Goal: Use online tool/utility: Utilize a website feature to perform a specific function

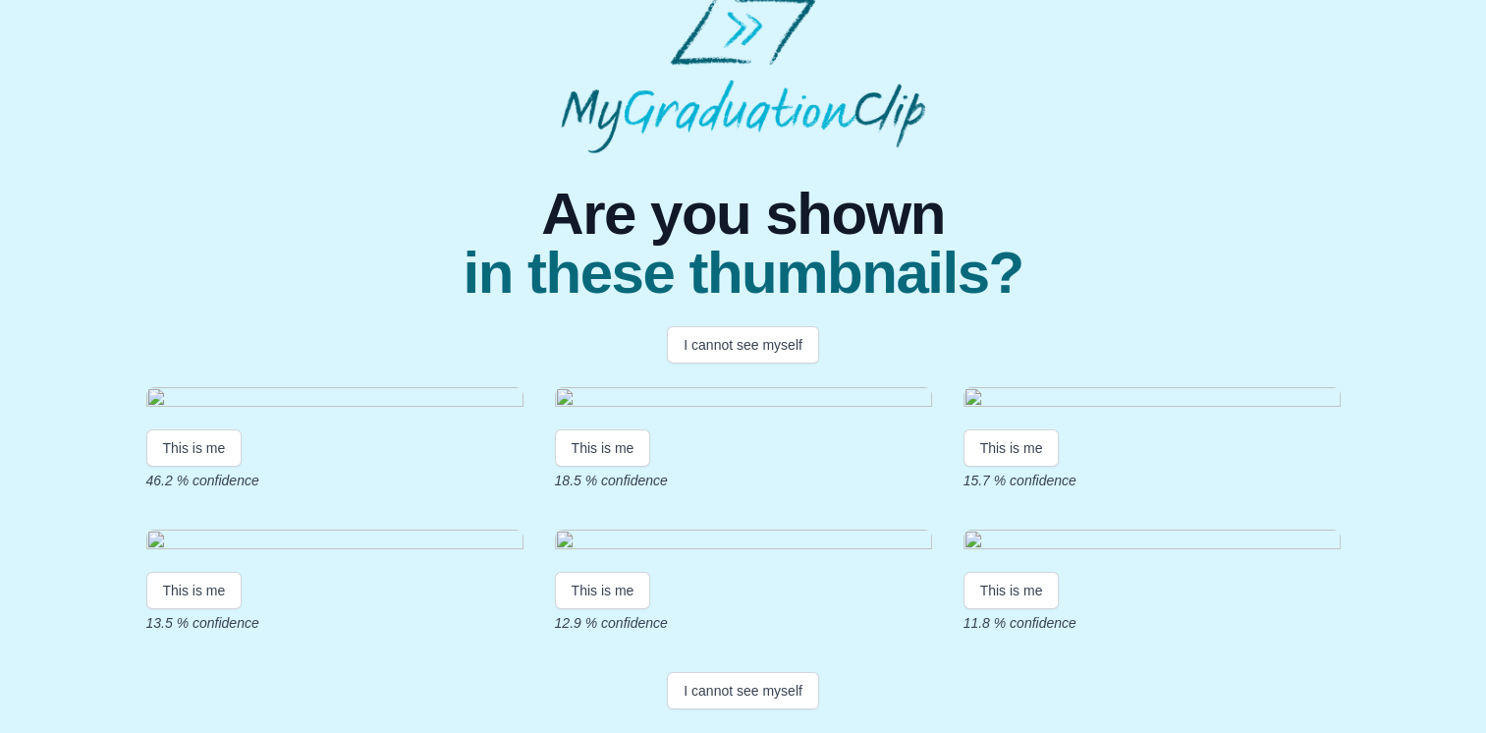
scroll to position [389, 0]
click at [751, 697] on button "I cannot see myself" at bounding box center [743, 690] width 152 height 37
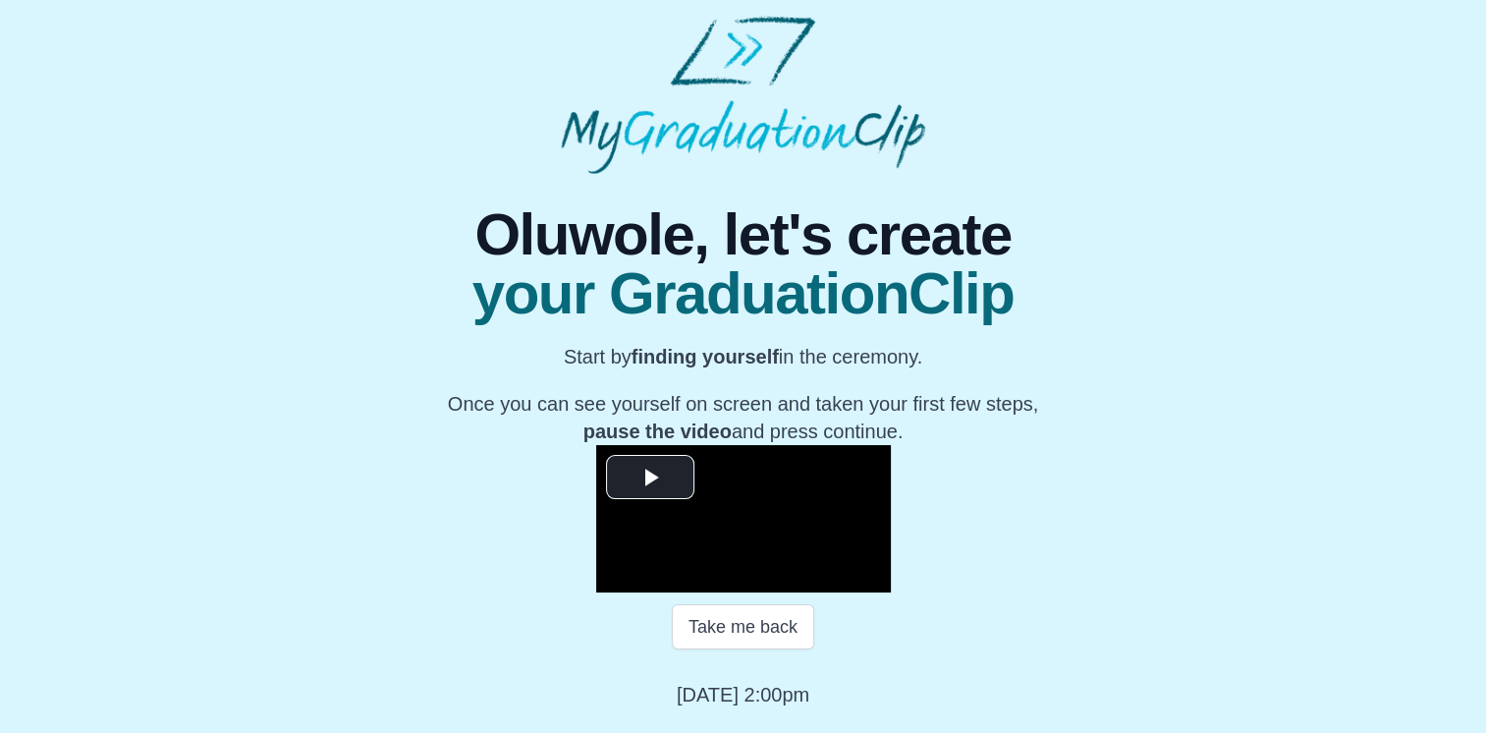
scroll to position [261, 0]
click at [650, 477] on span "Video Player" at bounding box center [650, 477] width 0 height 0
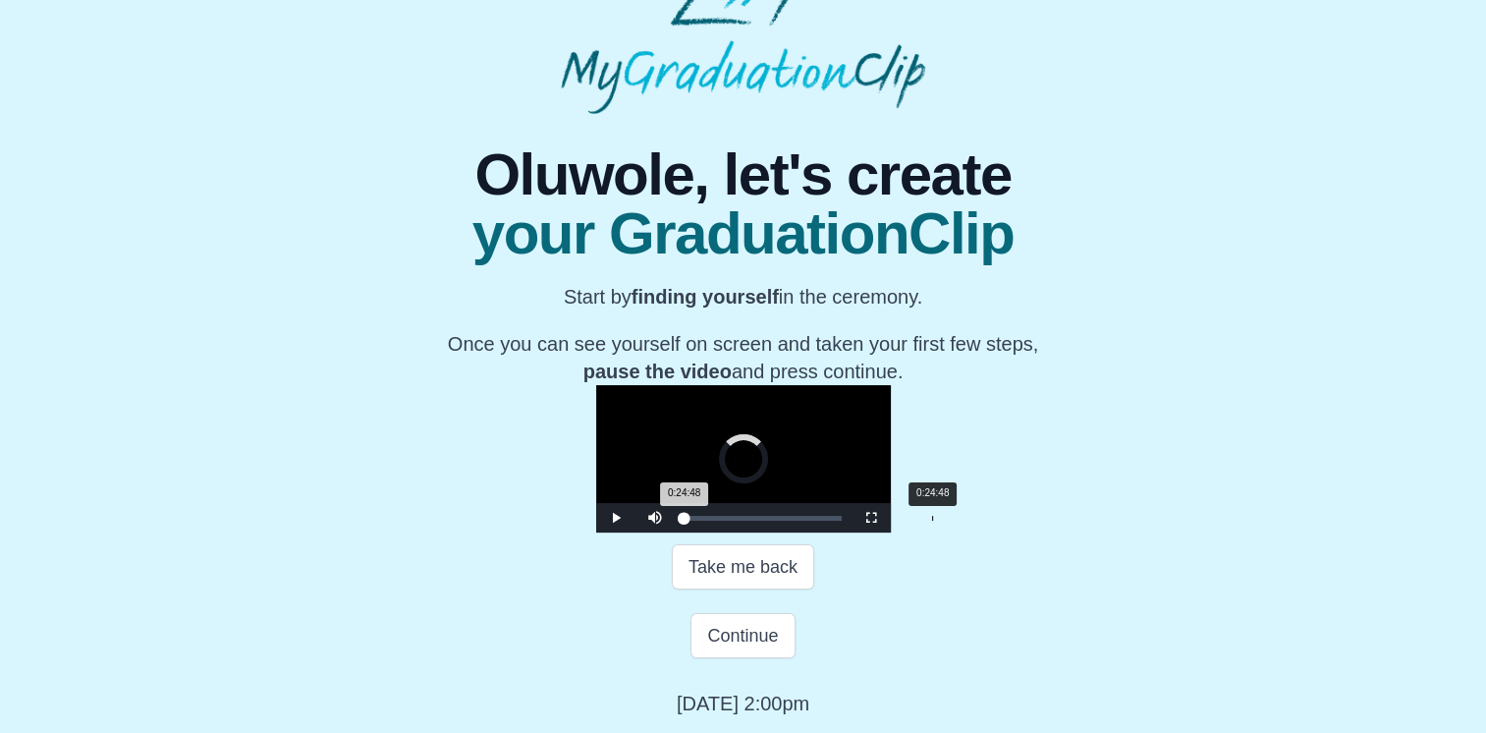
click at [932, 521] on div "0:24:48" at bounding box center [932, 518] width 1 height 5
click at [1166, 521] on div "0:48:14" at bounding box center [1166, 518] width 1 height 5
click at [1222, 521] on div "0:53:51" at bounding box center [1222, 518] width 1 height 5
click at [1251, 521] on div "0:56:42" at bounding box center [1251, 518] width 1 height 5
click at [730, 658] on button "Continue" at bounding box center [743, 635] width 104 height 45
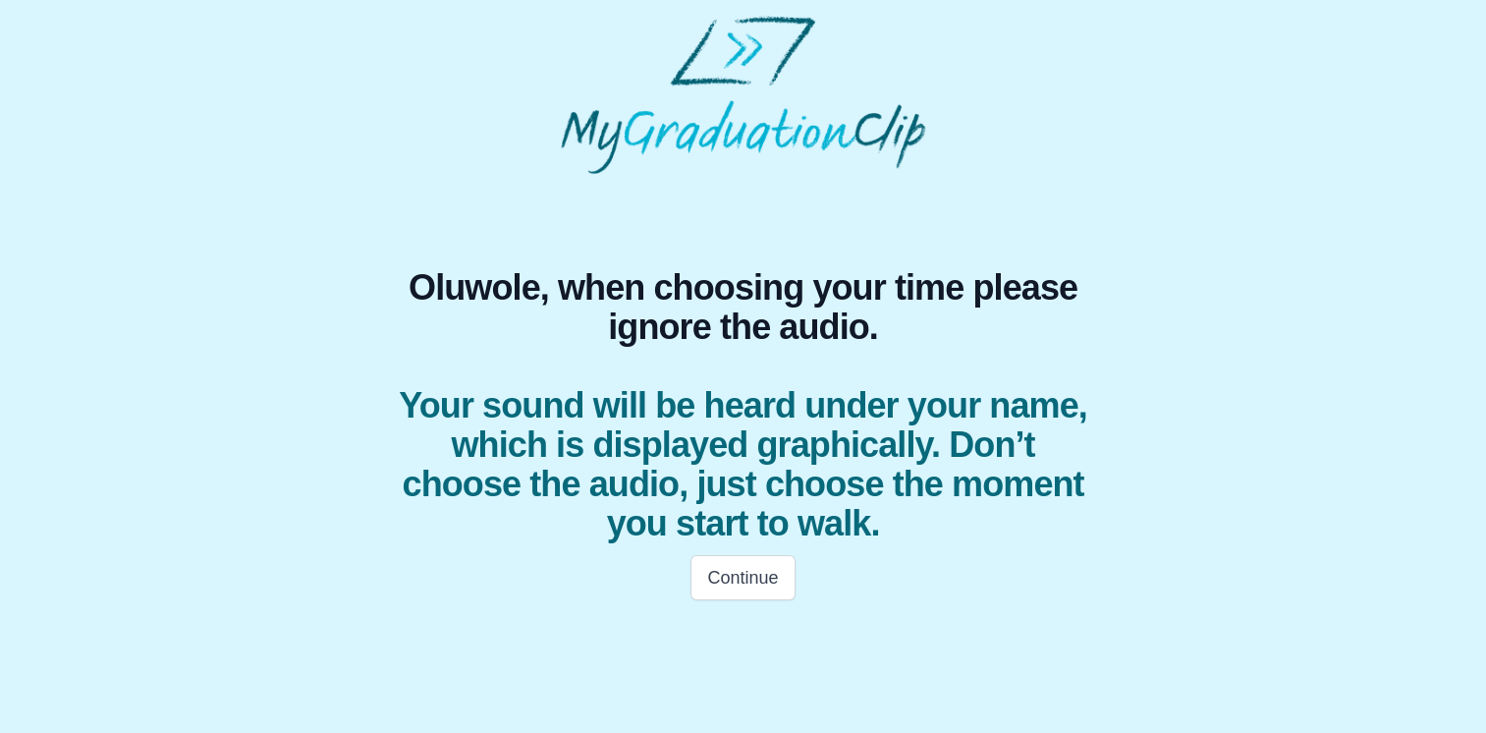
scroll to position [0, 0]
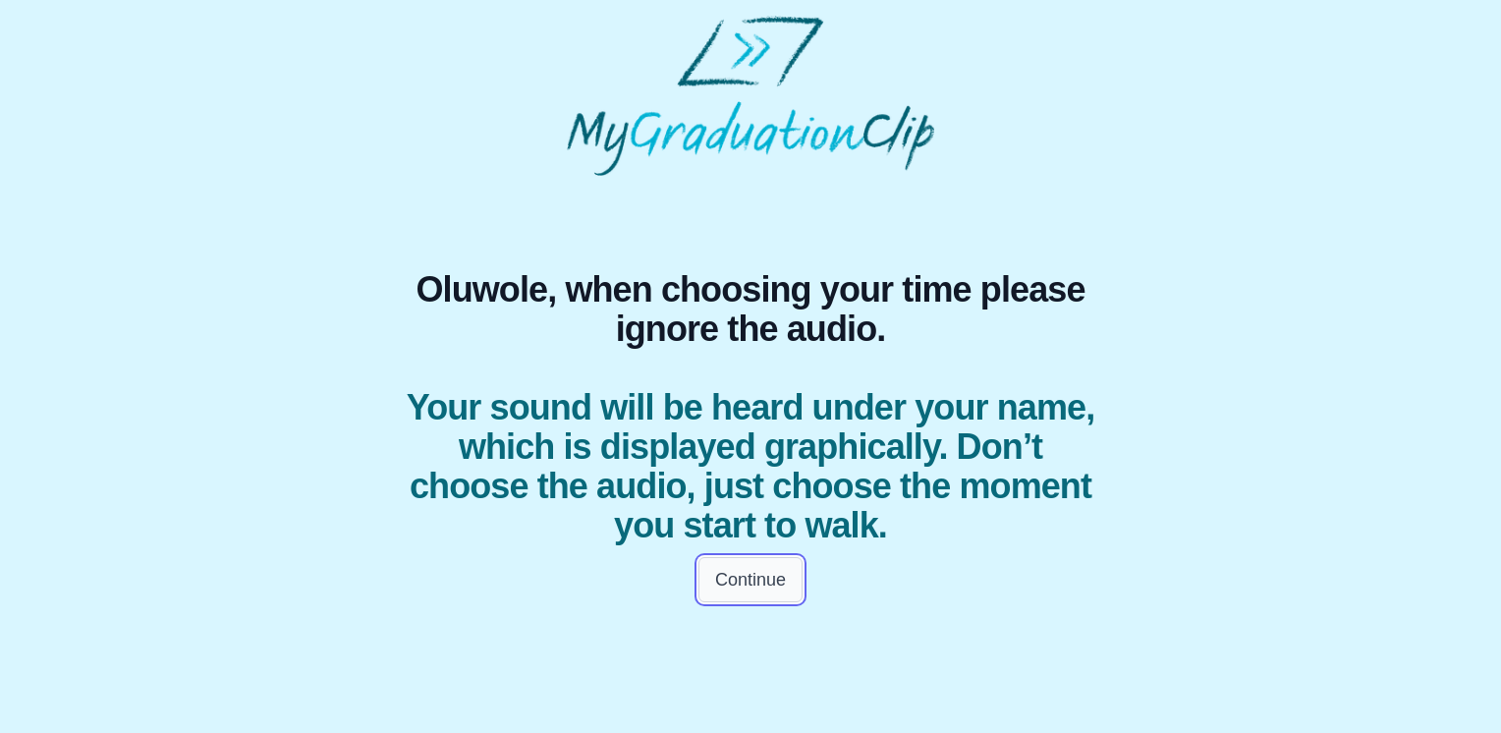
click at [751, 579] on button "Continue" at bounding box center [751, 579] width 104 height 45
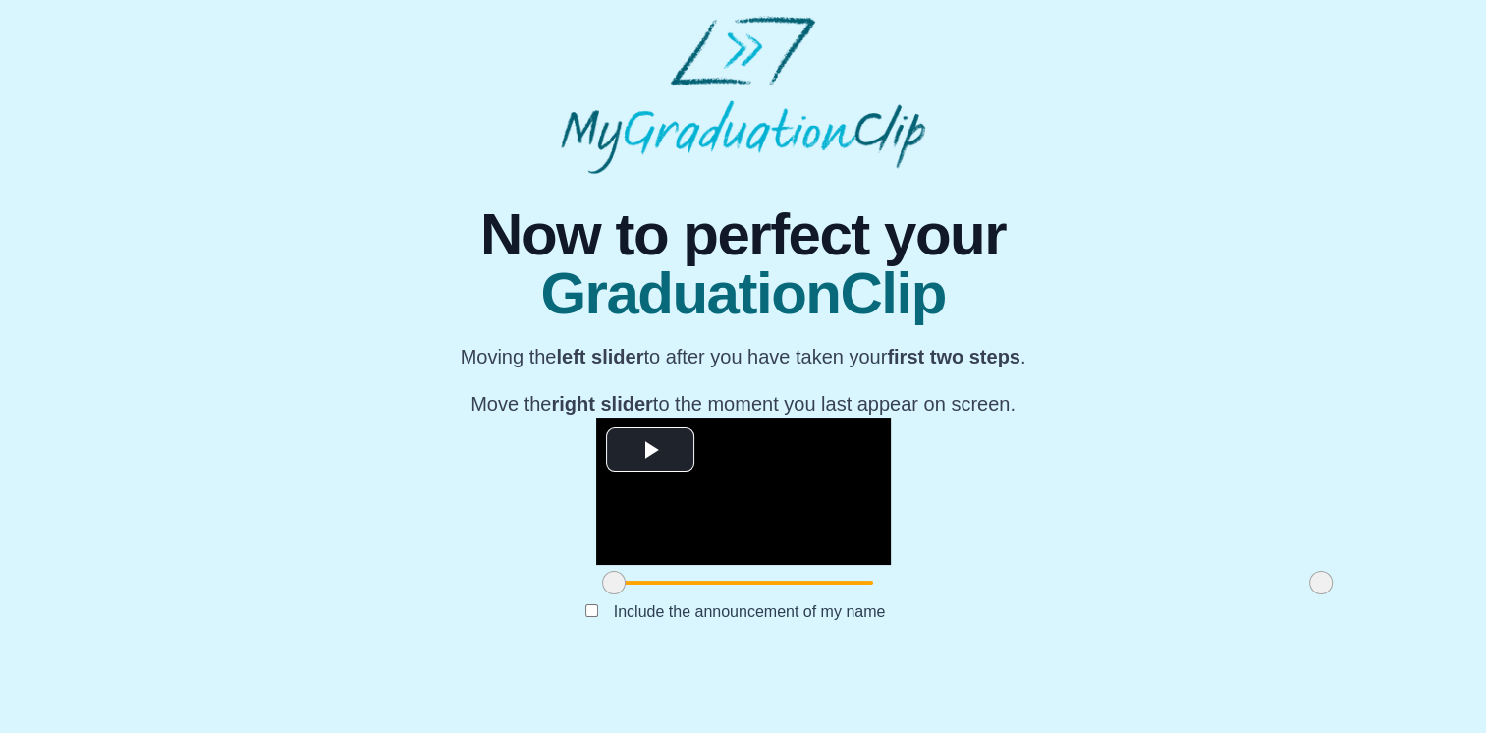
click at [751, 565] on video "Video Player" at bounding box center [743, 491] width 295 height 147
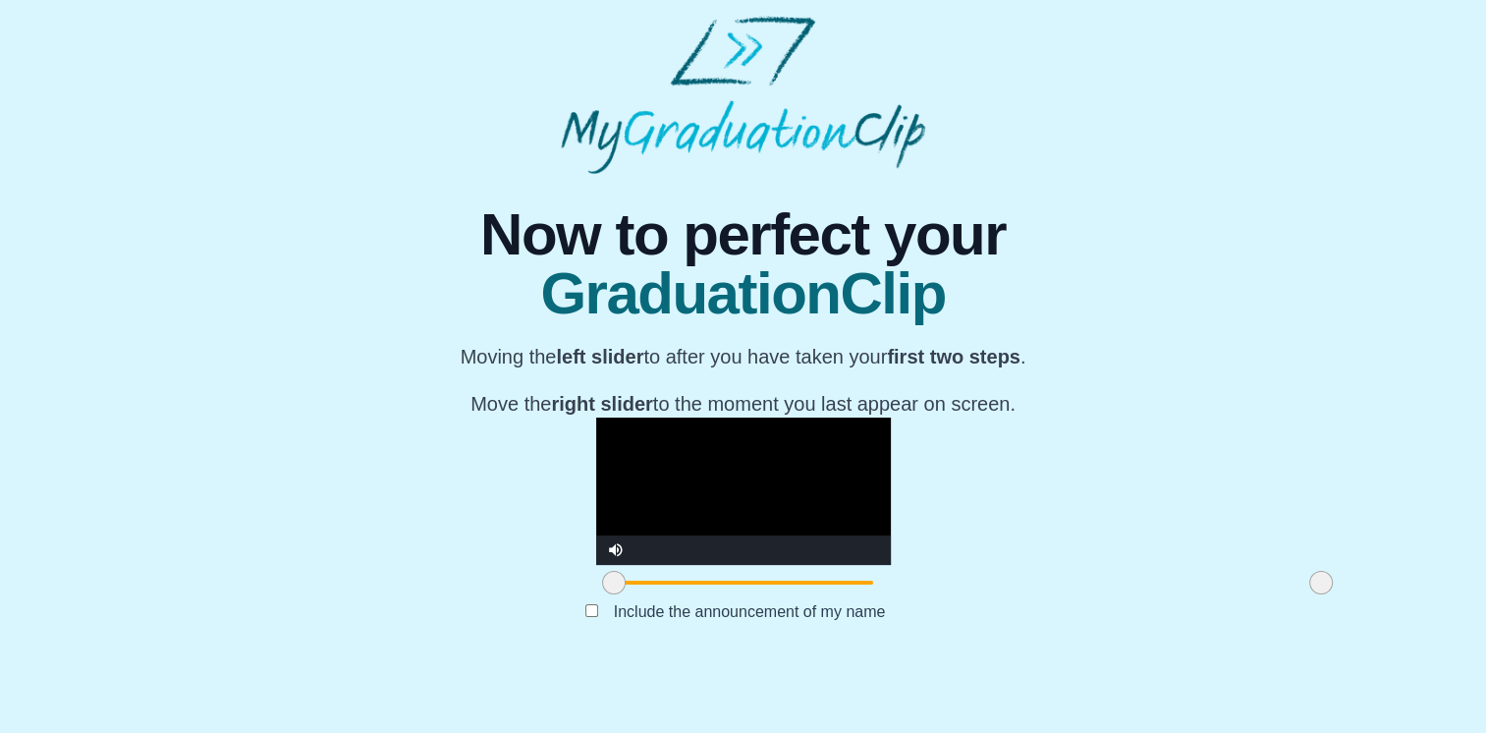
click at [1232, 628] on div "**********" at bounding box center [743, 417] width 1455 height 487
click at [861, 535] on video "Video Player" at bounding box center [743, 491] width 295 height 147
drag, startPoint x: 391, startPoint y: 637, endPoint x: 538, endPoint y: 642, distance: 147.4
click at [709, 594] on span at bounding box center [721, 583] width 24 height 24
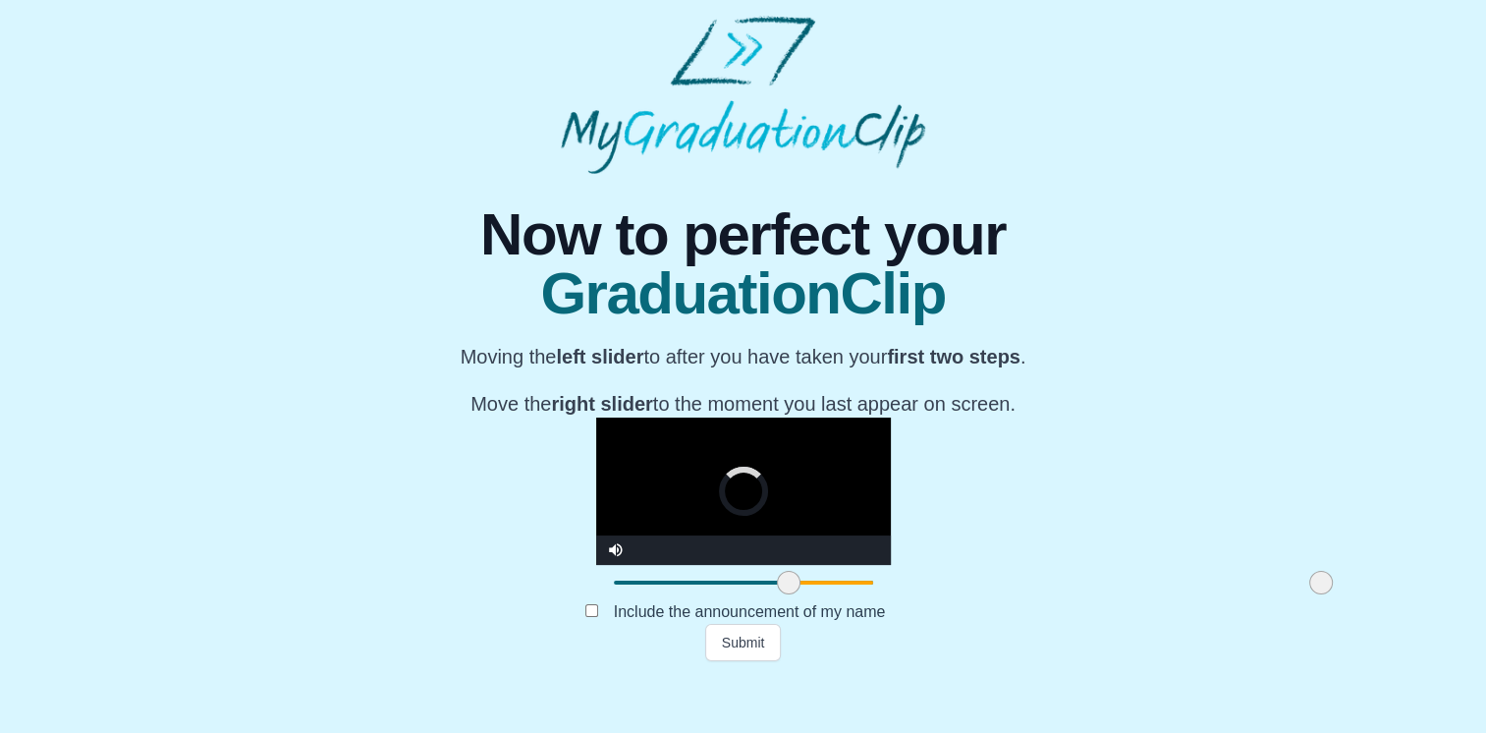
drag, startPoint x: 538, startPoint y: 642, endPoint x: 587, endPoint y: 642, distance: 49.1
click at [777, 594] on span at bounding box center [789, 583] width 24 height 24
drag, startPoint x: 586, startPoint y: 639, endPoint x: 766, endPoint y: 623, distance: 181.4
click at [971, 600] on div at bounding box center [988, 582] width 35 height 35
drag, startPoint x: 764, startPoint y: 643, endPoint x: 830, endPoint y: 640, distance: 65.9
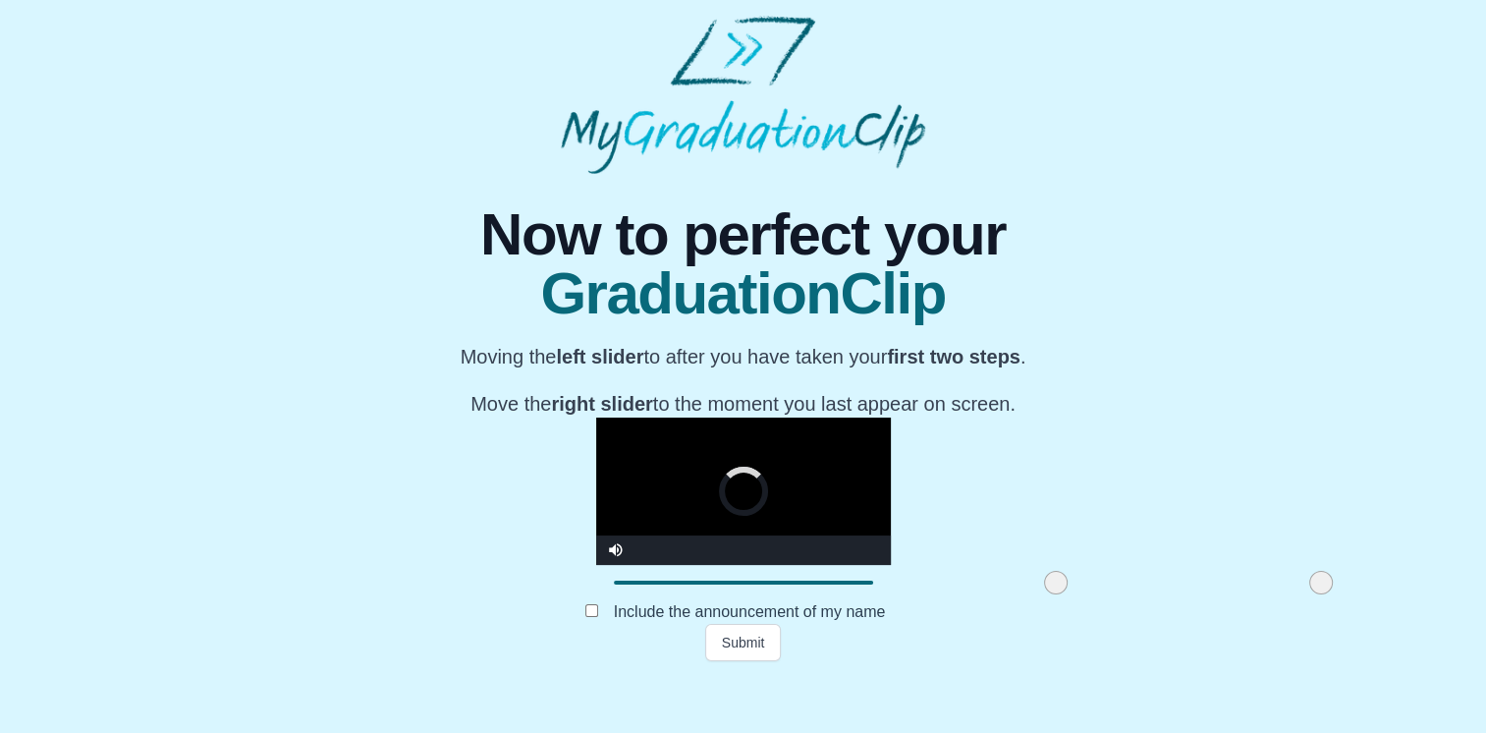
click at [1044, 594] on span at bounding box center [1056, 583] width 24 height 24
drag, startPoint x: 830, startPoint y: 640, endPoint x: 866, endPoint y: 639, distance: 35.4
click at [1078, 594] on span at bounding box center [1090, 583] width 24 height 24
drag, startPoint x: 866, startPoint y: 639, endPoint x: 893, endPoint y: 634, distance: 27.9
click at [1088, 594] on span at bounding box center [1100, 583] width 24 height 24
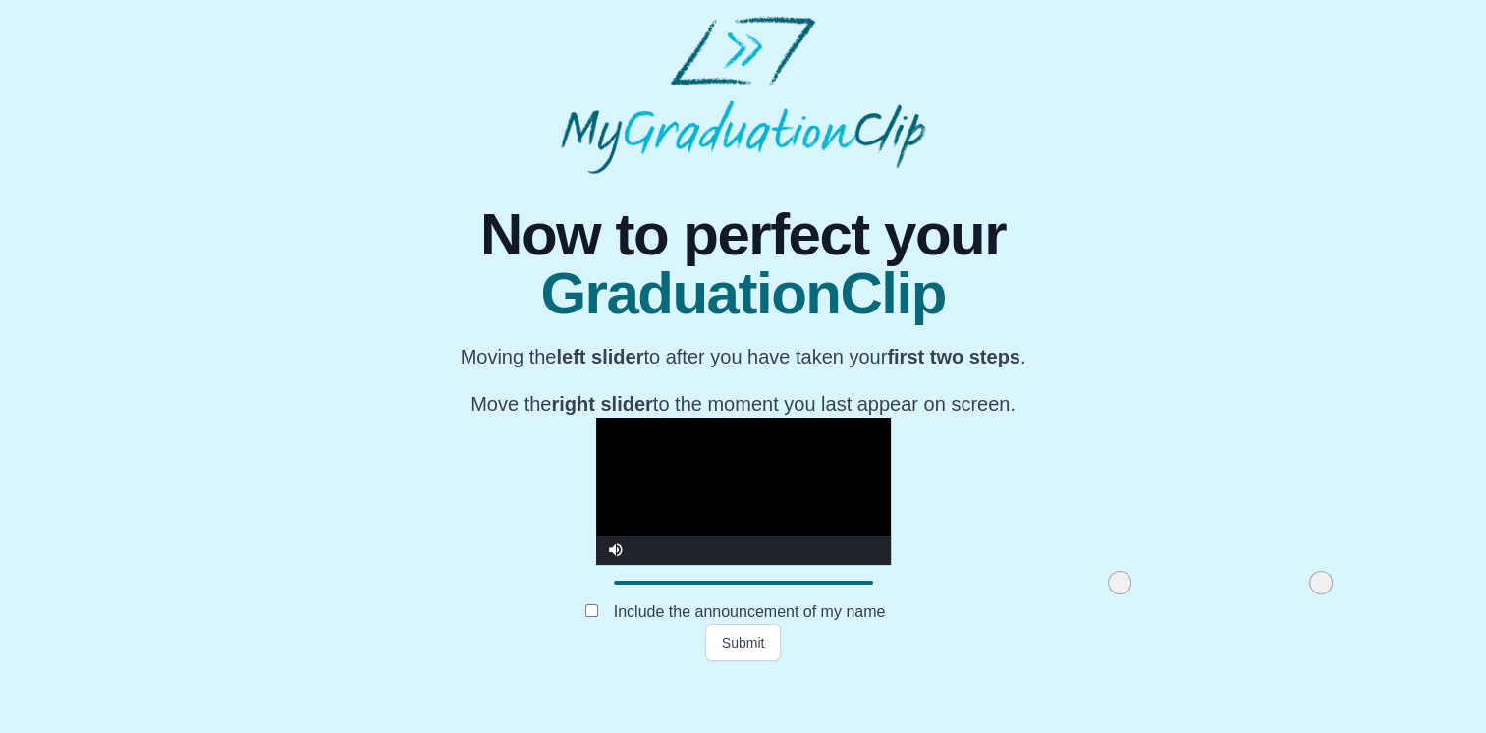
click at [703, 418] on video "Video Player" at bounding box center [743, 491] width 295 height 147
drag, startPoint x: 900, startPoint y: 643, endPoint x: 922, endPoint y: 644, distance: 21.7
click at [1125, 594] on span at bounding box center [1137, 583] width 24 height 24
drag, startPoint x: 919, startPoint y: 643, endPoint x: 963, endPoint y: 642, distance: 44.2
click at [1172, 594] on span at bounding box center [1184, 583] width 24 height 24
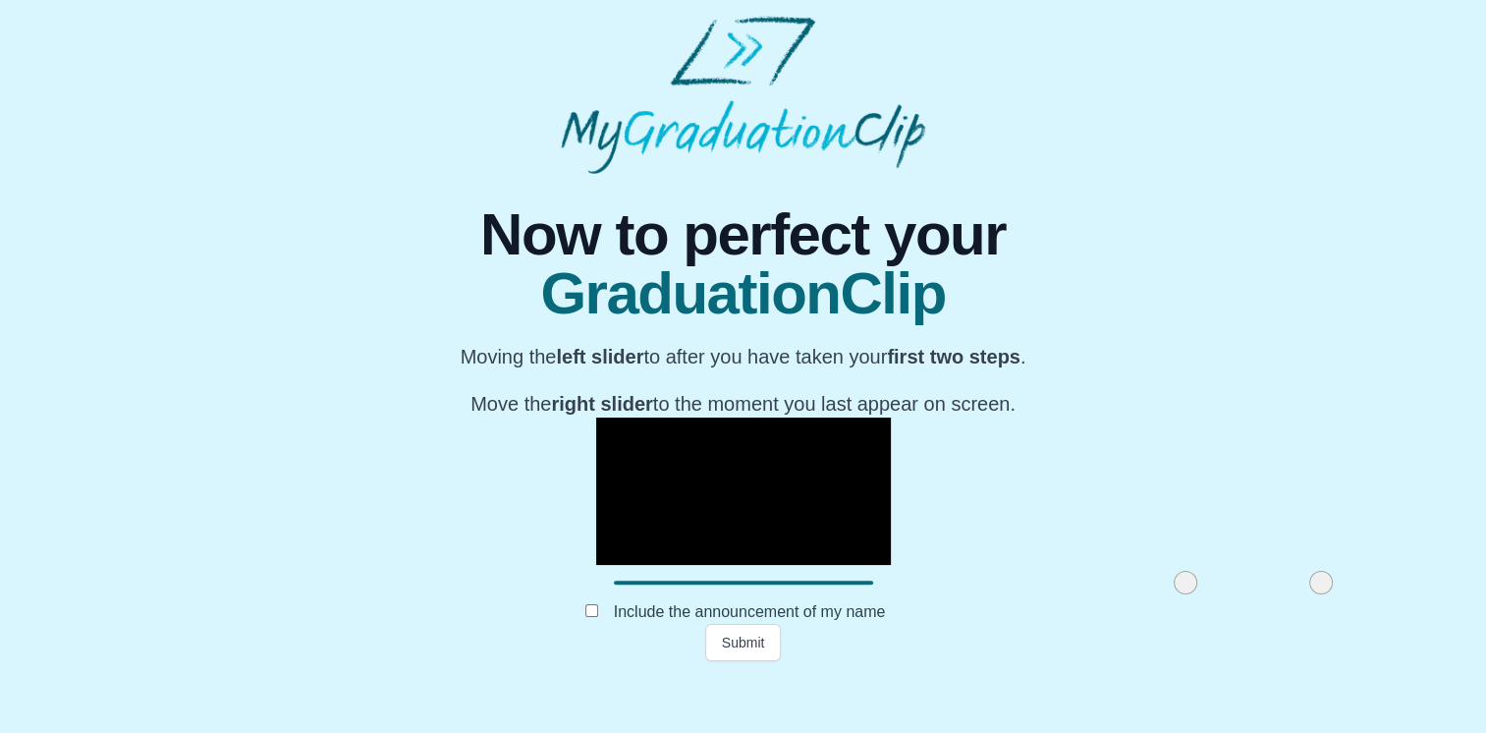
click at [708, 422] on video "Video Player" at bounding box center [743, 491] width 295 height 147
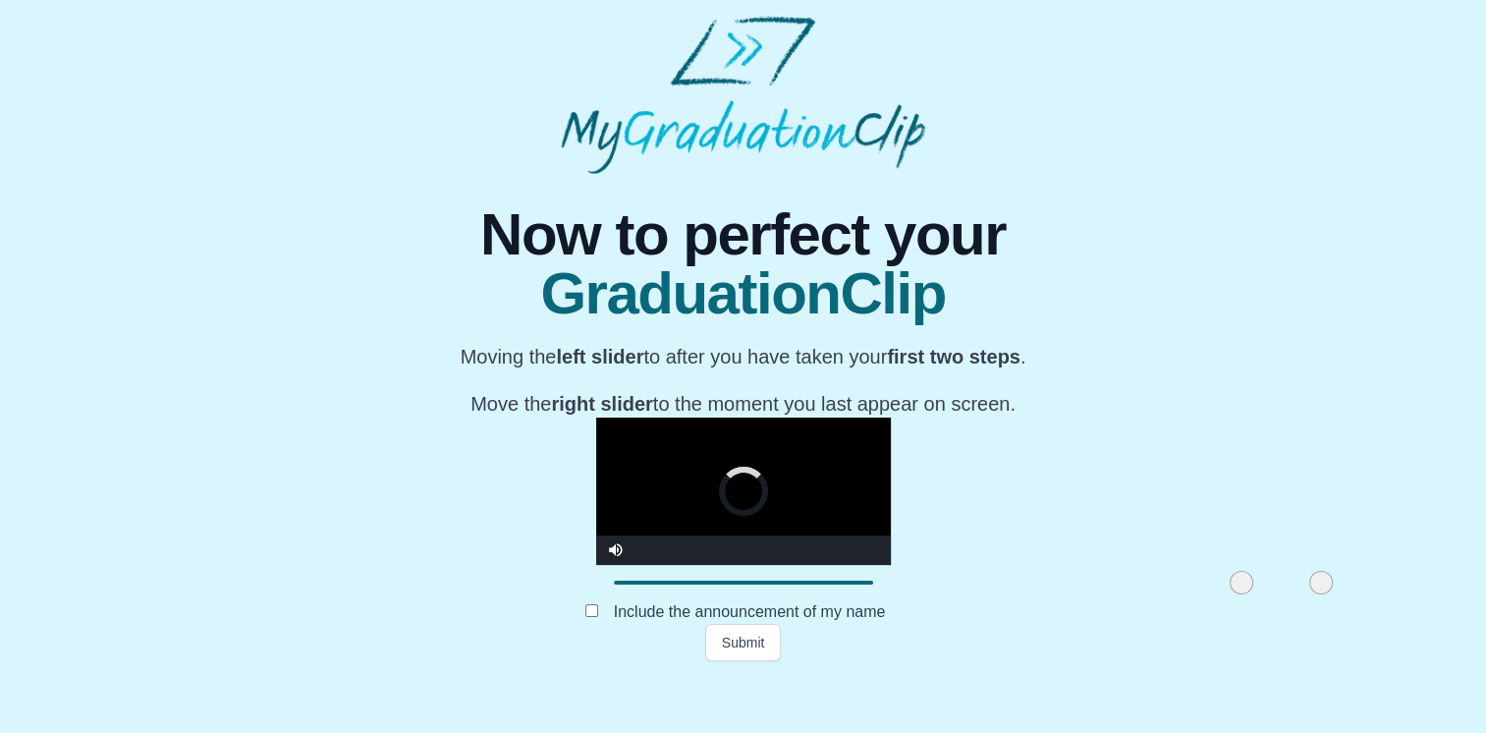
drag, startPoint x: 971, startPoint y: 641, endPoint x: 1028, endPoint y: 654, distance: 58.6
click at [1224, 600] on div at bounding box center [1241, 582] width 35 height 35
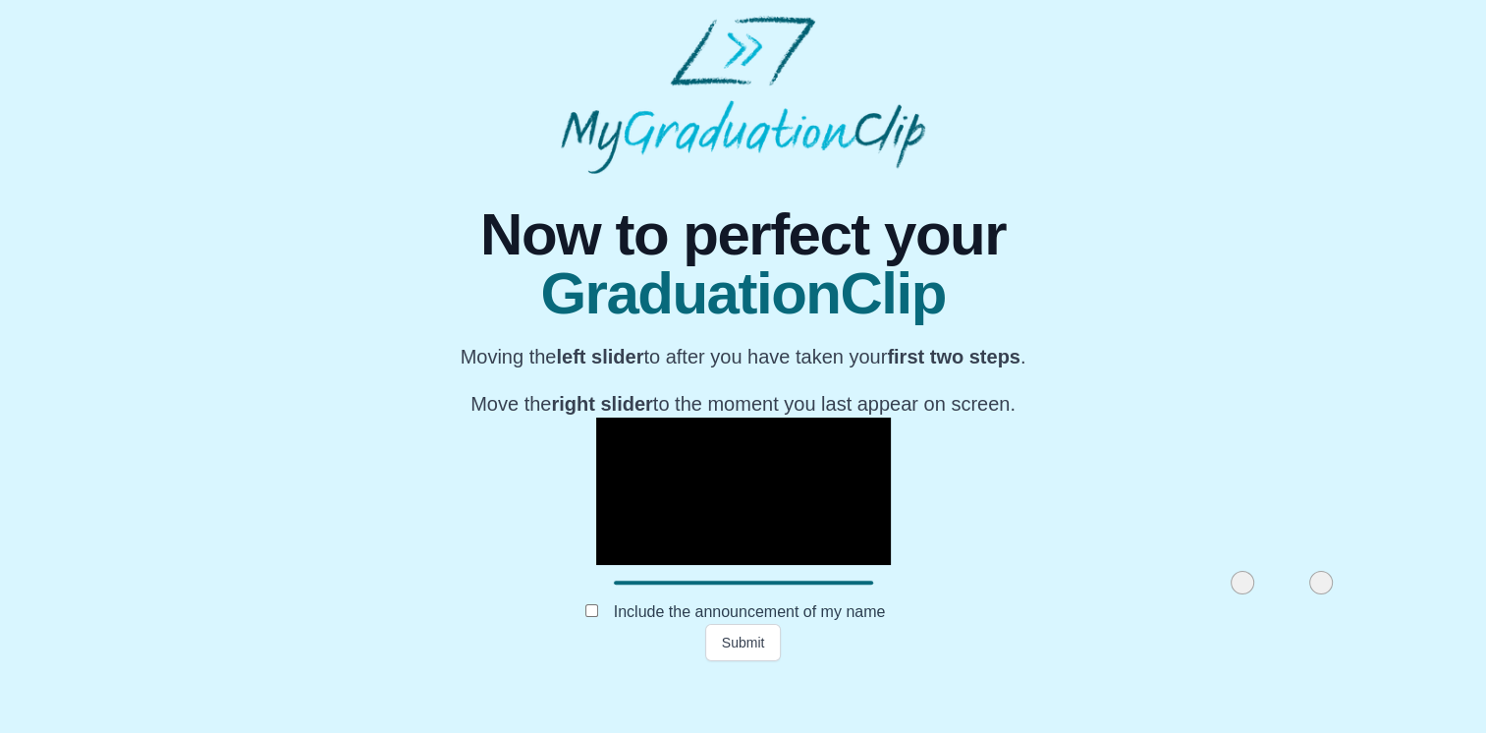
click at [808, 481] on video "Video Player" at bounding box center [743, 491] width 295 height 147
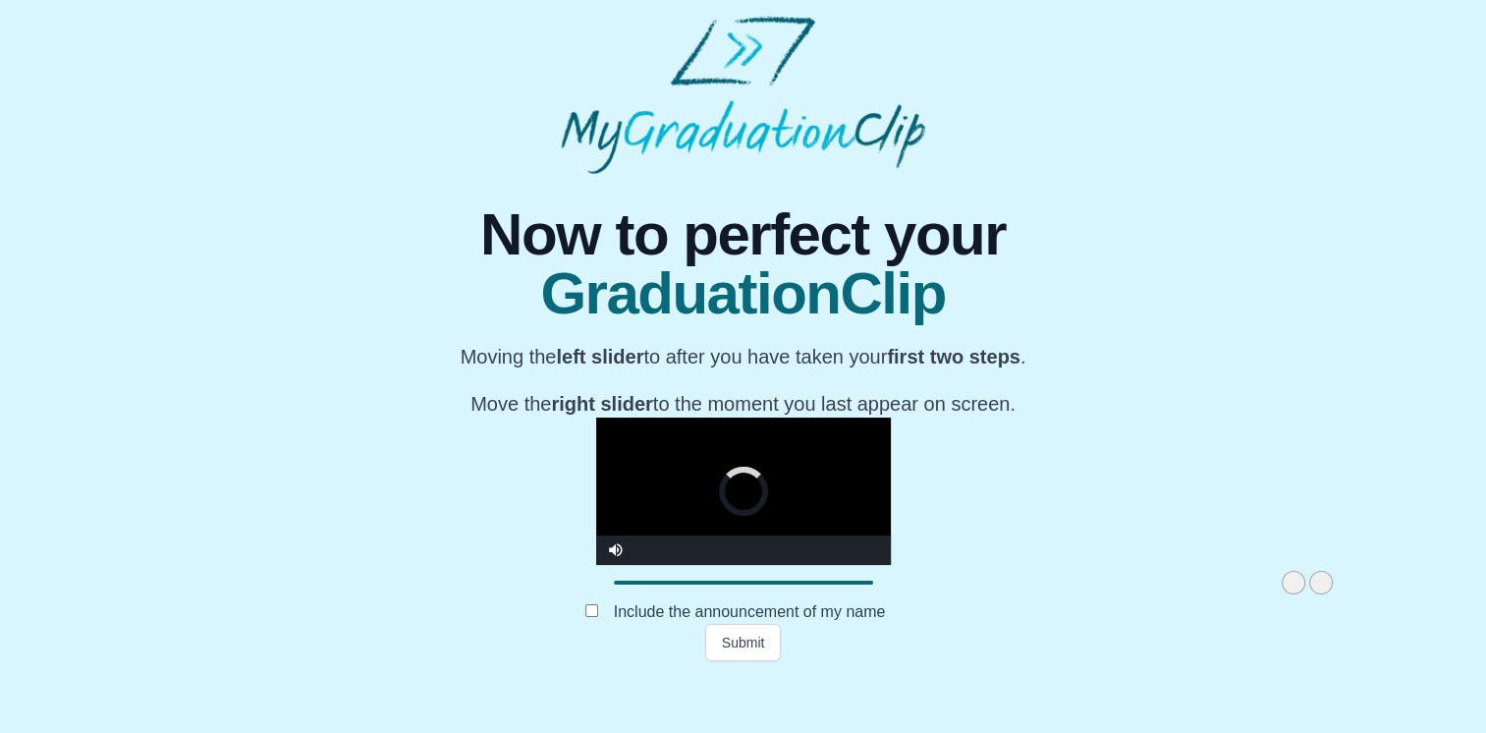
drag, startPoint x: 1014, startPoint y: 639, endPoint x: 1077, endPoint y: 639, distance: 62.9
click at [1282, 594] on span at bounding box center [1294, 583] width 24 height 24
drag, startPoint x: 1097, startPoint y: 644, endPoint x: 1199, endPoint y: 615, distance: 105.4
click at [1199, 615] on div "**********" at bounding box center [743, 417] width 1455 height 487
click at [711, 498] on video "Video Player" at bounding box center [743, 491] width 295 height 147
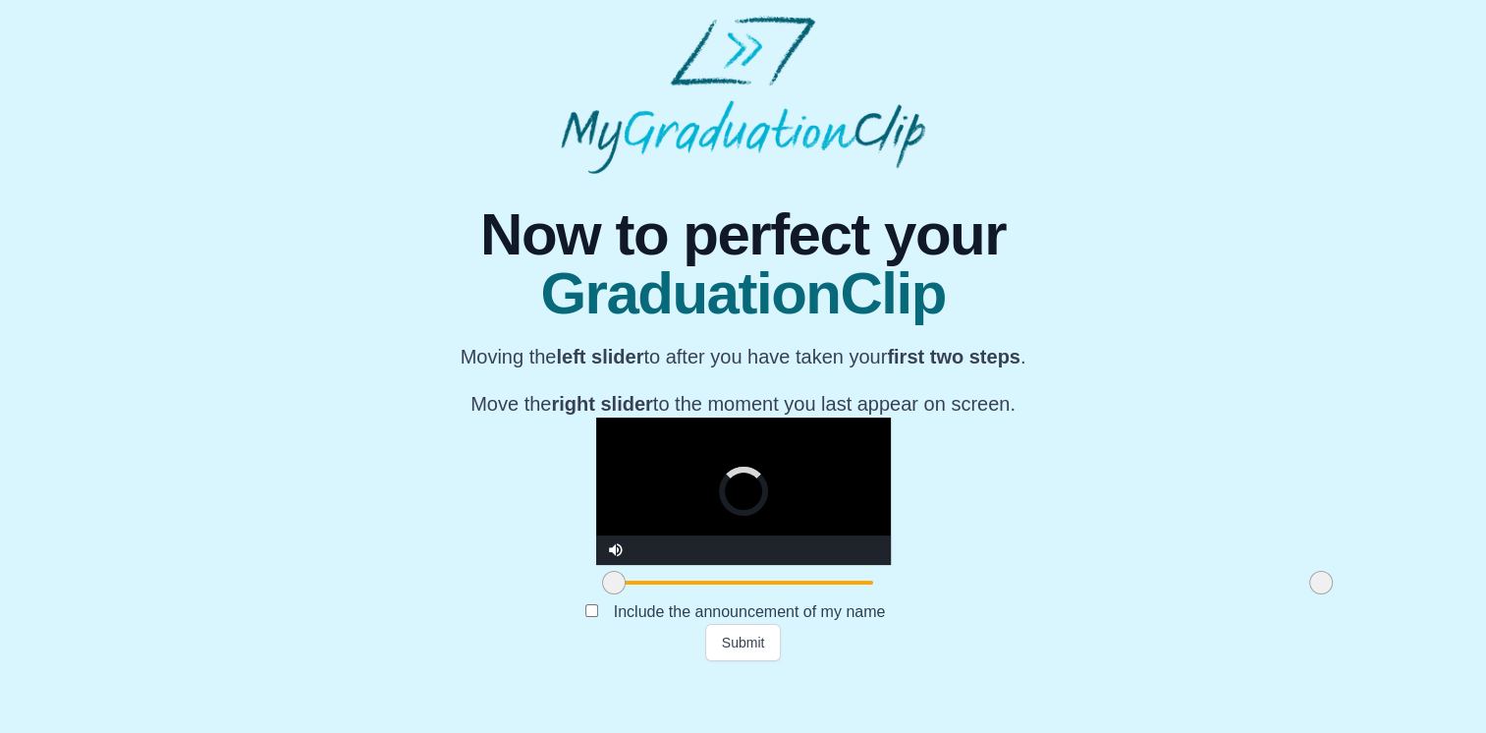
drag, startPoint x: 1067, startPoint y: 640, endPoint x: 349, endPoint y: 689, distance: 719.8
click at [349, 661] on div "**********" at bounding box center [743, 417] width 1455 height 487
click at [638, 444] on video "Video Player" at bounding box center [743, 491] width 295 height 147
drag, startPoint x: 1098, startPoint y: 638, endPoint x: 894, endPoint y: 634, distance: 204.4
click at [1105, 594] on span at bounding box center [1117, 583] width 24 height 24
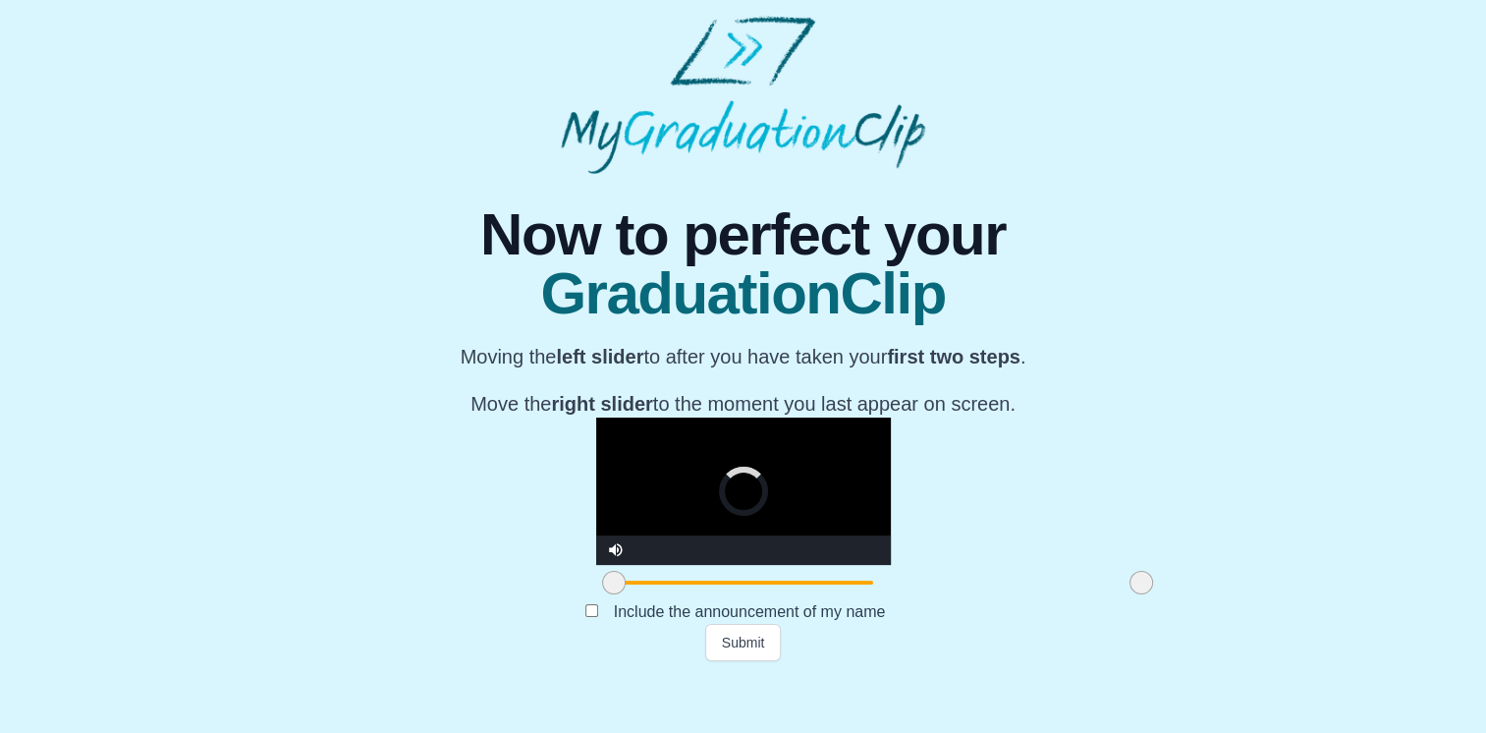
drag, startPoint x: 895, startPoint y: 641, endPoint x: 943, endPoint y: 643, distance: 48.2
click at [1130, 594] on span at bounding box center [1142, 583] width 24 height 24
click at [787, 427] on video "Video Player" at bounding box center [743, 491] width 295 height 147
drag, startPoint x: 941, startPoint y: 639, endPoint x: 796, endPoint y: 637, distance: 145.4
click at [1153, 594] on span at bounding box center [1165, 583] width 24 height 24
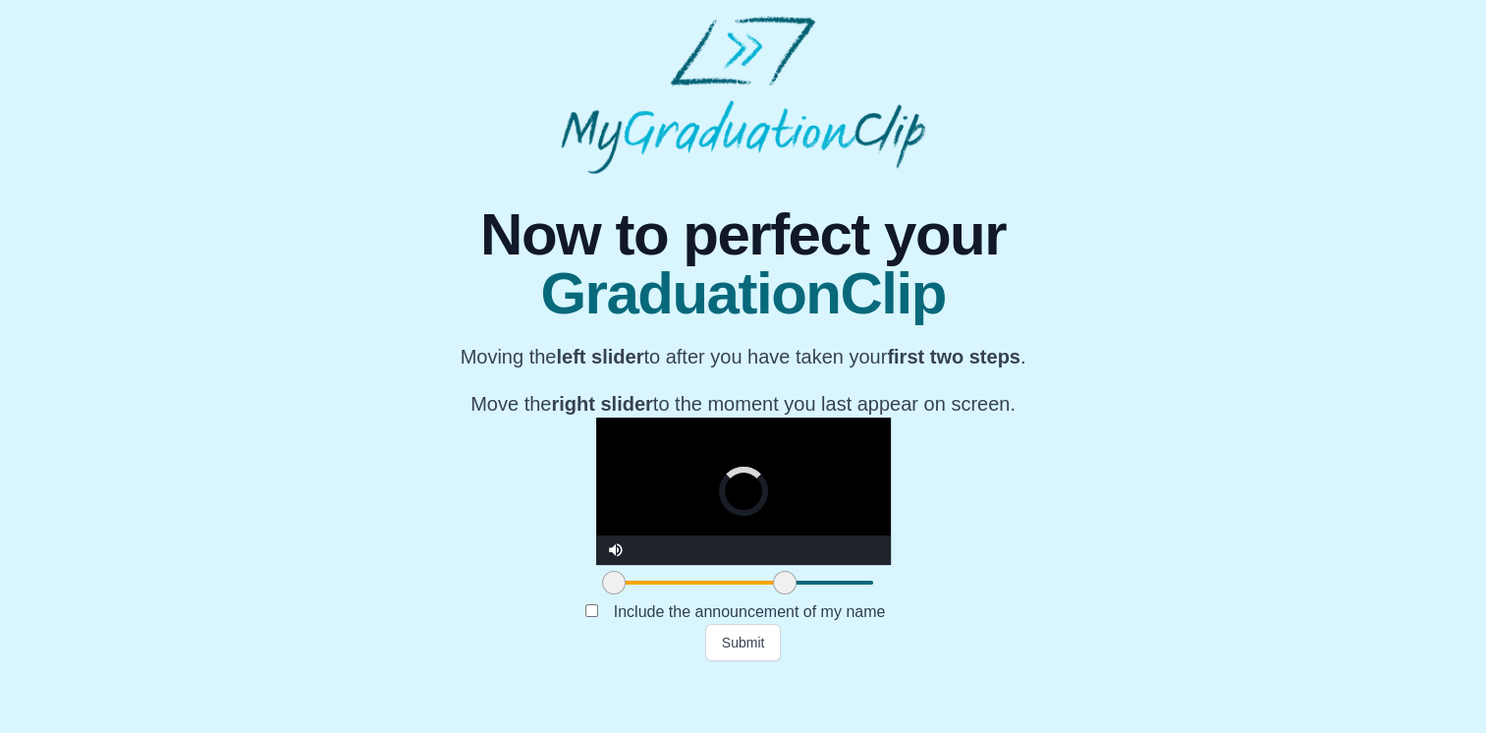
drag, startPoint x: 799, startPoint y: 639, endPoint x: 557, endPoint y: 624, distance: 242.1
click at [767, 600] on div at bounding box center [784, 582] width 35 height 35
drag, startPoint x: 548, startPoint y: 639, endPoint x: 456, endPoint y: 626, distance: 93.2
click at [675, 600] on div at bounding box center [692, 582] width 35 height 35
drag, startPoint x: 458, startPoint y: 642, endPoint x: 424, endPoint y: 642, distance: 33.4
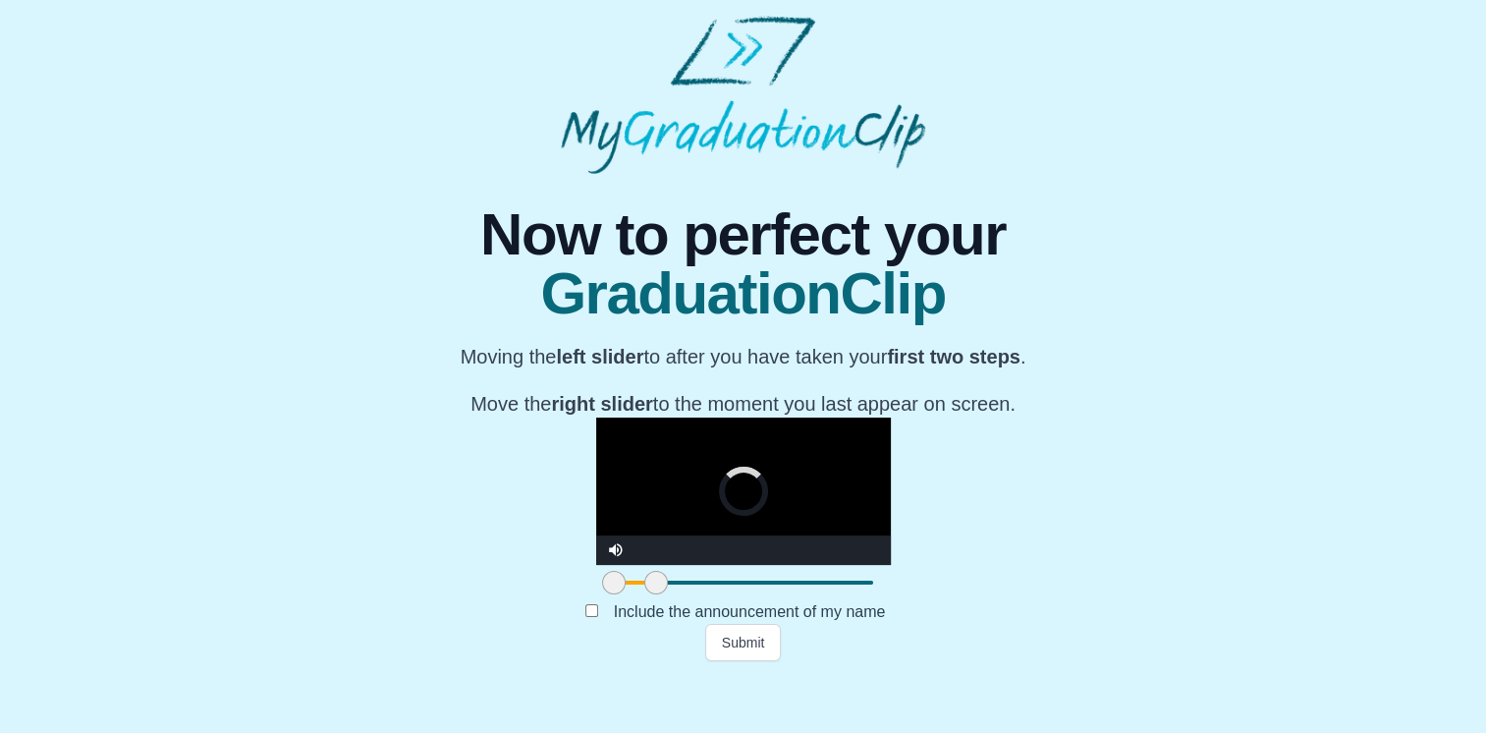
click at [644, 594] on span at bounding box center [656, 583] width 24 height 24
drag, startPoint x: 424, startPoint y: 642, endPoint x: 580, endPoint y: 635, distance: 155.4
click at [769, 594] on span at bounding box center [781, 583] width 24 height 24
drag, startPoint x: 589, startPoint y: 640, endPoint x: 664, endPoint y: 637, distance: 74.7
click at [851, 594] on span at bounding box center [863, 583] width 24 height 24
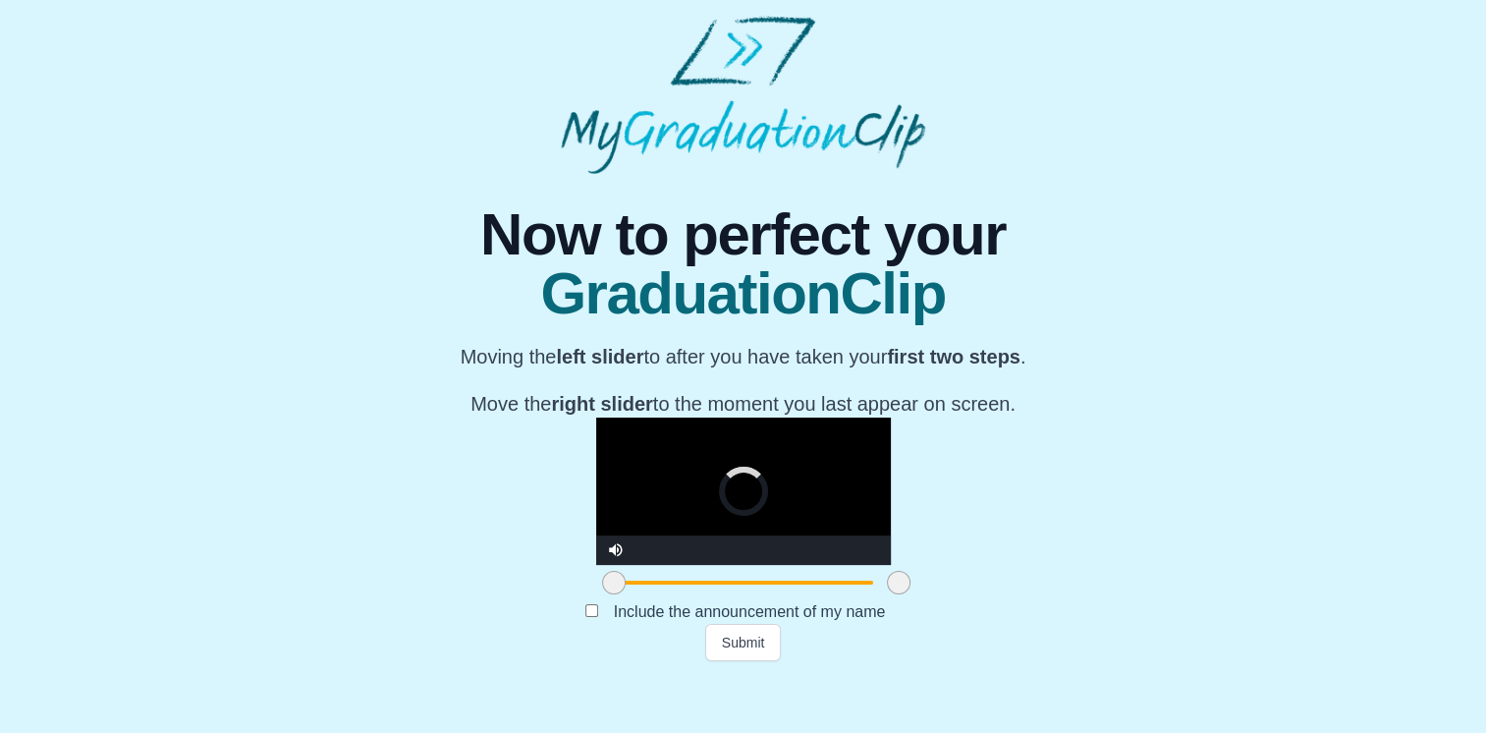
drag, startPoint x: 664, startPoint y: 637, endPoint x: 730, endPoint y: 641, distance: 65.9
click at [887, 594] on span at bounding box center [899, 583] width 24 height 24
drag, startPoint x: 730, startPoint y: 641, endPoint x: 765, endPoint y: 641, distance: 35.4
click at [943, 594] on span at bounding box center [955, 583] width 24 height 24
drag, startPoint x: 765, startPoint y: 641, endPoint x: 809, endPoint y: 640, distance: 43.2
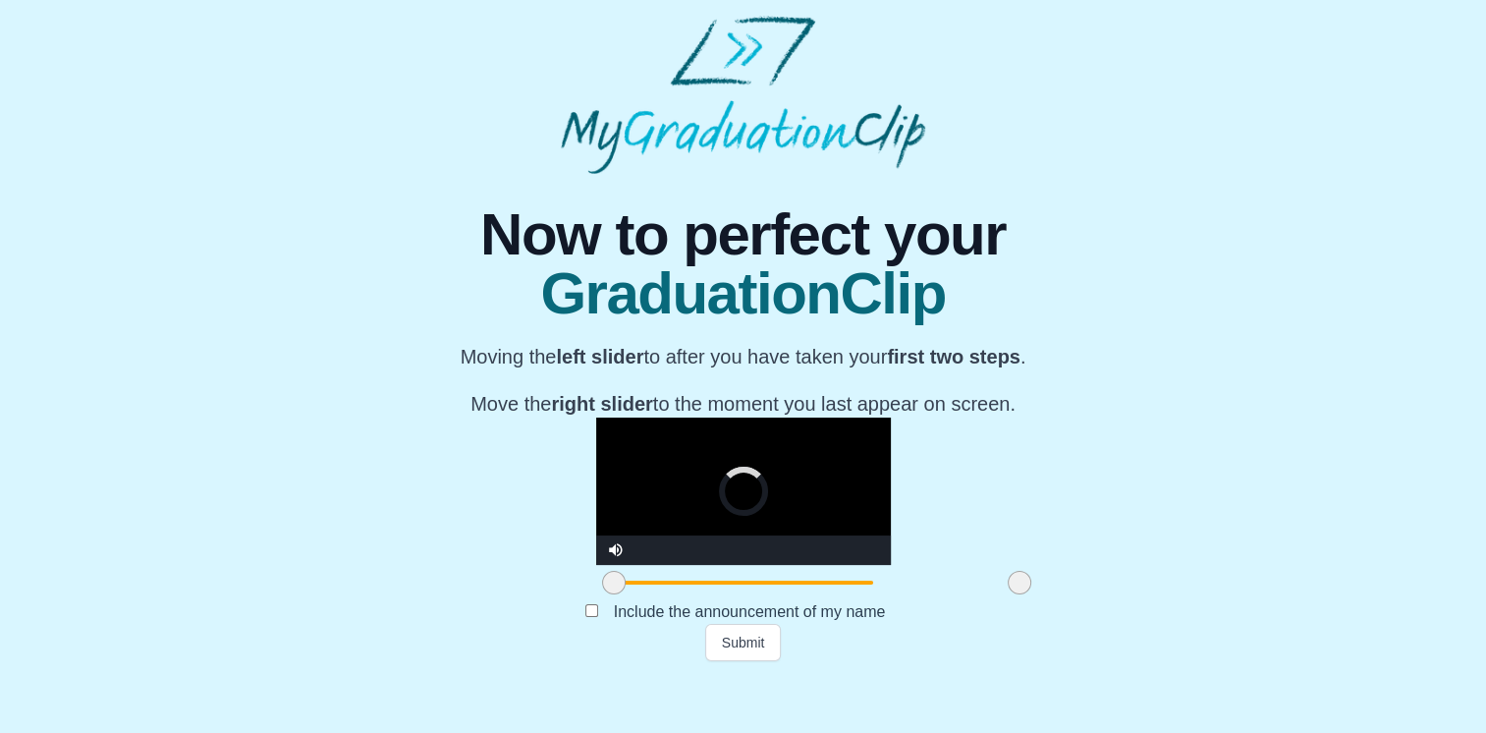
click at [1008, 594] on span at bounding box center [1020, 583] width 24 height 24
drag, startPoint x: 808, startPoint y: 639, endPoint x: 868, endPoint y: 639, distance: 60.9
click at [1075, 594] on span at bounding box center [1087, 583] width 24 height 24
drag, startPoint x: 868, startPoint y: 639, endPoint x: 935, endPoint y: 633, distance: 67.1
click at [1139, 594] on span at bounding box center [1151, 583] width 24 height 24
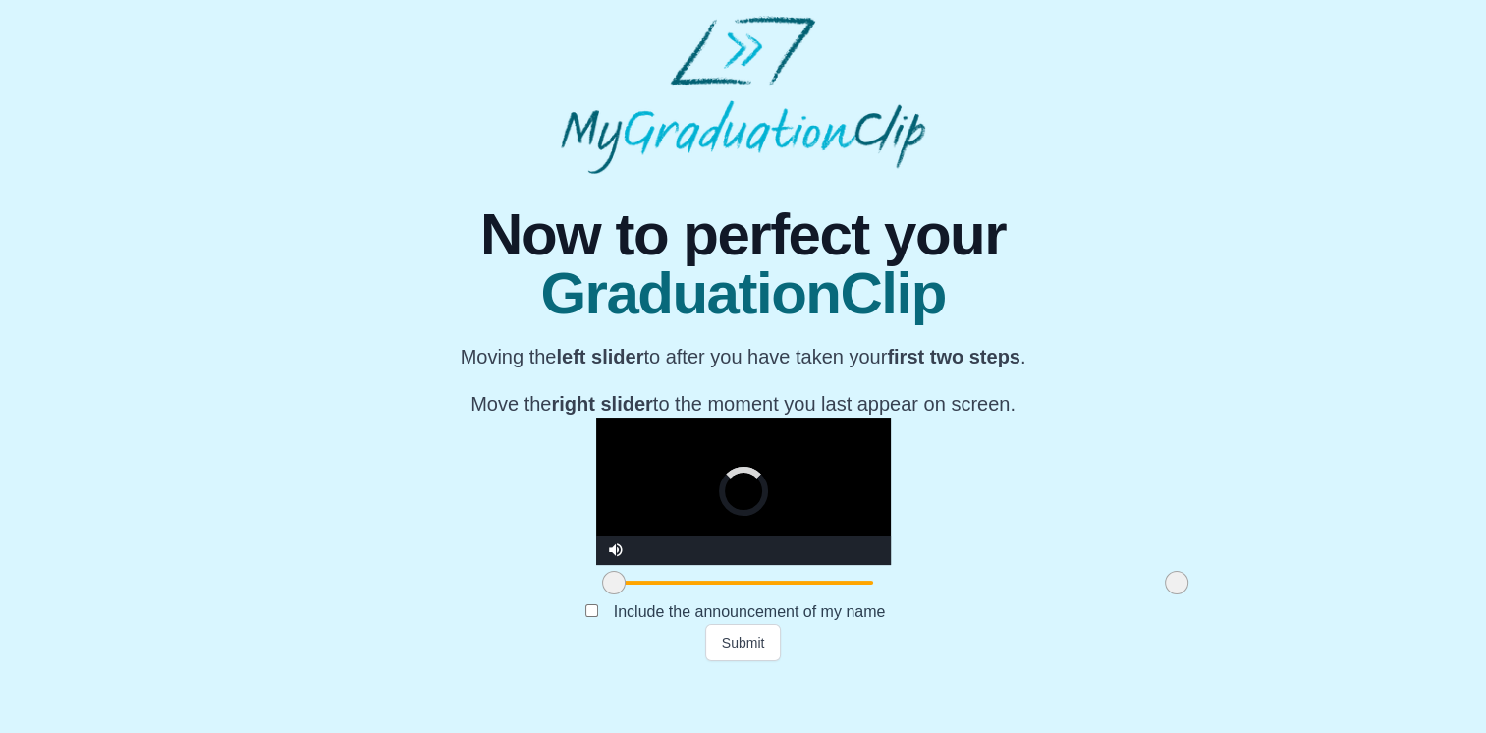
drag, startPoint x: 935, startPoint y: 633, endPoint x: 995, endPoint y: 628, distance: 60.1
click at [1165, 594] on span at bounding box center [1177, 583] width 24 height 24
drag, startPoint x: 386, startPoint y: 638, endPoint x: 600, endPoint y: 630, distance: 214.3
click at [809, 594] on span at bounding box center [821, 583] width 24 height 24
drag, startPoint x: 611, startPoint y: 636, endPoint x: 703, endPoint y: 635, distance: 92.4
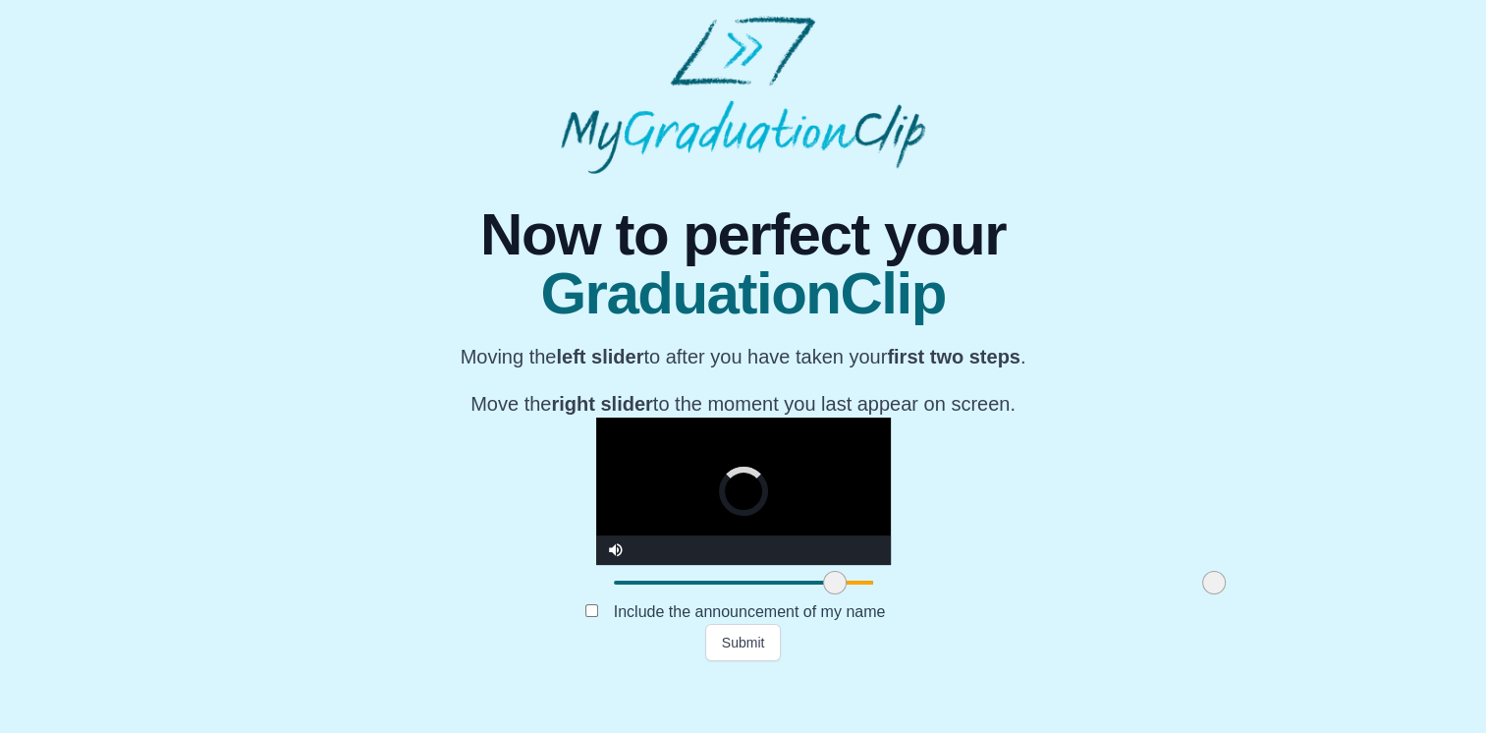
click at [823, 594] on span at bounding box center [835, 583] width 24 height 24
drag, startPoint x: 703, startPoint y: 635, endPoint x: 751, endPoint y: 632, distance: 47.2
click at [922, 594] on span at bounding box center [934, 583] width 24 height 24
drag, startPoint x: 751, startPoint y: 632, endPoint x: 811, endPoint y: 631, distance: 59.9
click at [993, 594] on span at bounding box center [1005, 583] width 24 height 24
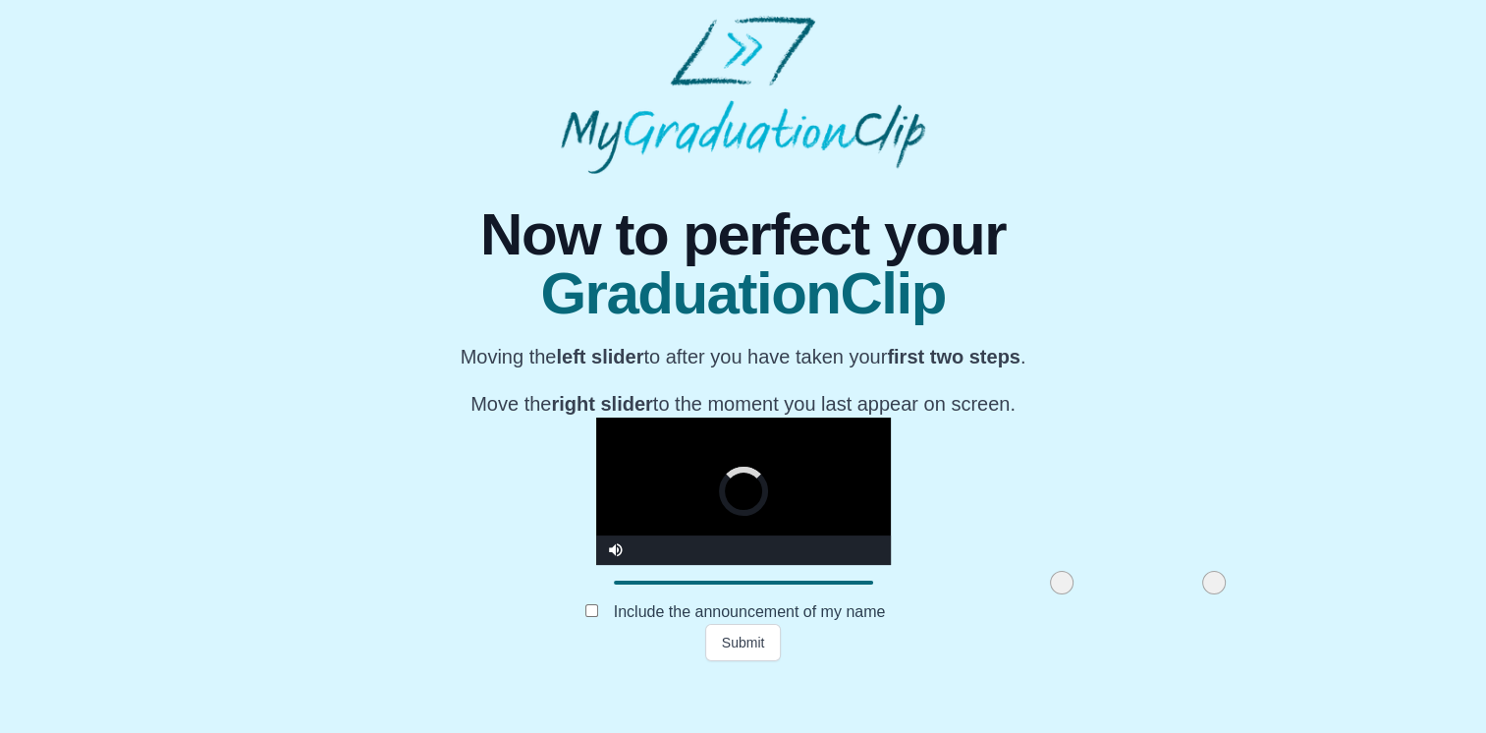
drag, startPoint x: 811, startPoint y: 631, endPoint x: 859, endPoint y: 632, distance: 48.1
click at [1050, 594] on span at bounding box center [1062, 583] width 24 height 24
drag, startPoint x: 859, startPoint y: 632, endPoint x: 909, endPoint y: 634, distance: 50.1
click at [1112, 594] on span at bounding box center [1124, 583] width 24 height 24
drag, startPoint x: 909, startPoint y: 634, endPoint x: 955, endPoint y: 627, distance: 46.7
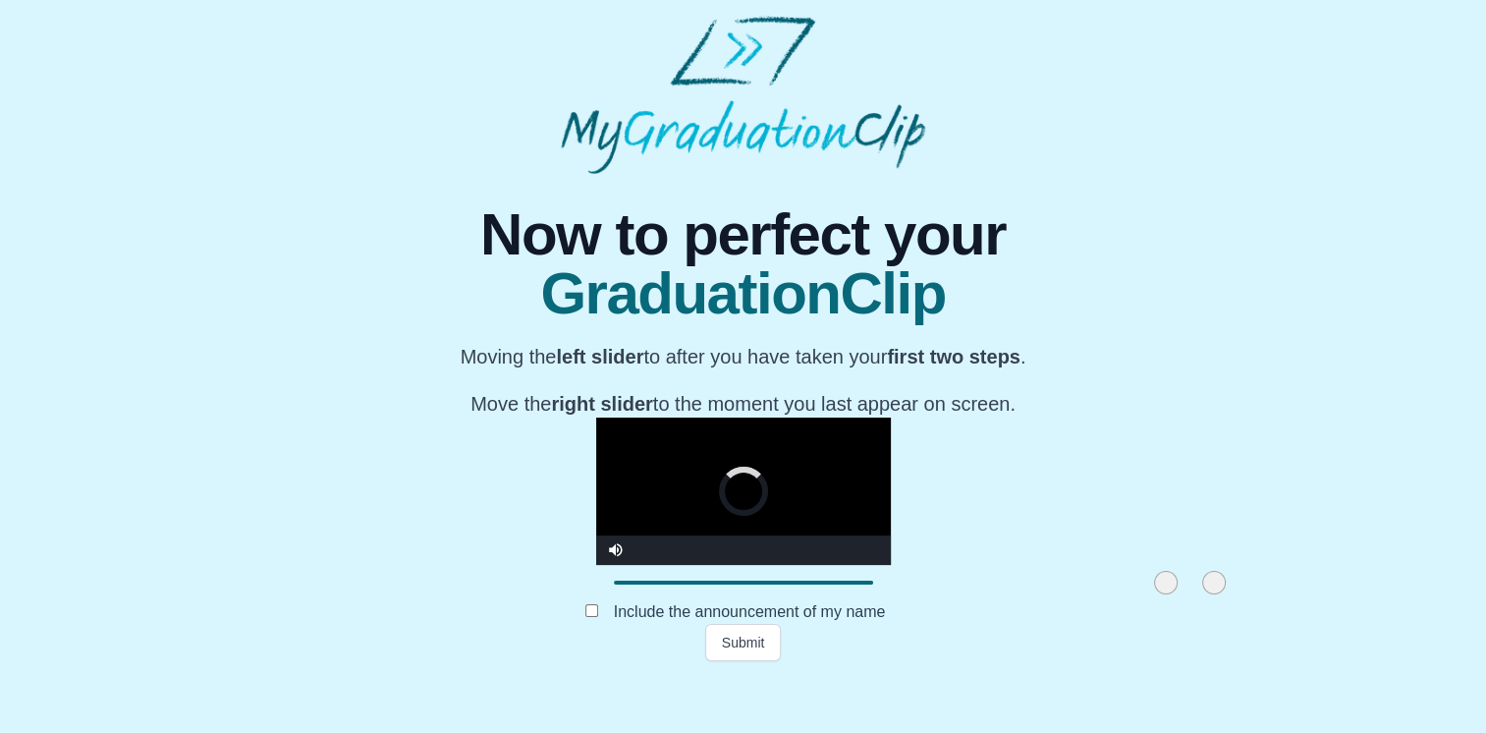
click at [1148, 600] on div at bounding box center [1165, 582] width 35 height 35
drag, startPoint x: 990, startPoint y: 641, endPoint x: 1036, endPoint y: 638, distance: 46.3
click at [1246, 594] on span at bounding box center [1258, 583] width 24 height 24
drag, startPoint x: 1036, startPoint y: 638, endPoint x: 1081, endPoint y: 633, distance: 44.5
click at [1288, 594] on span at bounding box center [1300, 583] width 24 height 24
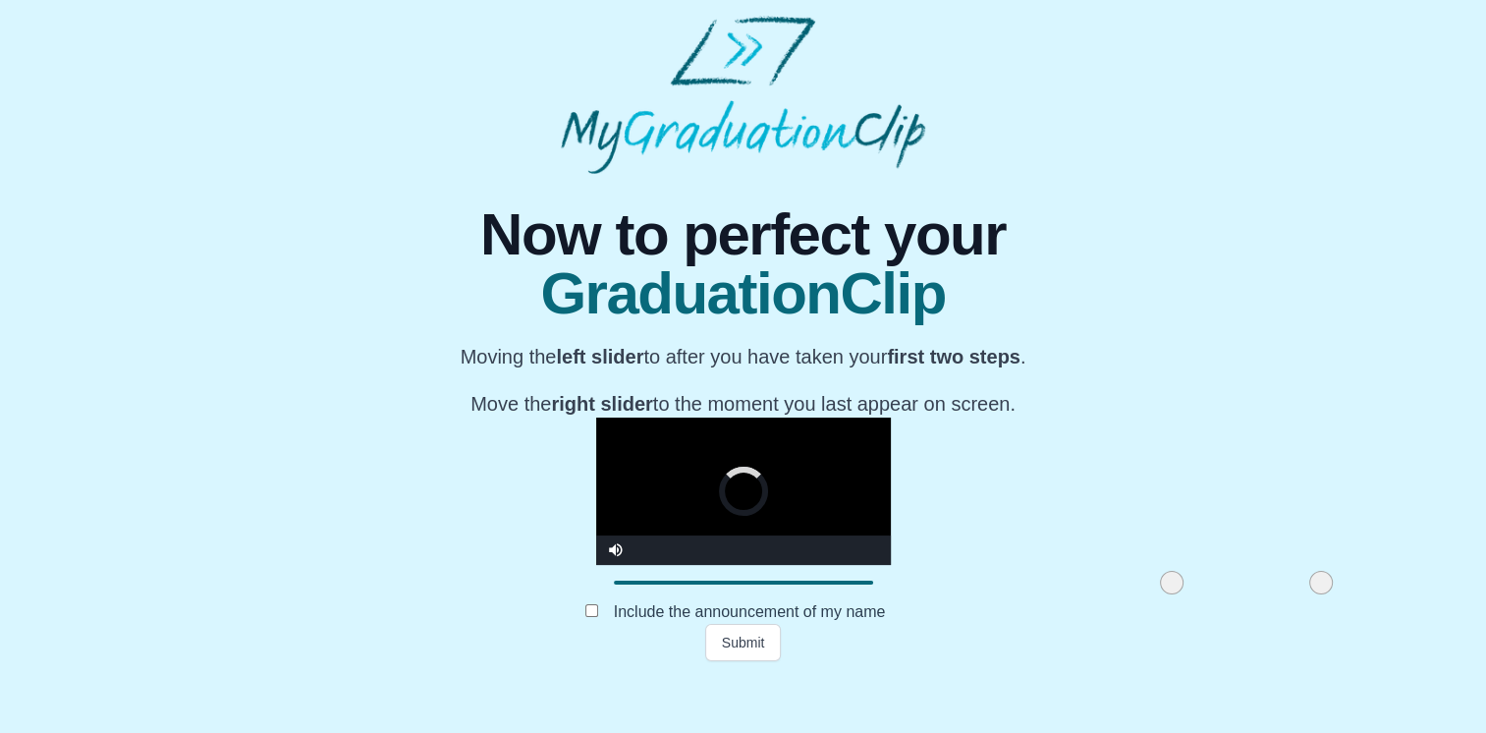
drag, startPoint x: 1081, startPoint y: 633, endPoint x: 1116, endPoint y: 631, distance: 35.4
click at [1116, 631] on div "**********" at bounding box center [743, 417] width 1455 height 487
click at [727, 523] on video "Video Player" at bounding box center [743, 491] width 295 height 147
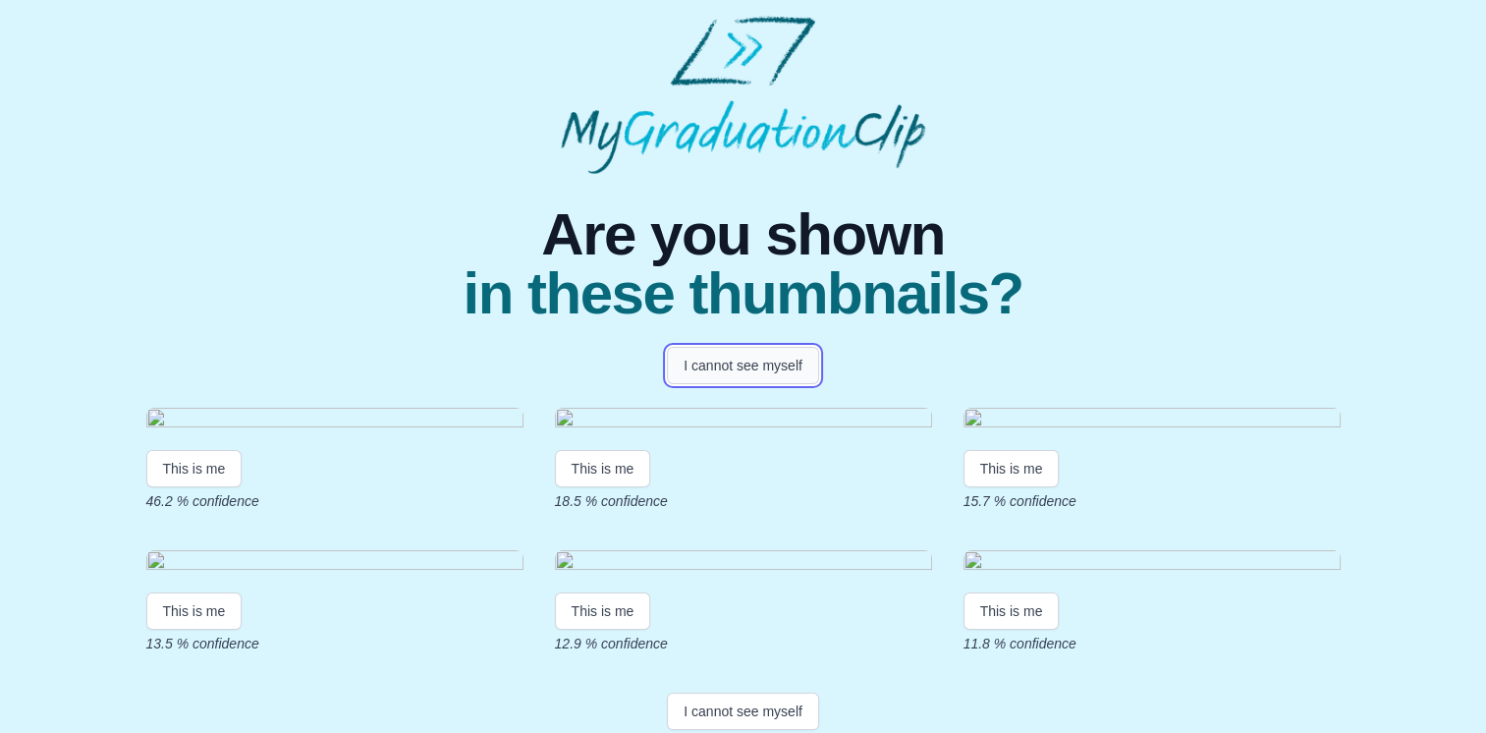
click at [739, 363] on button "I cannot see myself" at bounding box center [743, 365] width 152 height 37
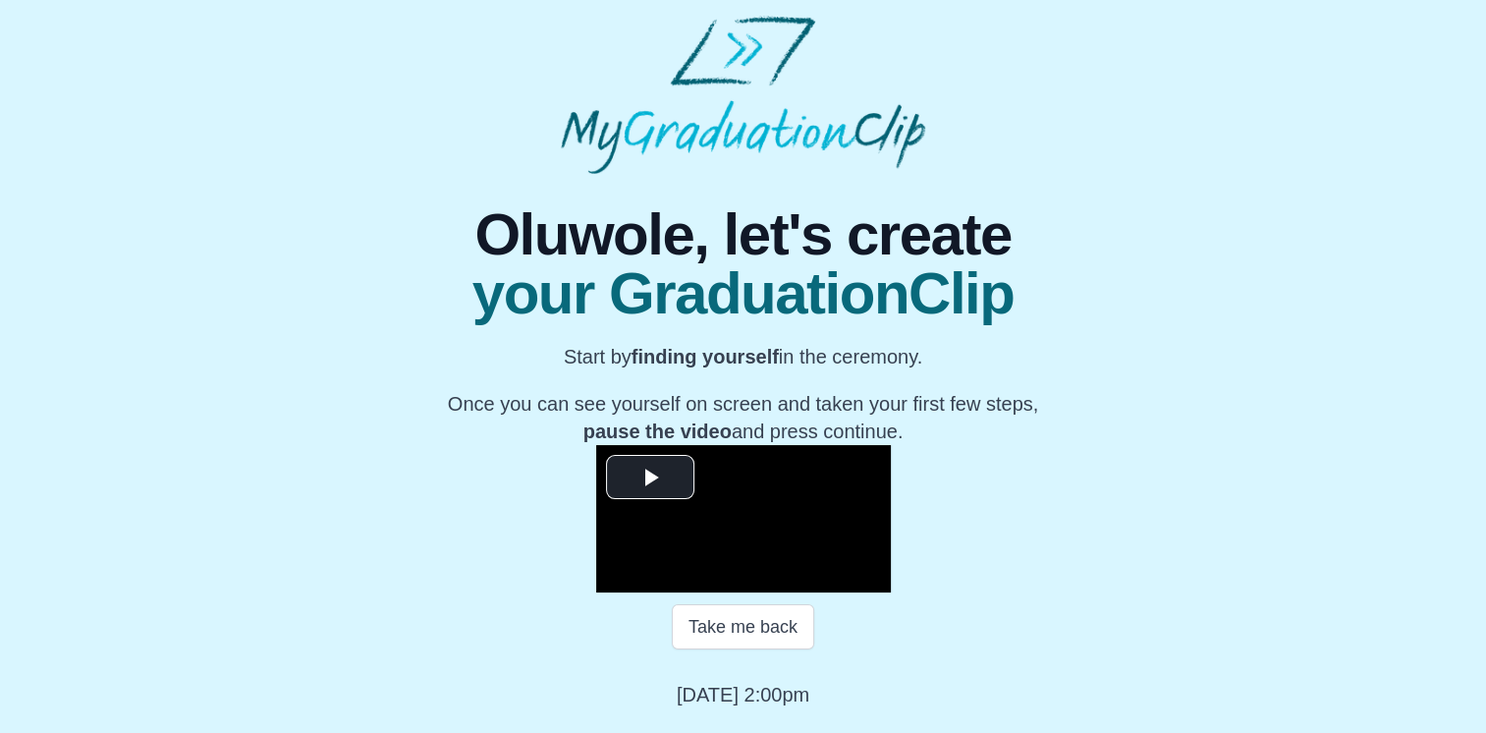
scroll to position [251, 0]
click at [650, 477] on span "Video Player" at bounding box center [650, 477] width 0 height 0
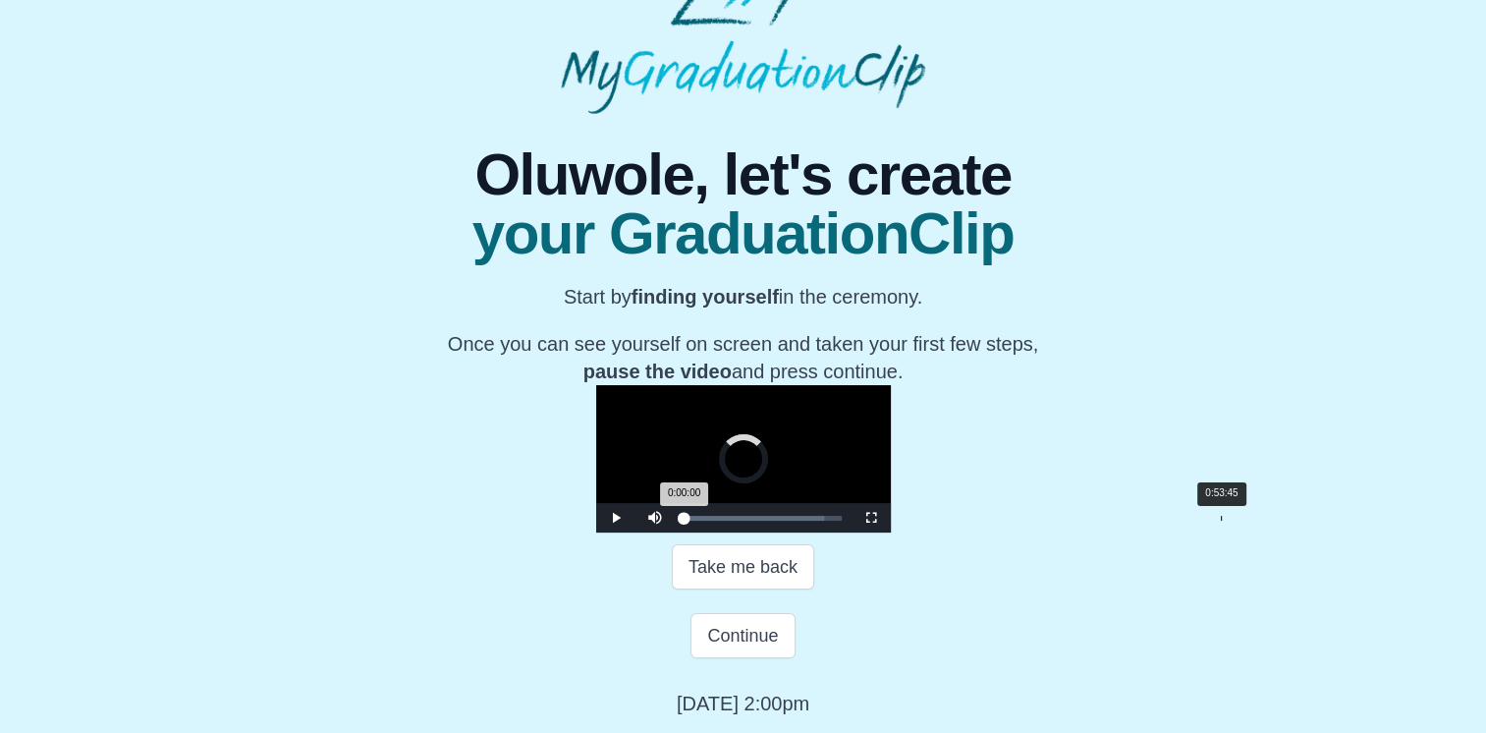
drag, startPoint x: 460, startPoint y: 594, endPoint x: 996, endPoint y: 599, distance: 536.4
click at [842, 521] on div "Loaded : 0% 0:53:45 0:00:00 Progress : 0%" at bounding box center [763, 518] width 157 height 5
click at [1250, 521] on div "0:56:36" at bounding box center [1250, 518] width 1 height 5
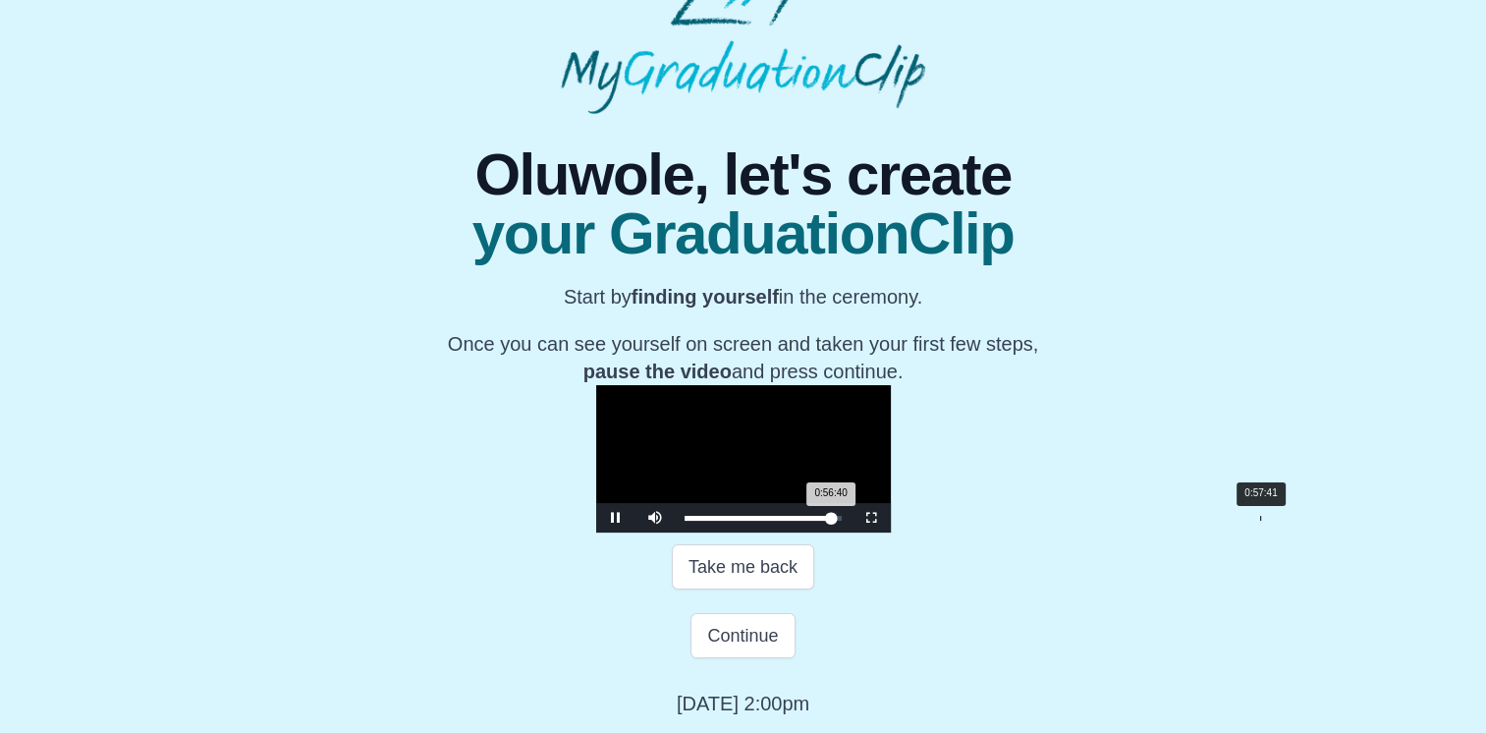
click at [842, 521] on div "Loaded : 0% 0:57:41 0:56:40 Progress : 0%" at bounding box center [763, 518] width 157 height 5
click at [616, 518] on span "Video Player" at bounding box center [616, 518] width 0 height 0
click at [726, 658] on button "Continue" at bounding box center [743, 635] width 104 height 45
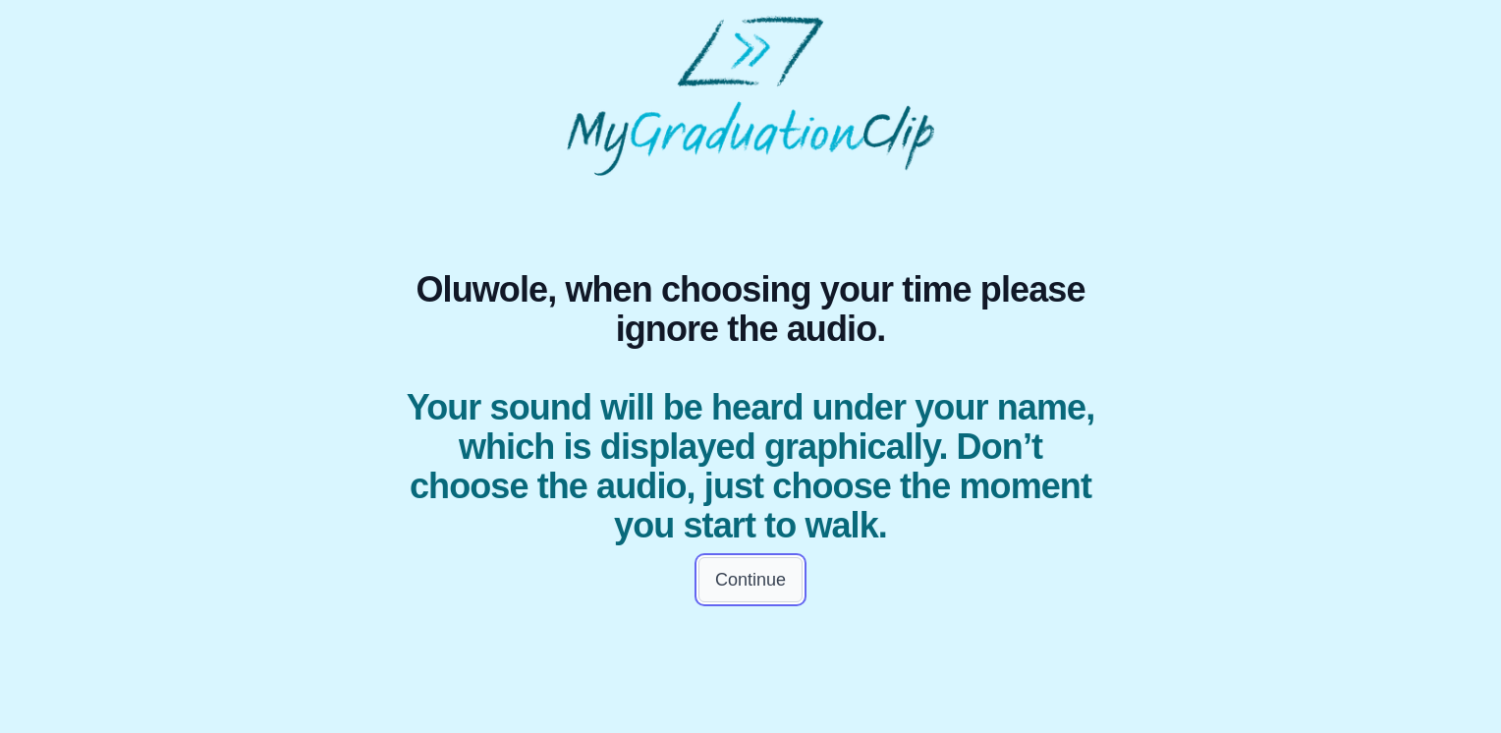
click at [754, 579] on button "Continue" at bounding box center [751, 579] width 104 height 45
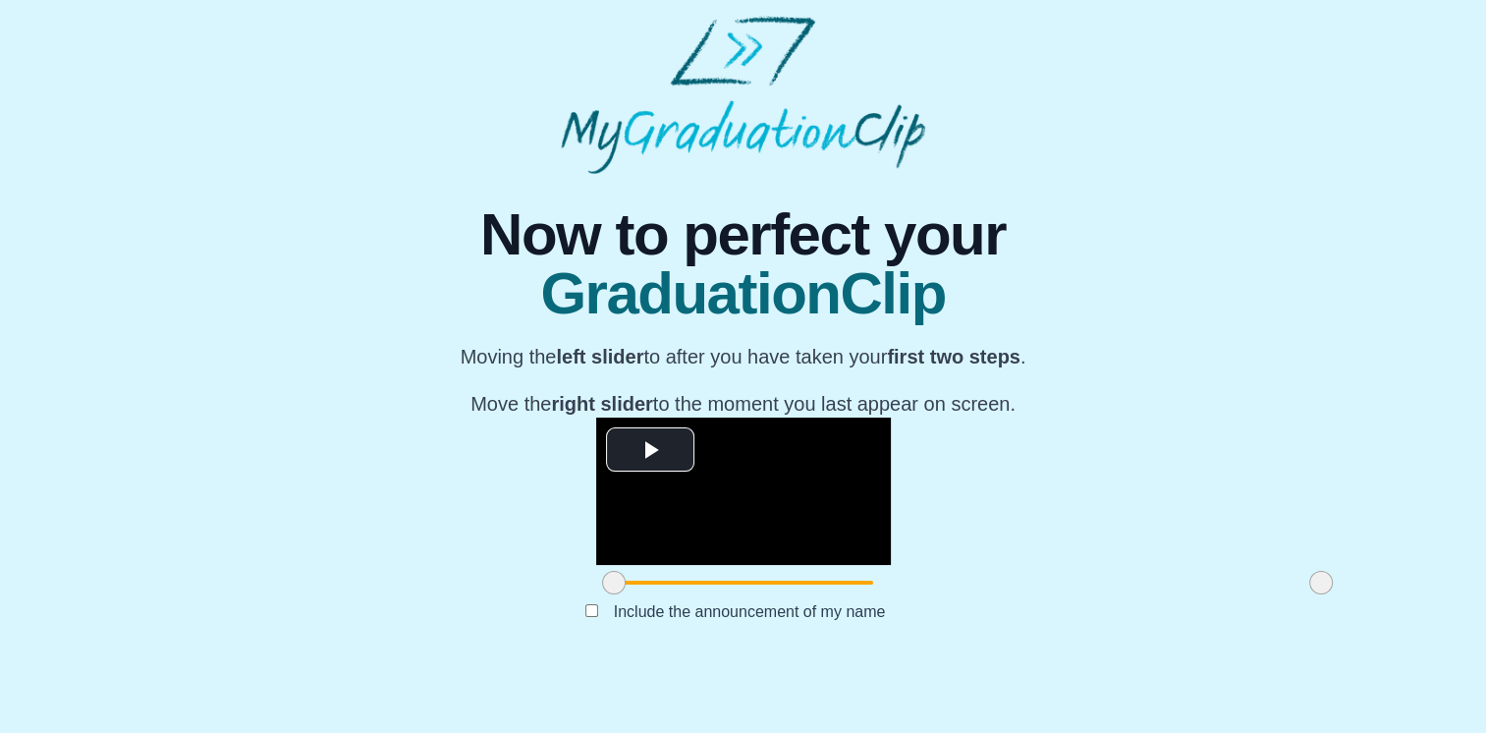
scroll to position [214, 0]
click at [650, 450] on span "Video Player" at bounding box center [650, 450] width 0 height 0
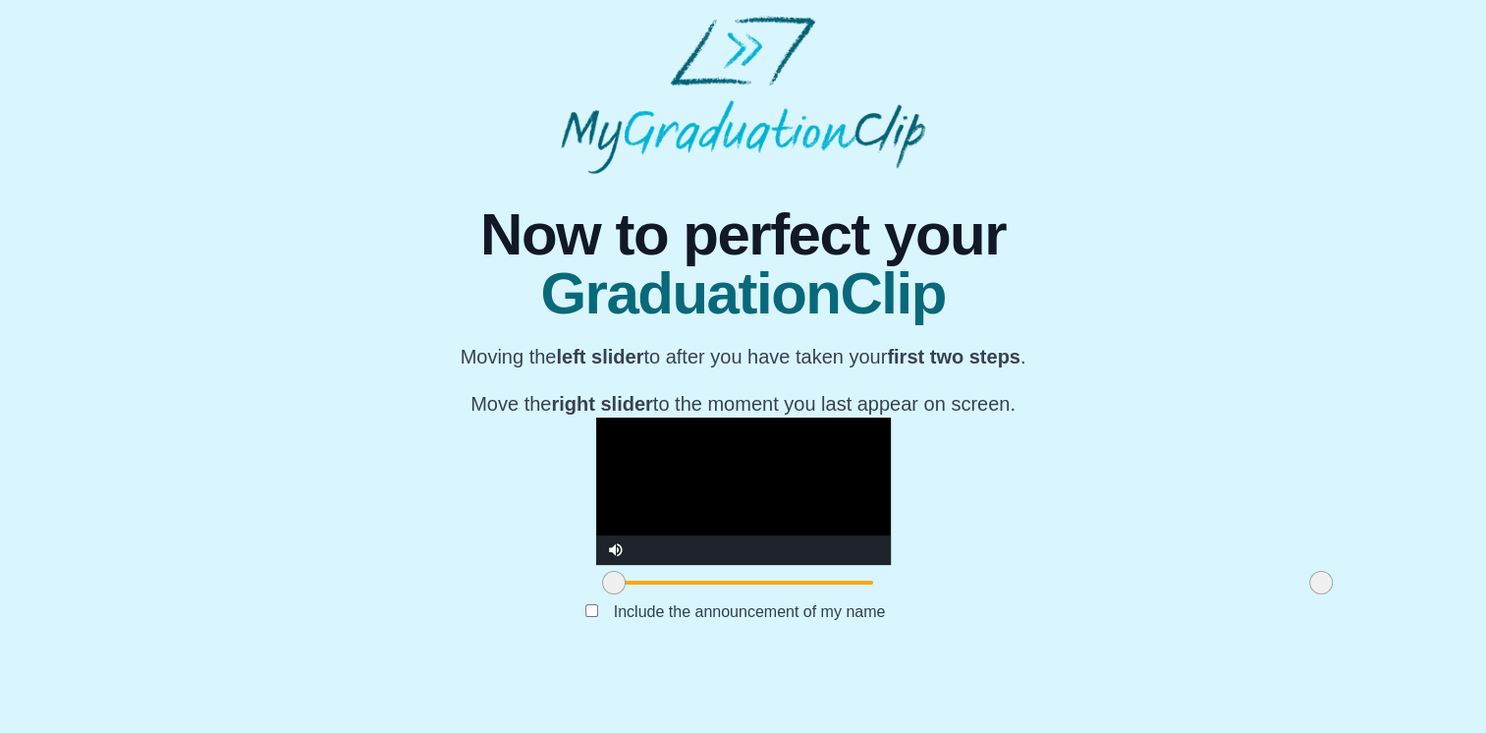
click at [1310, 594] on span at bounding box center [1322, 583] width 24 height 24
drag, startPoint x: 1085, startPoint y: 635, endPoint x: 1018, endPoint y: 641, distance: 67.1
click at [1254, 594] on span at bounding box center [1266, 583] width 24 height 24
drag, startPoint x: 1034, startPoint y: 642, endPoint x: 904, endPoint y: 653, distance: 130.2
click at [1114, 600] on div at bounding box center [1131, 582] width 35 height 35
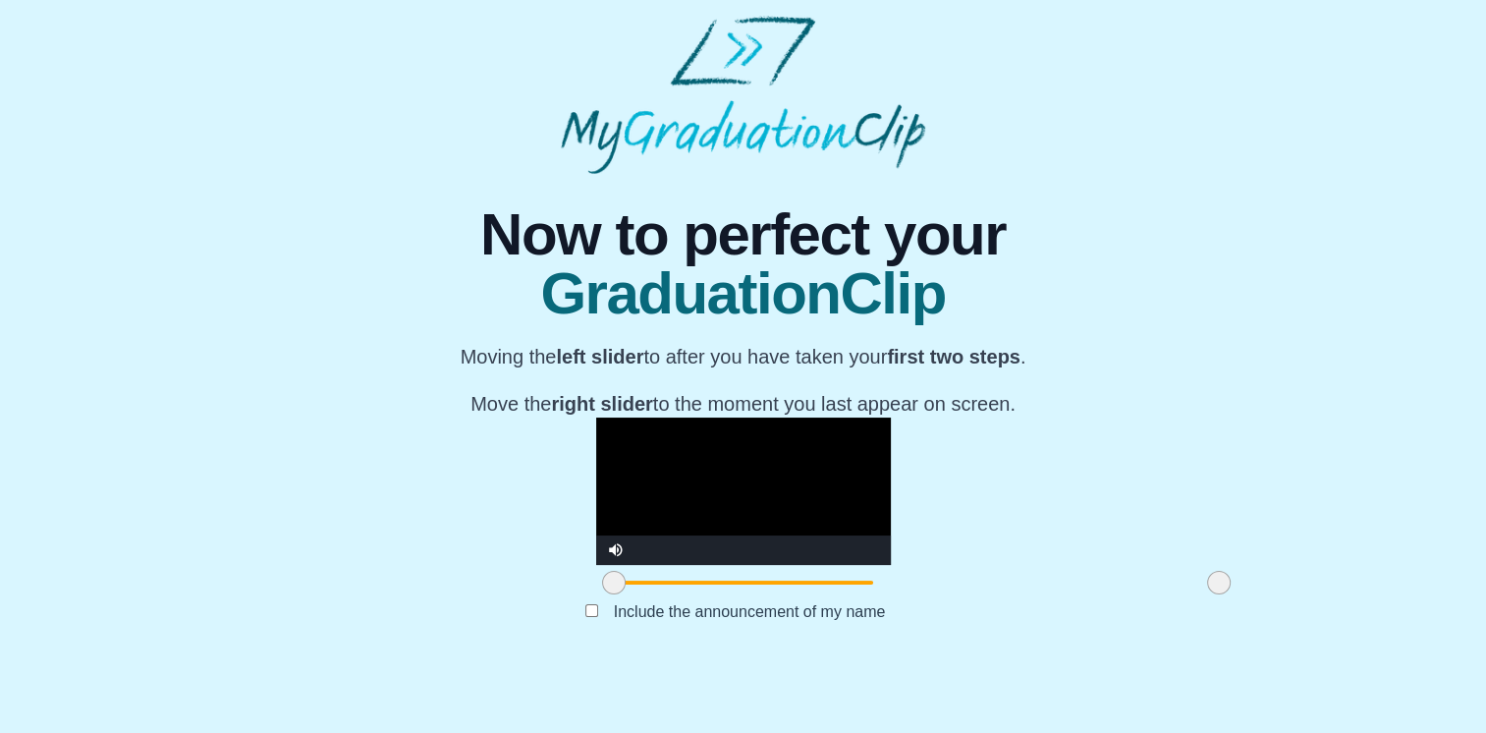
drag, startPoint x: 902, startPoint y: 643, endPoint x: 997, endPoint y: 643, distance: 95.3
click at [1207, 594] on span at bounding box center [1219, 583] width 24 height 24
click at [3, 84] on body "**********" at bounding box center [743, 338] width 1486 height 677
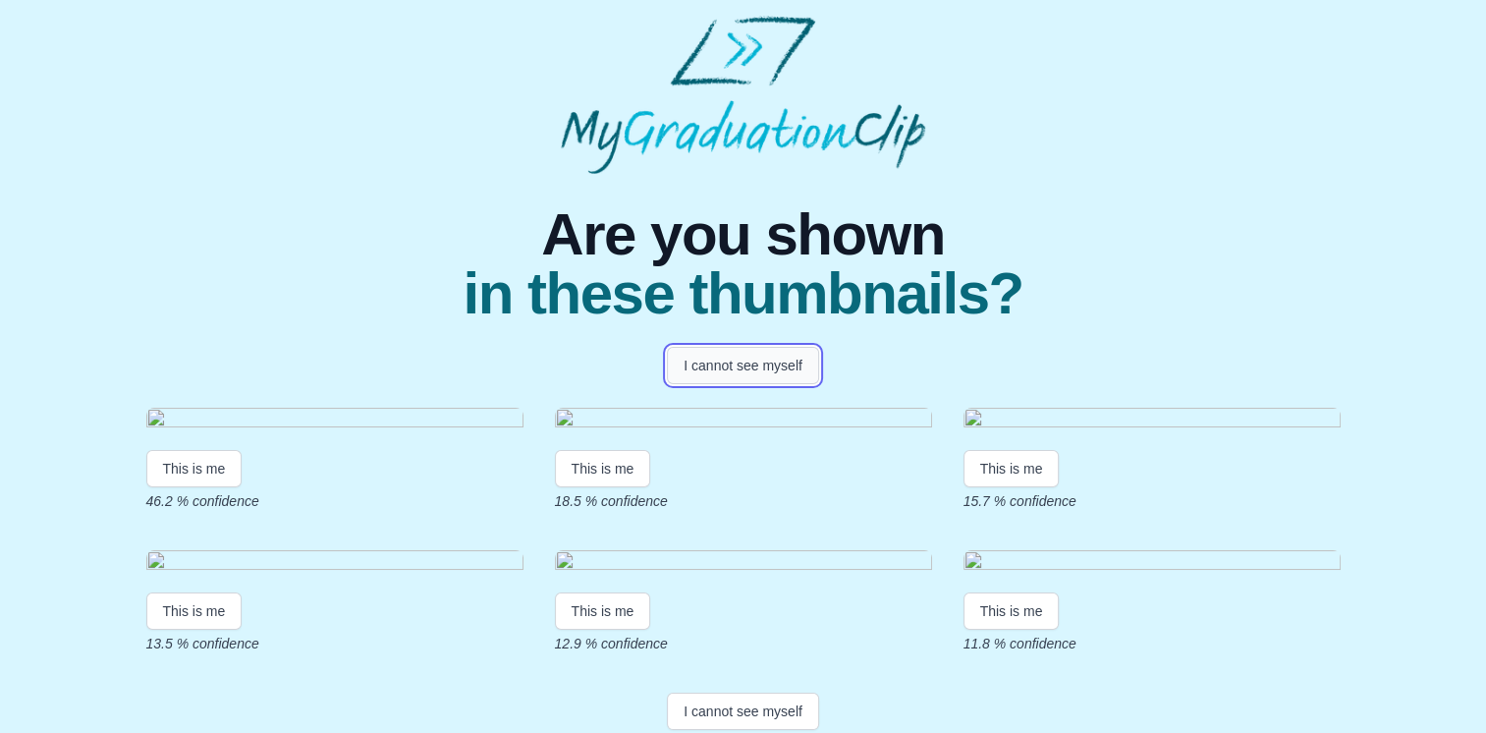
click at [724, 364] on button "I cannot see myself" at bounding box center [743, 365] width 152 height 37
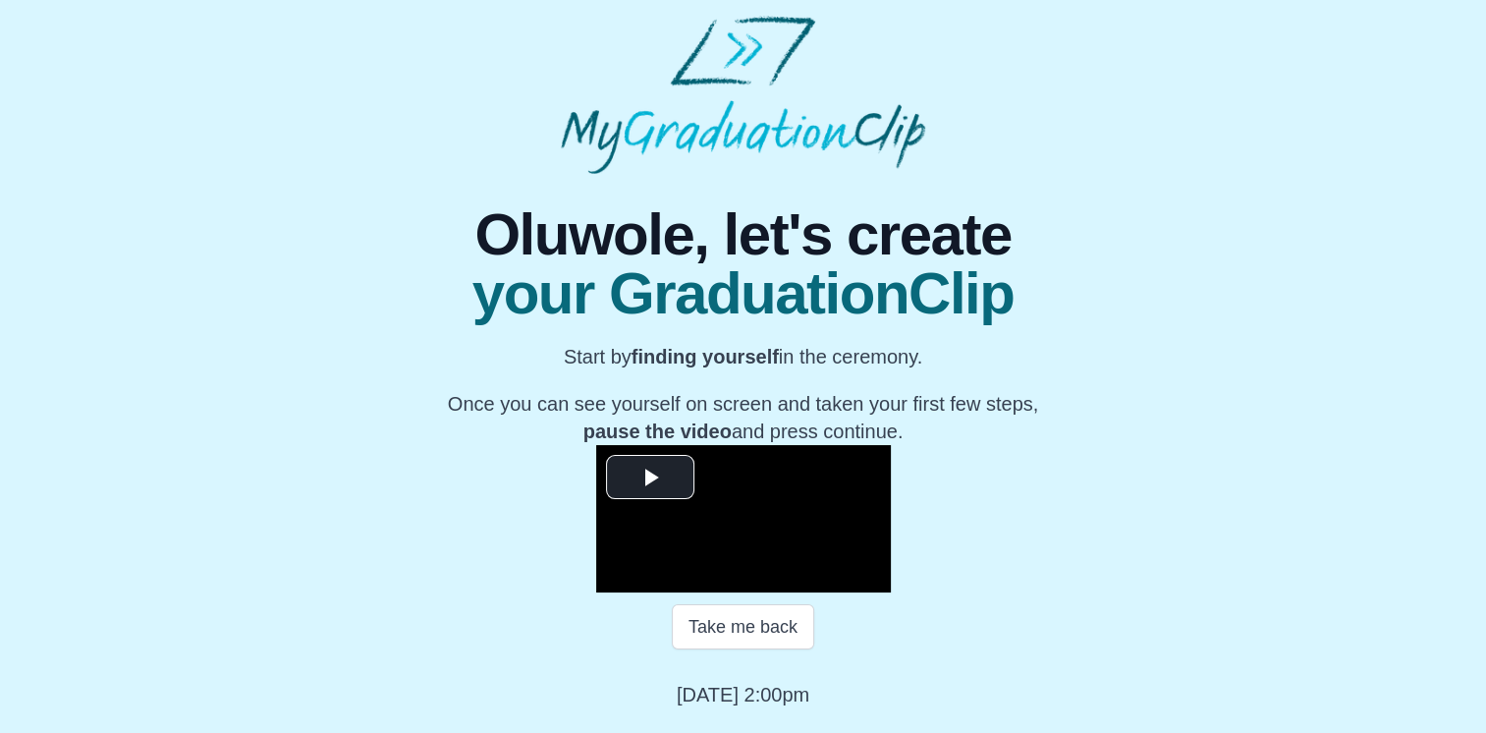
scroll to position [209, 0]
click at [650, 477] on span "Video Player" at bounding box center [650, 477] width 0 height 0
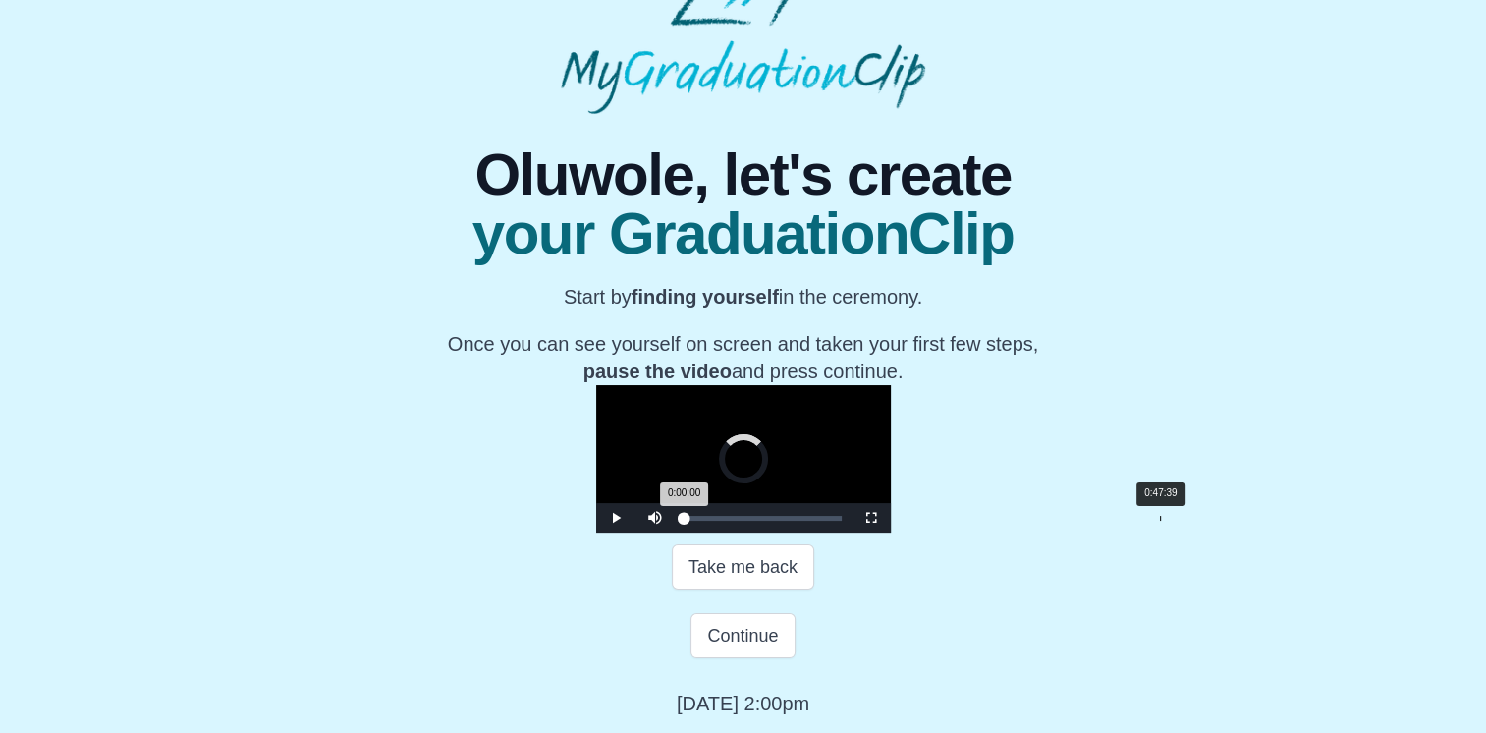
drag, startPoint x: 460, startPoint y: 639, endPoint x: 938, endPoint y: 632, distance: 478.5
click at [852, 532] on div "Loaded : 0% 0:47:39 0:00:00 Progress : 0%" at bounding box center [763, 517] width 177 height 29
drag, startPoint x: 939, startPoint y: 635, endPoint x: 1016, endPoint y: 650, distance: 78.2
click at [852, 532] on div "Loaded : 0% 0:55:37 0:48:02 Progress : 0%" at bounding box center [763, 517] width 177 height 29
drag, startPoint x: 1015, startPoint y: 640, endPoint x: 1027, endPoint y: 642, distance: 12.0
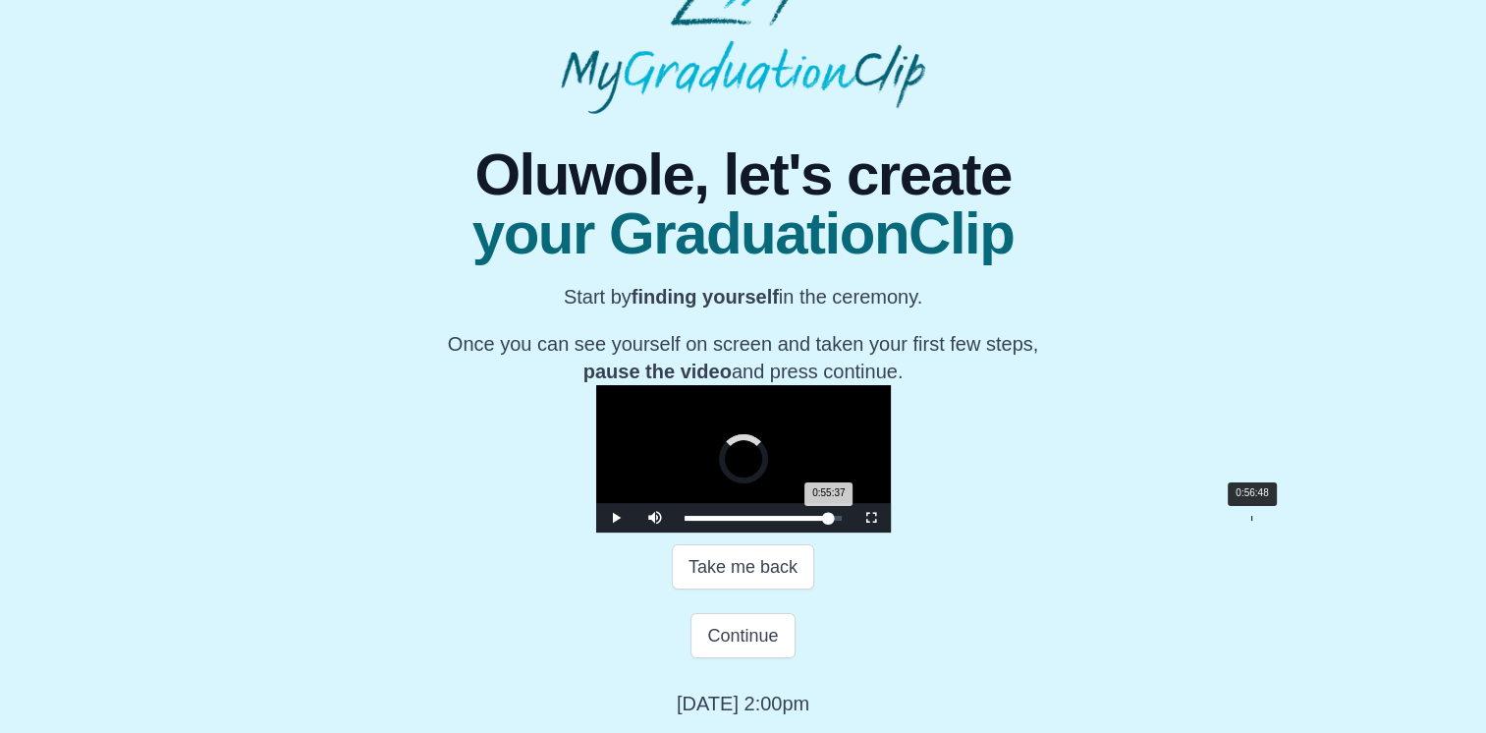
click at [829, 521] on div "0:55:37 Progress : 0%" at bounding box center [757, 518] width 144 height 5
click at [842, 521] on div "Loaded : 0% 0:57:59 0:56:57 Progress : 0%" at bounding box center [763, 518] width 157 height 5
click at [1251, 521] on div "0:56:42" at bounding box center [1251, 518] width 1 height 5
click at [832, 521] on div "0:56:45 Progress : 0%" at bounding box center [758, 518] width 147 height 5
click at [832, 521] on div "0:57:29 Progress : 0%" at bounding box center [758, 518] width 147 height 5
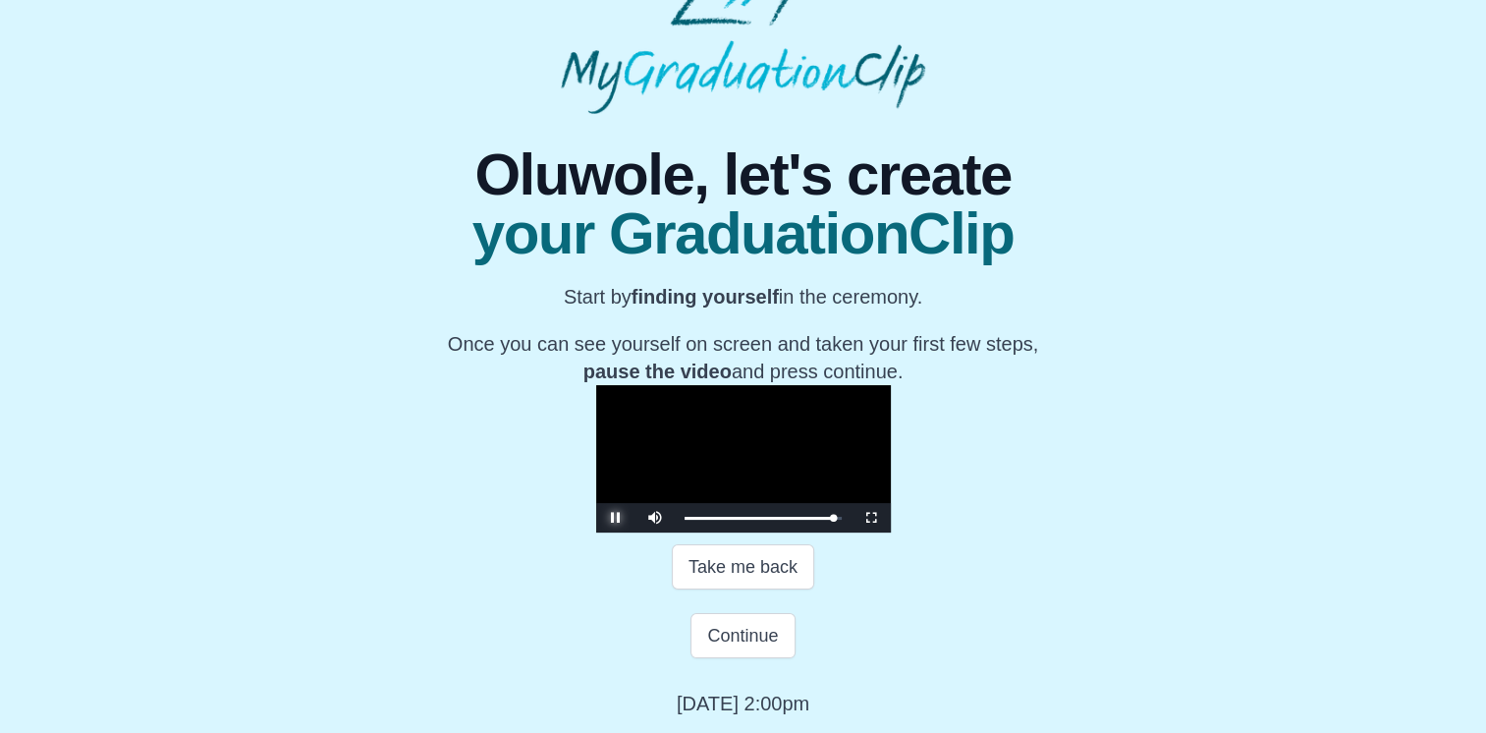
click at [616, 518] on span "Video Player" at bounding box center [616, 518] width 0 height 0
click at [756, 638] on button "Continue" at bounding box center [743, 635] width 104 height 45
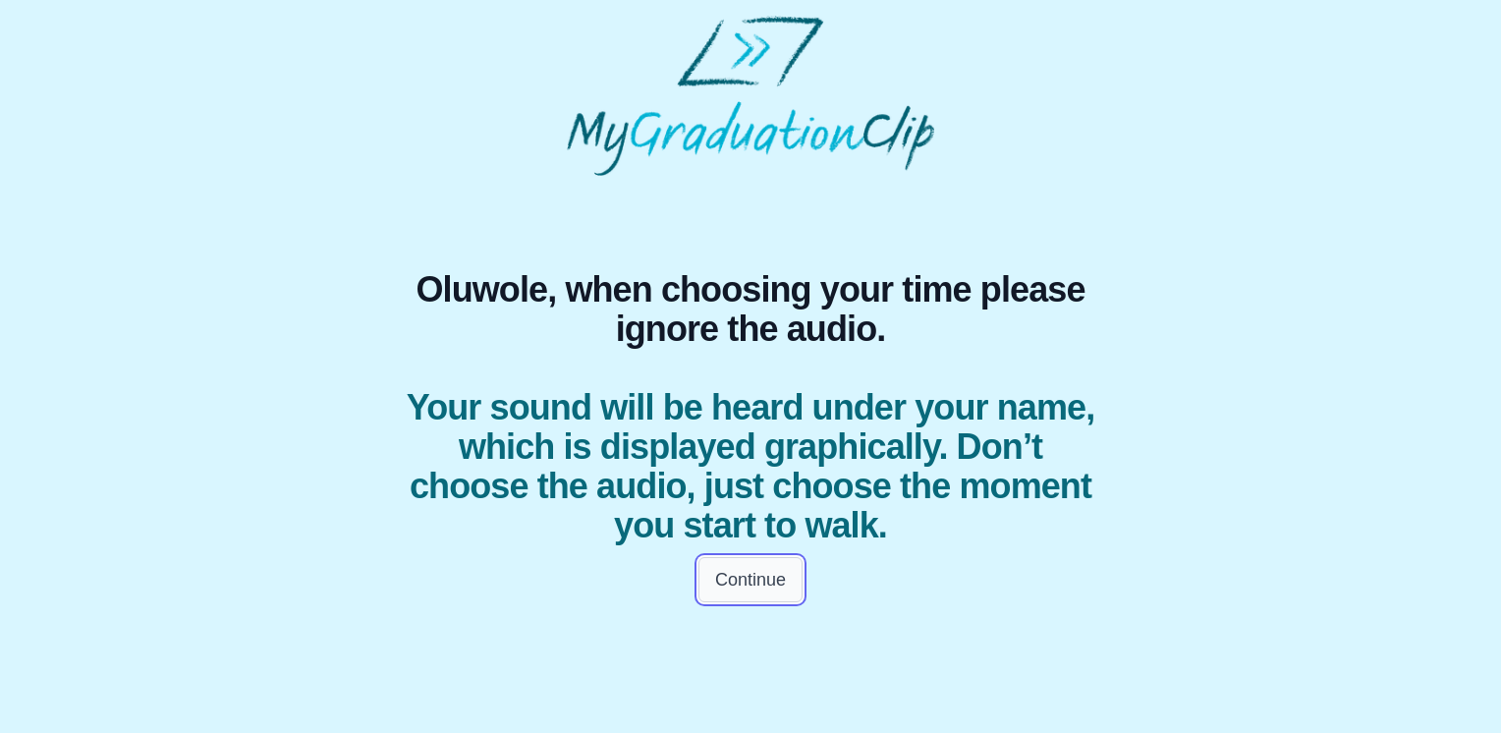
click at [746, 576] on button "Continue" at bounding box center [751, 579] width 104 height 45
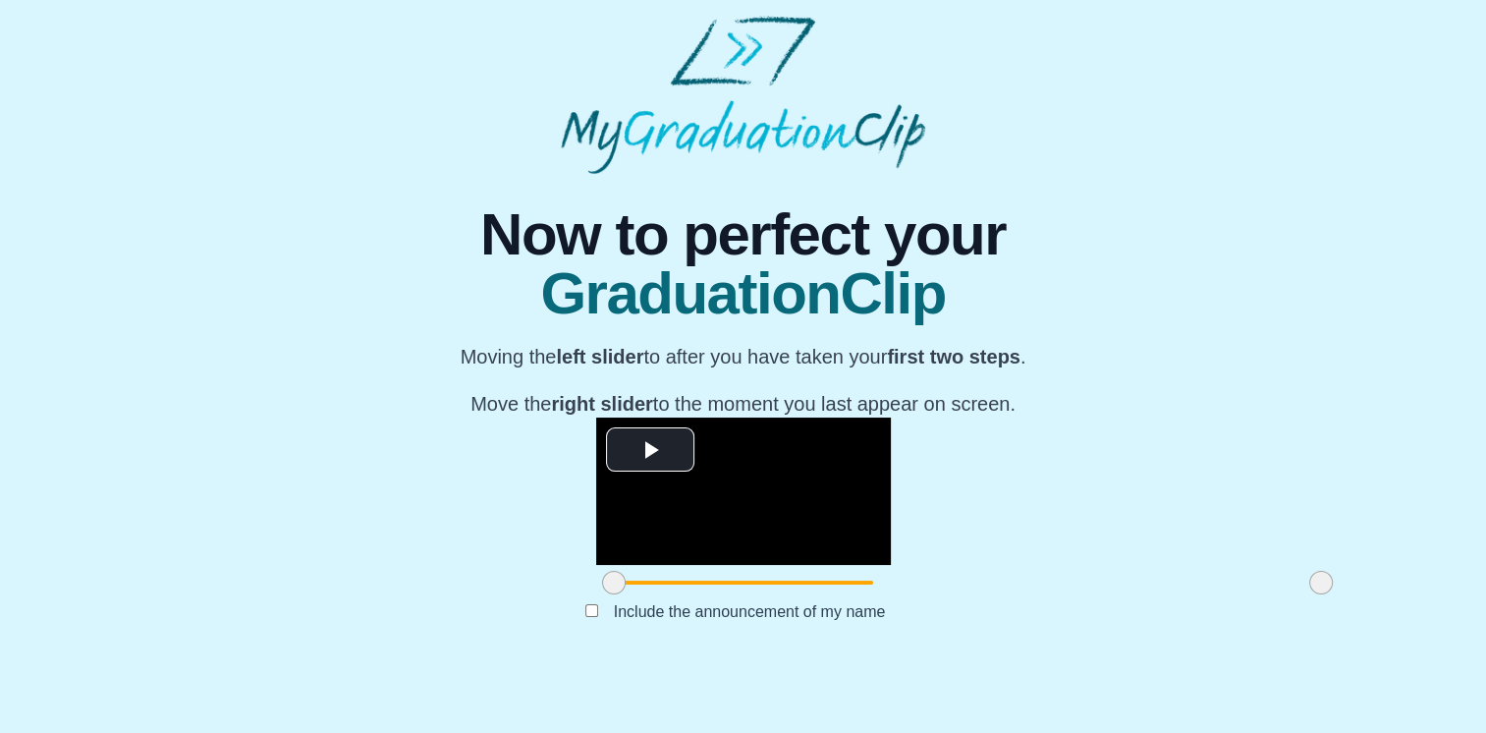
scroll to position [214, 0]
click at [650, 450] on span "Video Player" at bounding box center [650, 450] width 0 height 0
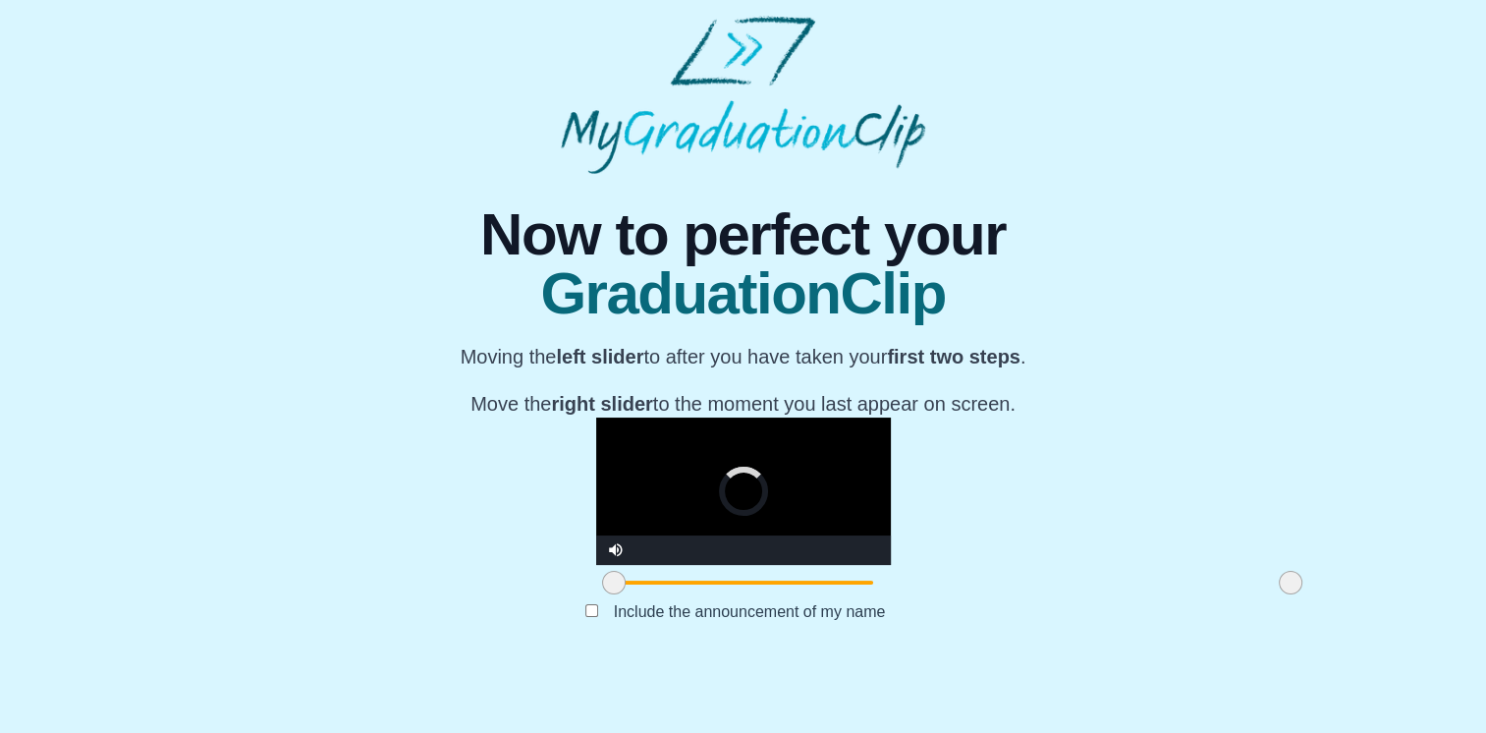
drag, startPoint x: 1095, startPoint y: 637, endPoint x: 1056, endPoint y: 637, distance: 39.3
click at [1279, 594] on span at bounding box center [1291, 583] width 24 height 24
drag, startPoint x: 1059, startPoint y: 639, endPoint x: 1034, endPoint y: 642, distance: 25.7
click at [1259, 594] on span at bounding box center [1271, 583] width 24 height 24
drag, startPoint x: 1034, startPoint y: 642, endPoint x: 989, endPoint y: 643, distance: 44.3
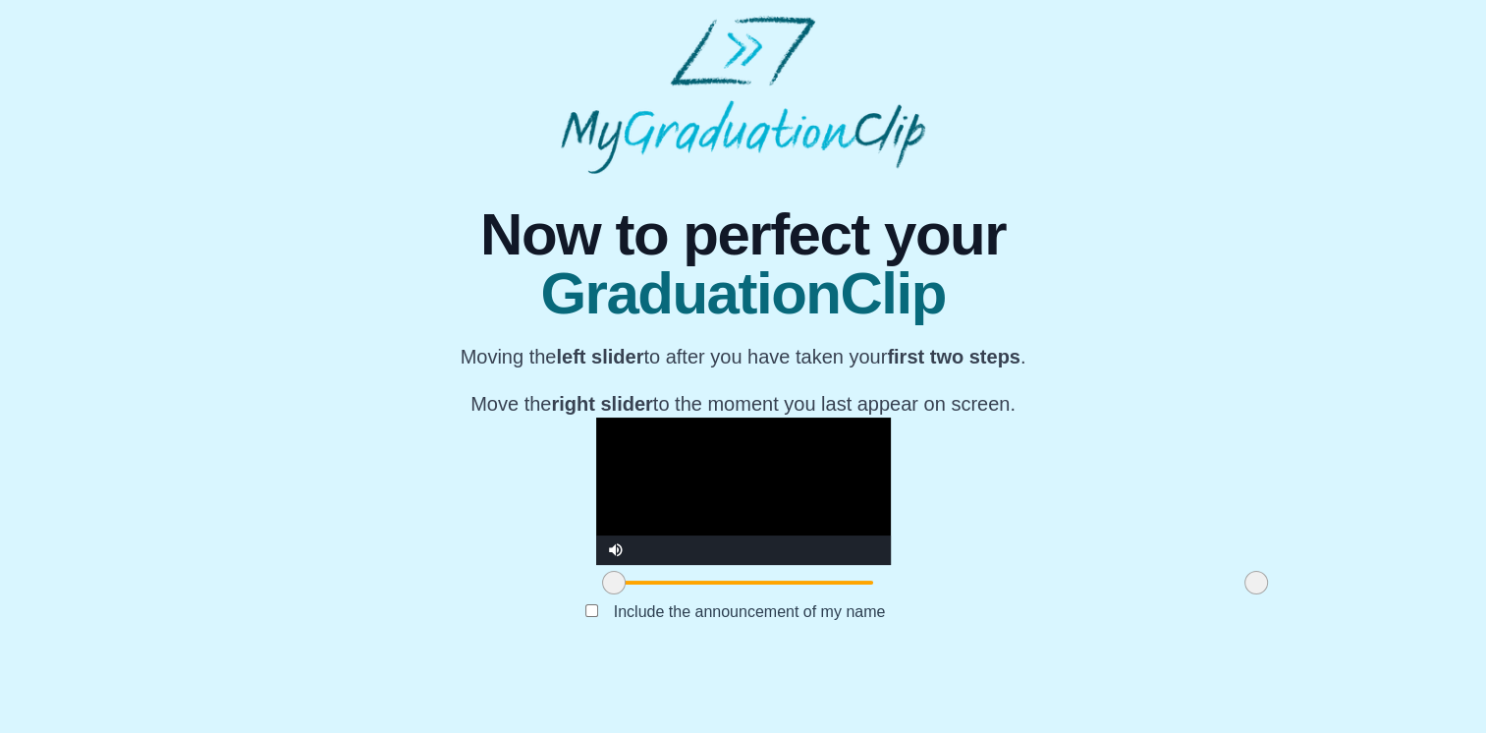
click at [1245, 594] on span at bounding box center [1257, 583] width 24 height 24
drag, startPoint x: 989, startPoint y: 643, endPoint x: 1149, endPoint y: 644, distance: 160.1
click at [1149, 644] on div "**********" at bounding box center [743, 417] width 1455 height 487
drag, startPoint x: 389, startPoint y: 633, endPoint x: 419, endPoint y: 639, distance: 30.1
click at [607, 594] on span at bounding box center [619, 583] width 24 height 24
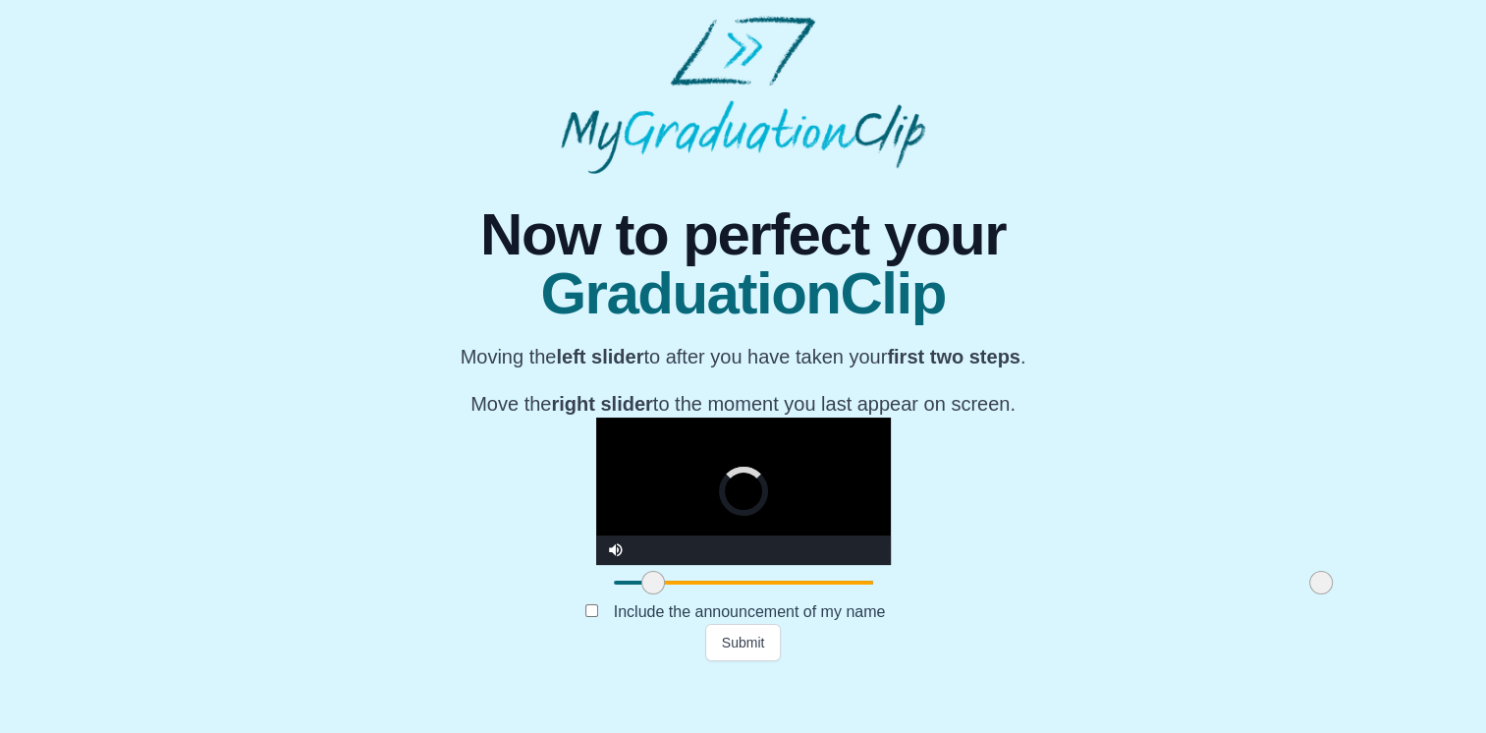
drag, startPoint x: 419, startPoint y: 639, endPoint x: 436, endPoint y: 641, distance: 17.8
click at [642, 594] on span at bounding box center [654, 583] width 24 height 24
drag, startPoint x: 436, startPoint y: 641, endPoint x: 470, endPoint y: 644, distance: 33.6
click at [649, 594] on span at bounding box center [661, 583] width 24 height 24
drag, startPoint x: 470, startPoint y: 644, endPoint x: 514, endPoint y: 643, distance: 44.3
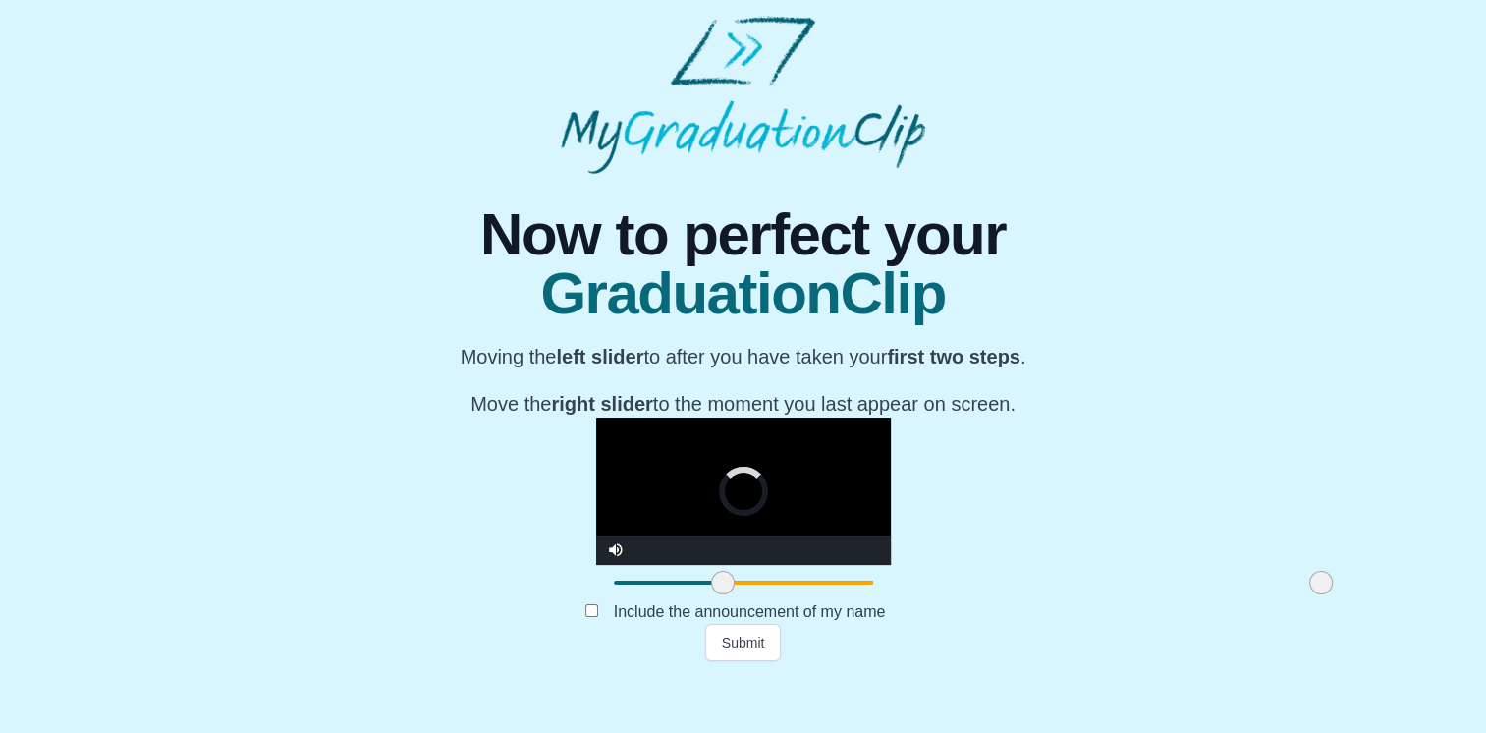
click at [711, 594] on span at bounding box center [723, 583] width 24 height 24
drag, startPoint x: 514, startPoint y: 643, endPoint x: 562, endPoint y: 645, distance: 48.2
click at [748, 594] on span at bounding box center [760, 583] width 24 height 24
drag, startPoint x: 562, startPoint y: 645, endPoint x: 615, endPoint y: 645, distance: 53.1
click at [790, 594] on span at bounding box center [802, 583] width 24 height 24
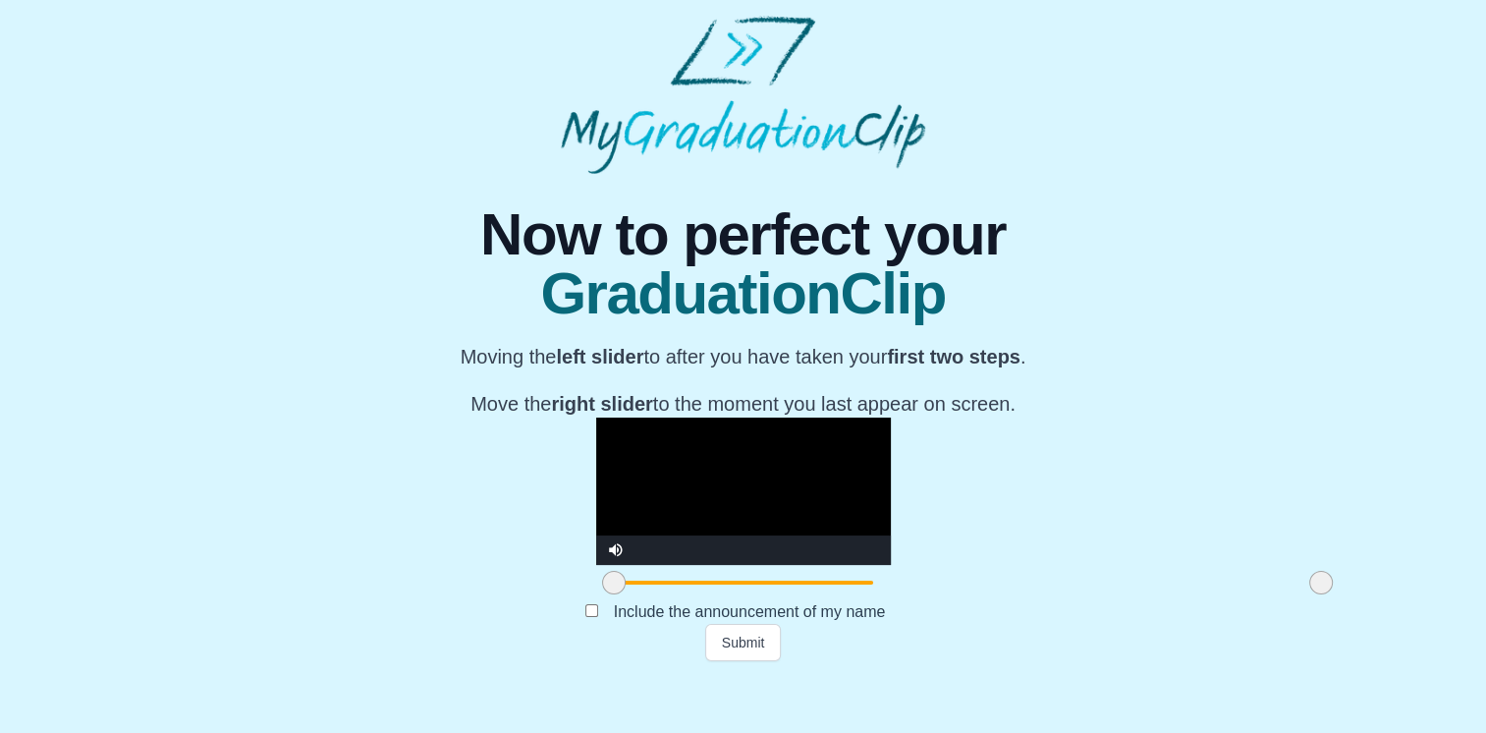
drag, startPoint x: 616, startPoint y: 644, endPoint x: 368, endPoint y: 635, distance: 247.8
click at [368, 635] on div "**********" at bounding box center [743, 417] width 1455 height 487
click at [694, 449] on video "Video Player" at bounding box center [743, 491] width 295 height 147
drag, startPoint x: 1098, startPoint y: 636, endPoint x: 1066, endPoint y: 633, distance: 32.6
click at [1284, 594] on span at bounding box center [1296, 583] width 24 height 24
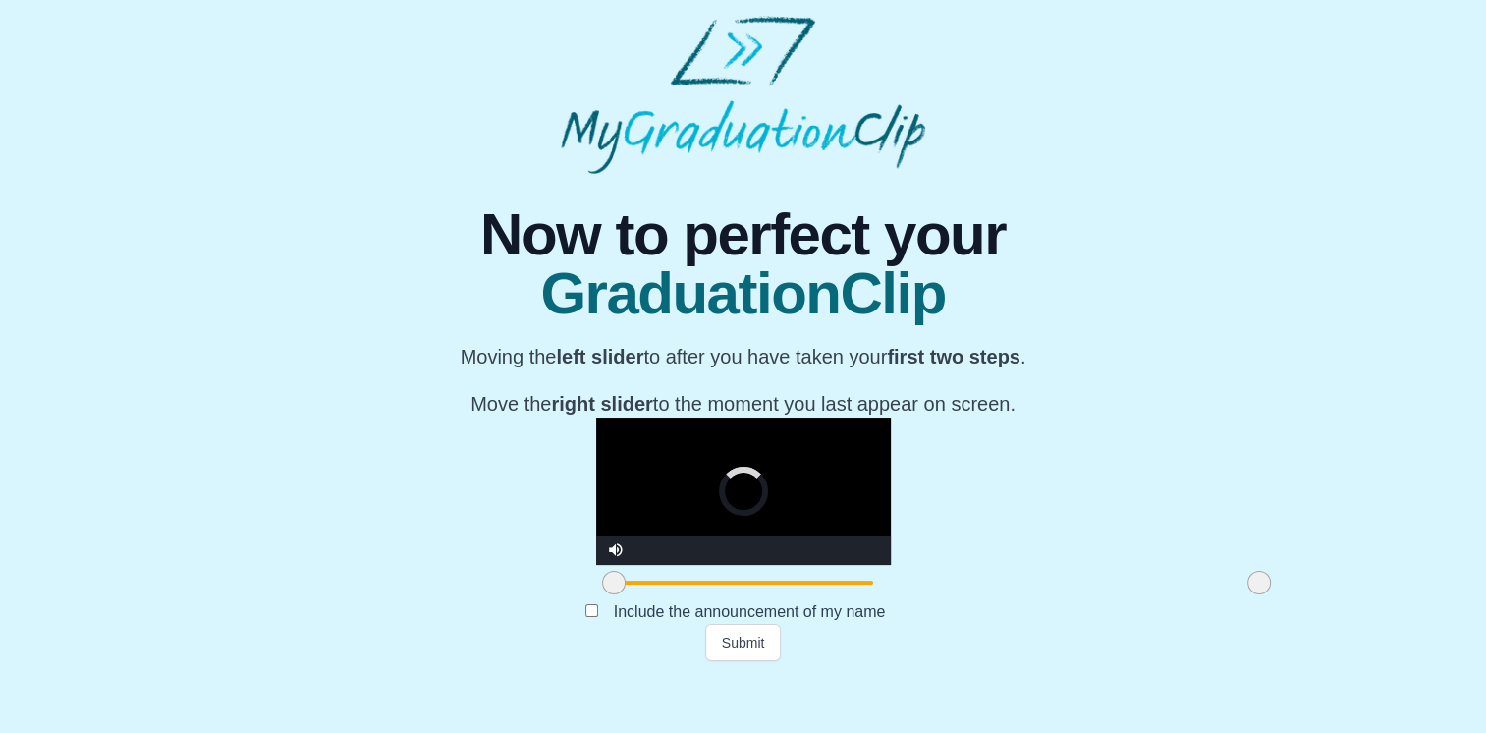
drag, startPoint x: 1066, startPoint y: 633, endPoint x: 1027, endPoint y: 635, distance: 39.3
click at [1248, 594] on span at bounding box center [1260, 583] width 24 height 24
click at [880, 525] on video "Video Player" at bounding box center [743, 491] width 295 height 147
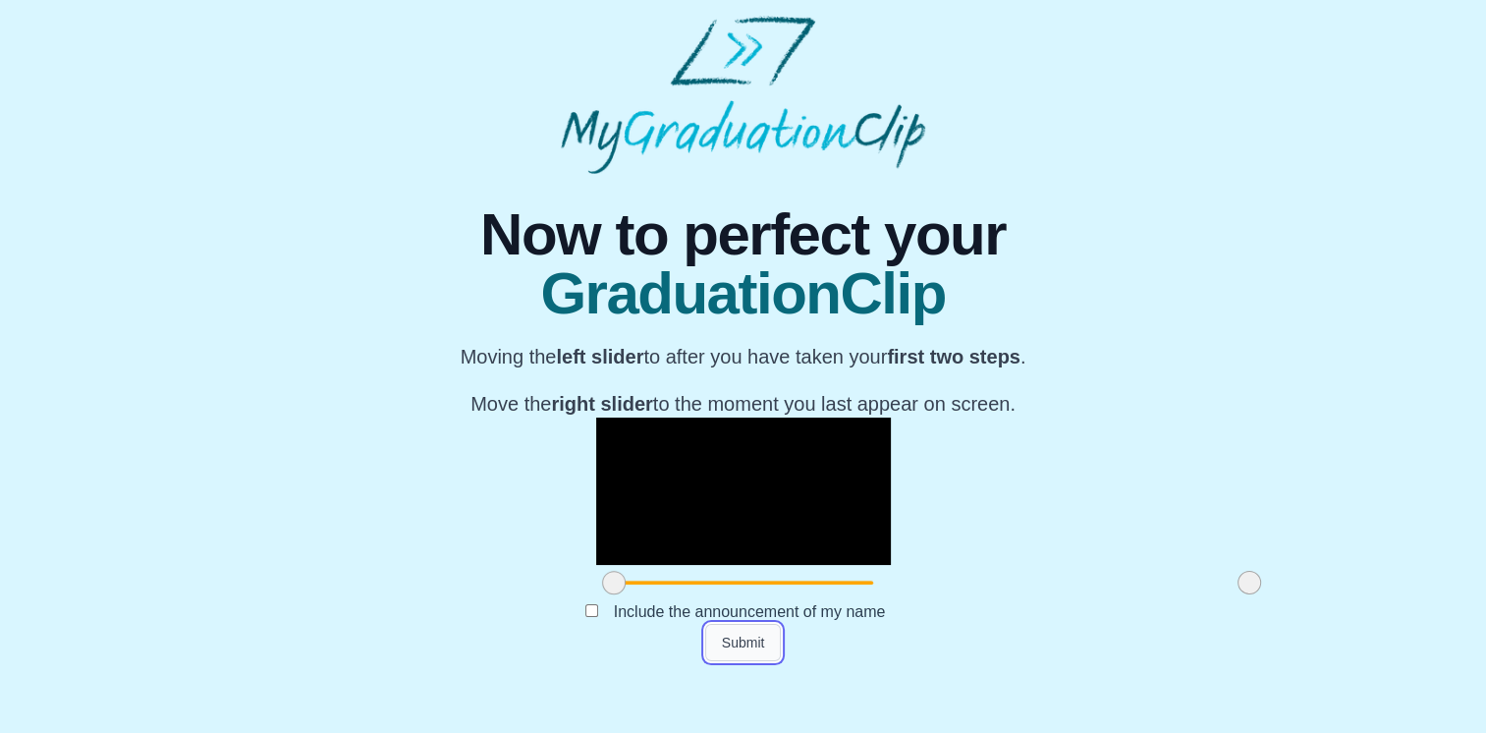
click at [746, 661] on button "Submit" at bounding box center [743, 642] width 77 height 37
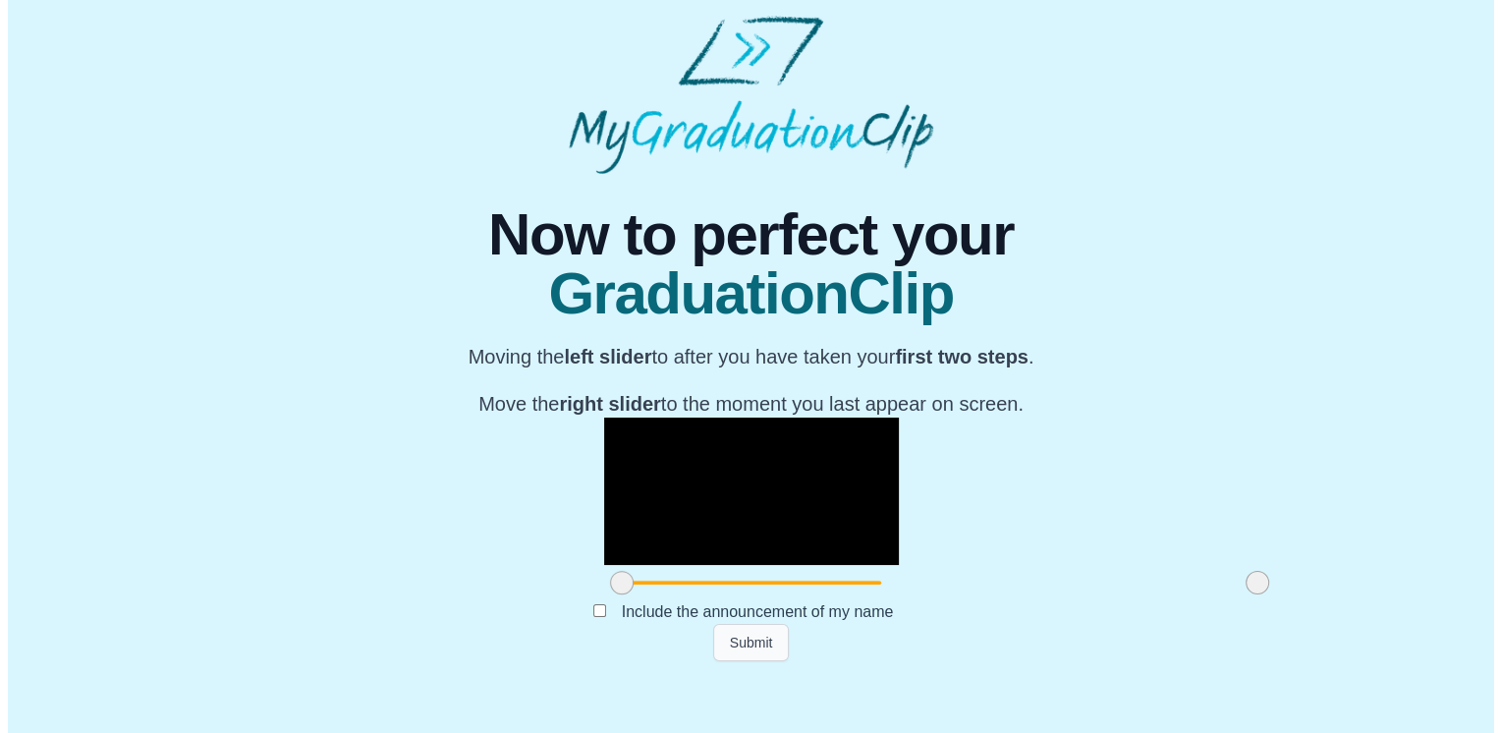
scroll to position [0, 0]
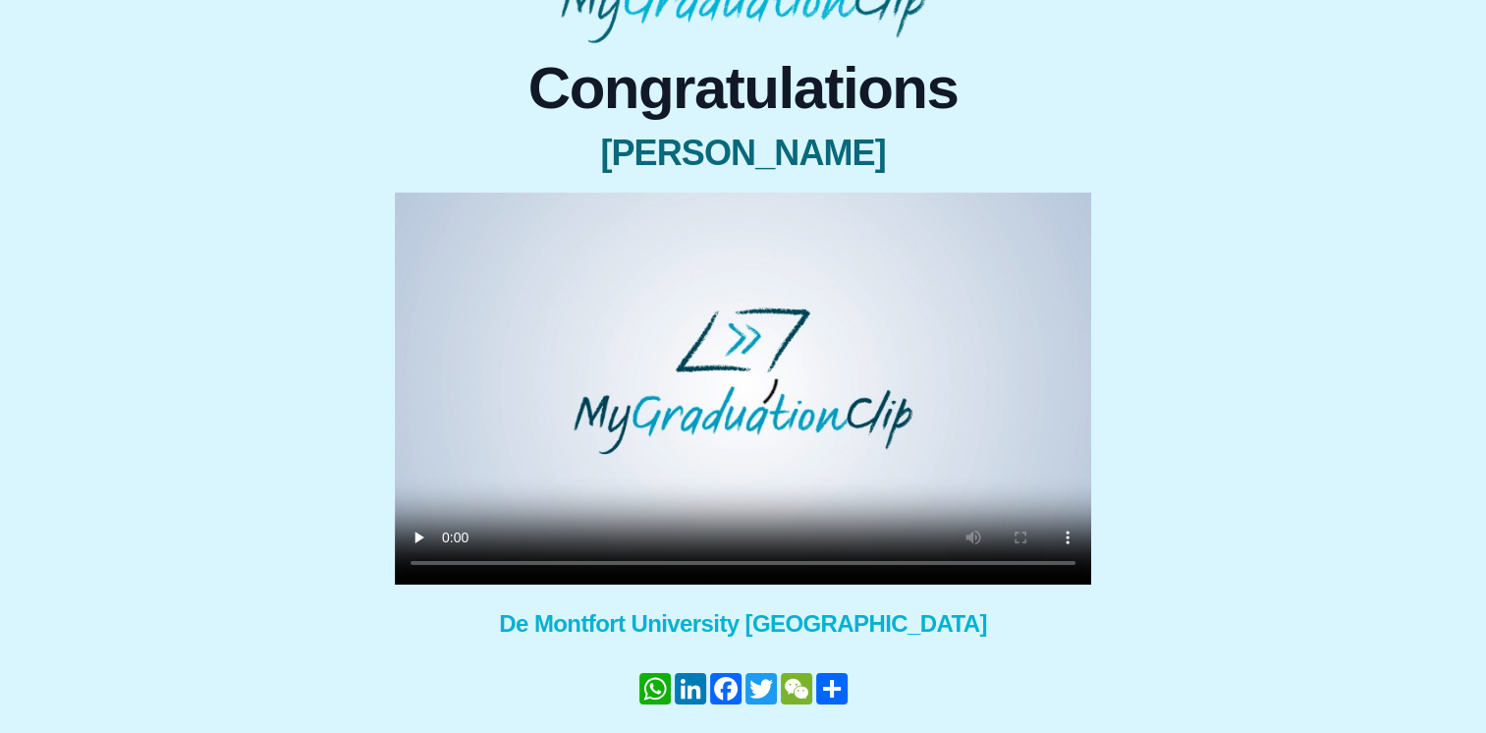
scroll to position [183, 0]
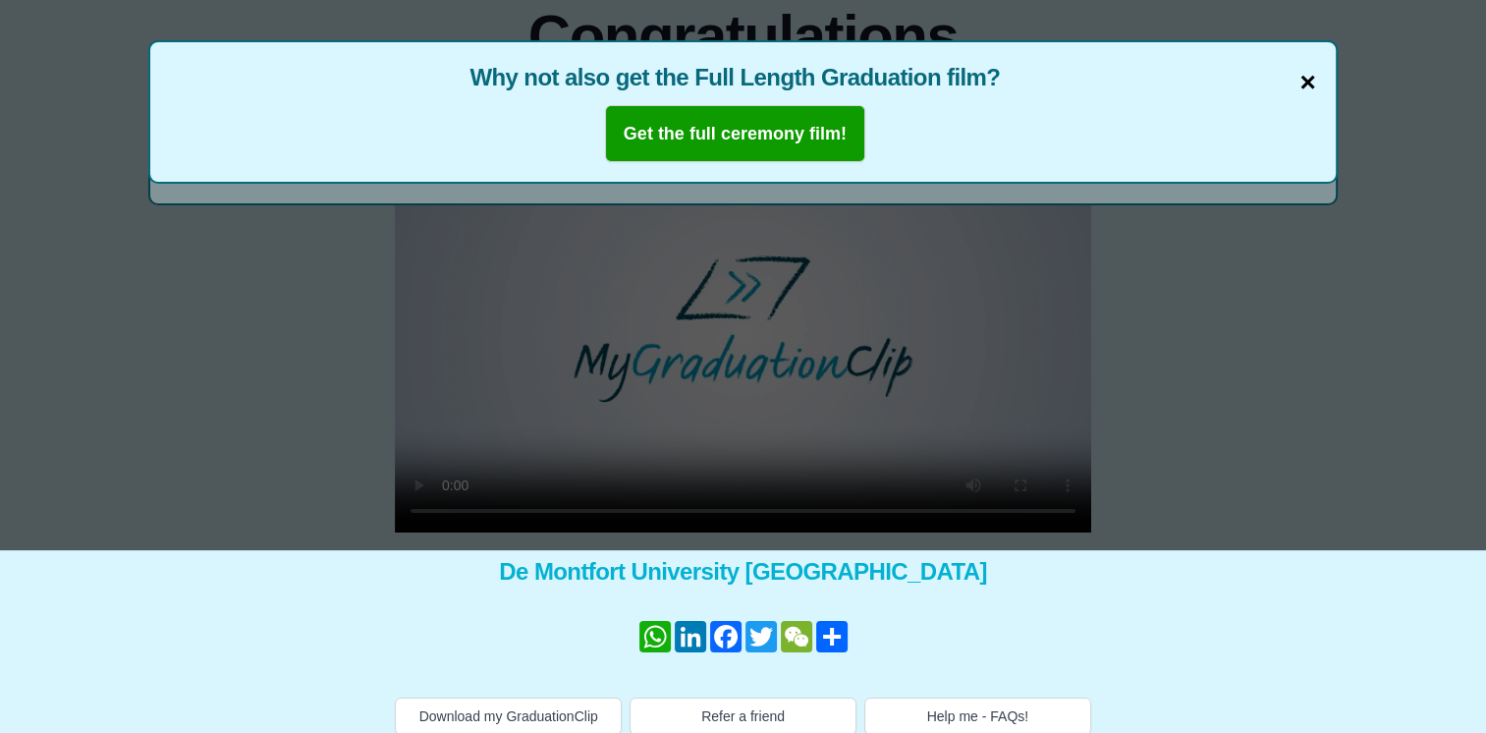
click at [1310, 72] on span "×" at bounding box center [1308, 82] width 16 height 41
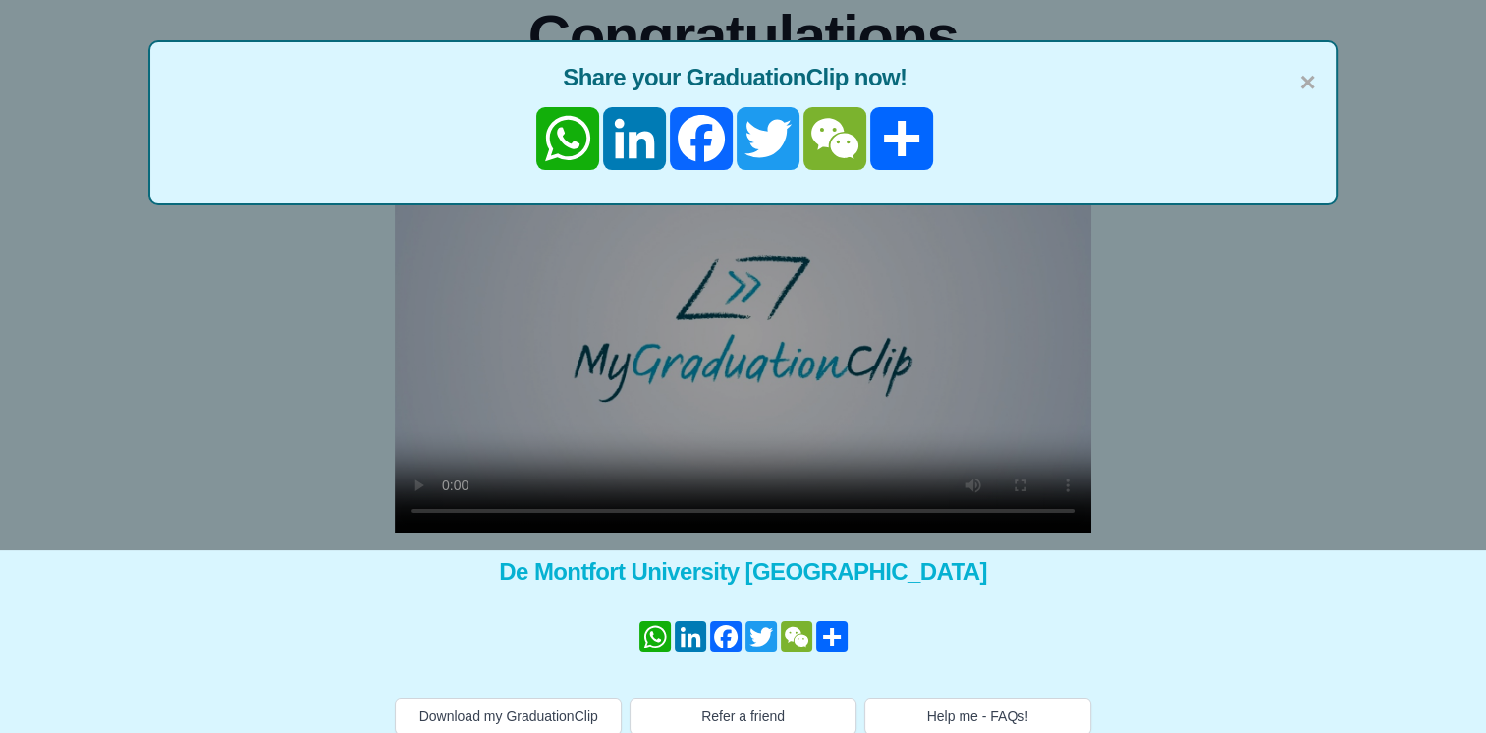
click at [1310, 72] on span "×" at bounding box center [1308, 82] width 16 height 41
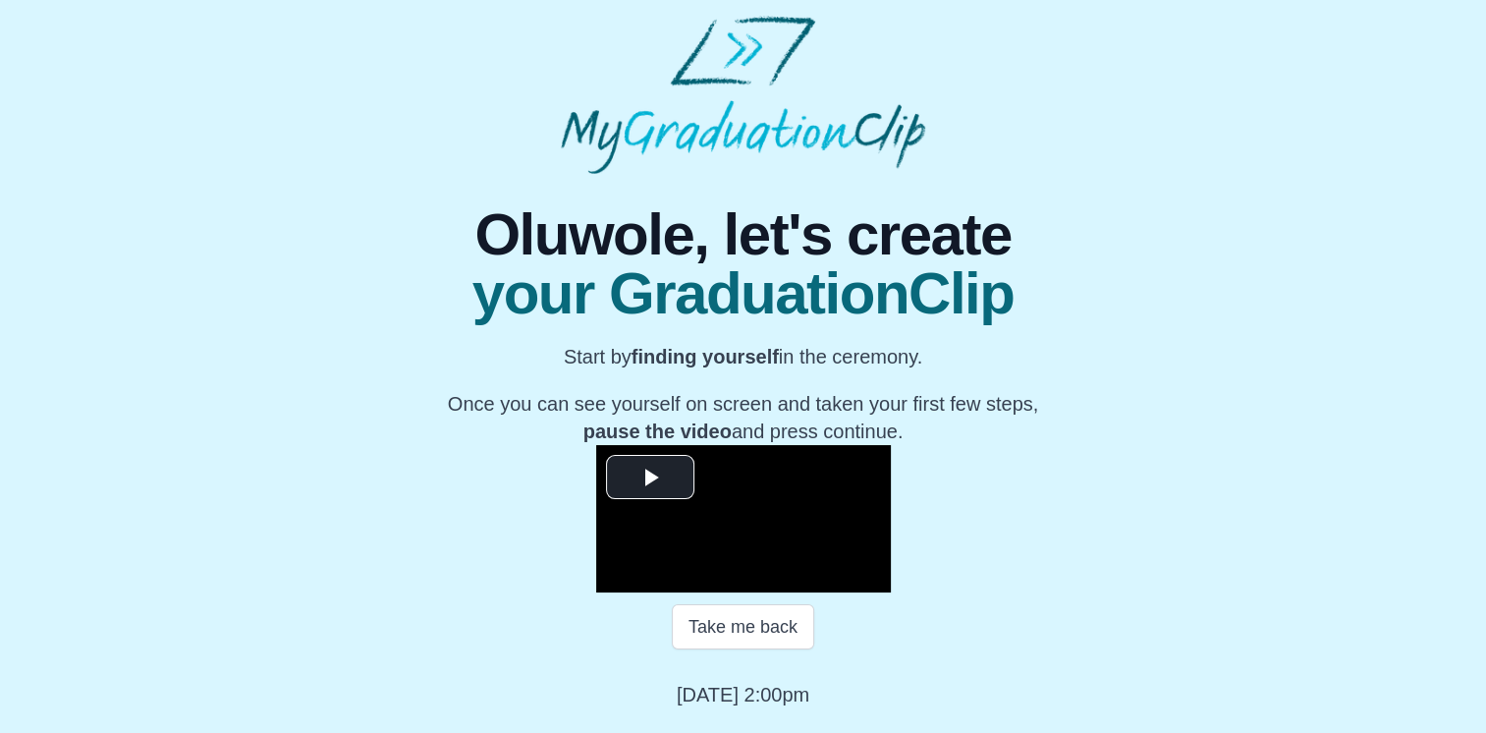
scroll to position [261, 0]
click at [650, 477] on span "Video Player" at bounding box center [650, 477] width 0 height 0
click at [616, 578] on span "Video Player" at bounding box center [616, 578] width 0 height 0
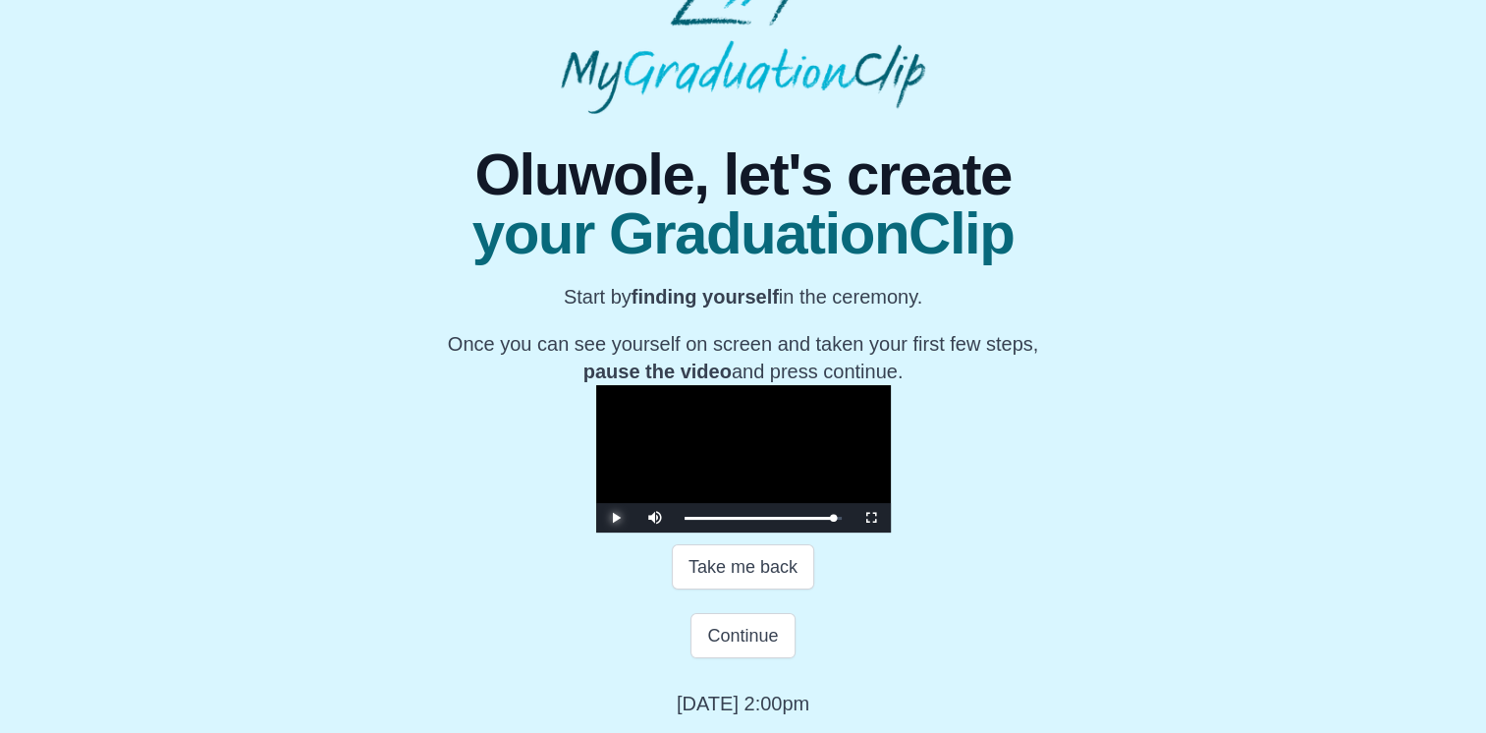
click at [616, 518] on span "Video Player" at bounding box center [616, 518] width 0 height 0
click at [835, 521] on div "0:57:35 Progress : 0%" at bounding box center [760, 518] width 150 height 5
click at [834, 521] on div "0:57:29 Progress : 0%" at bounding box center [759, 518] width 149 height 5
click at [616, 518] on span "Video Player" at bounding box center [616, 518] width 0 height 0
click at [743, 658] on button "Continue" at bounding box center [743, 635] width 104 height 45
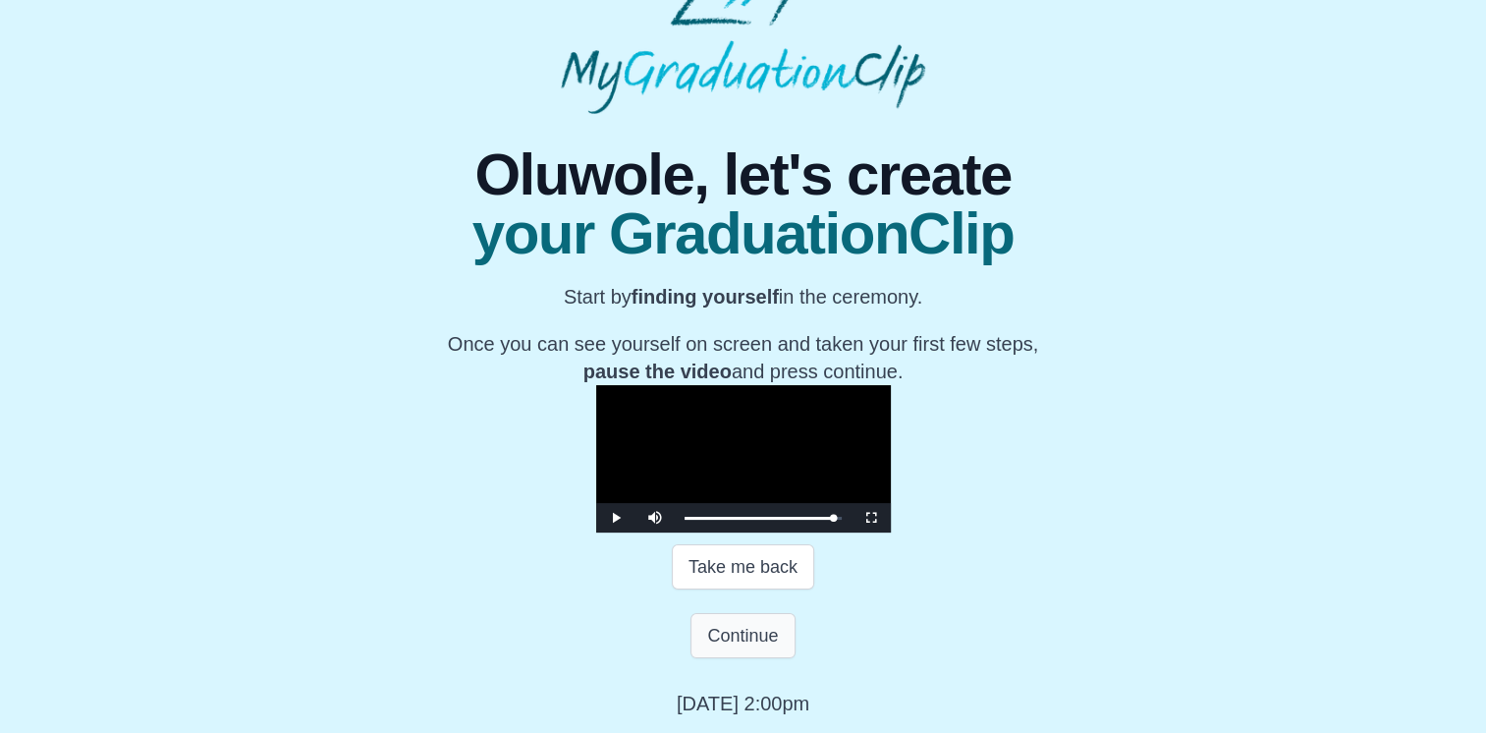
scroll to position [0, 0]
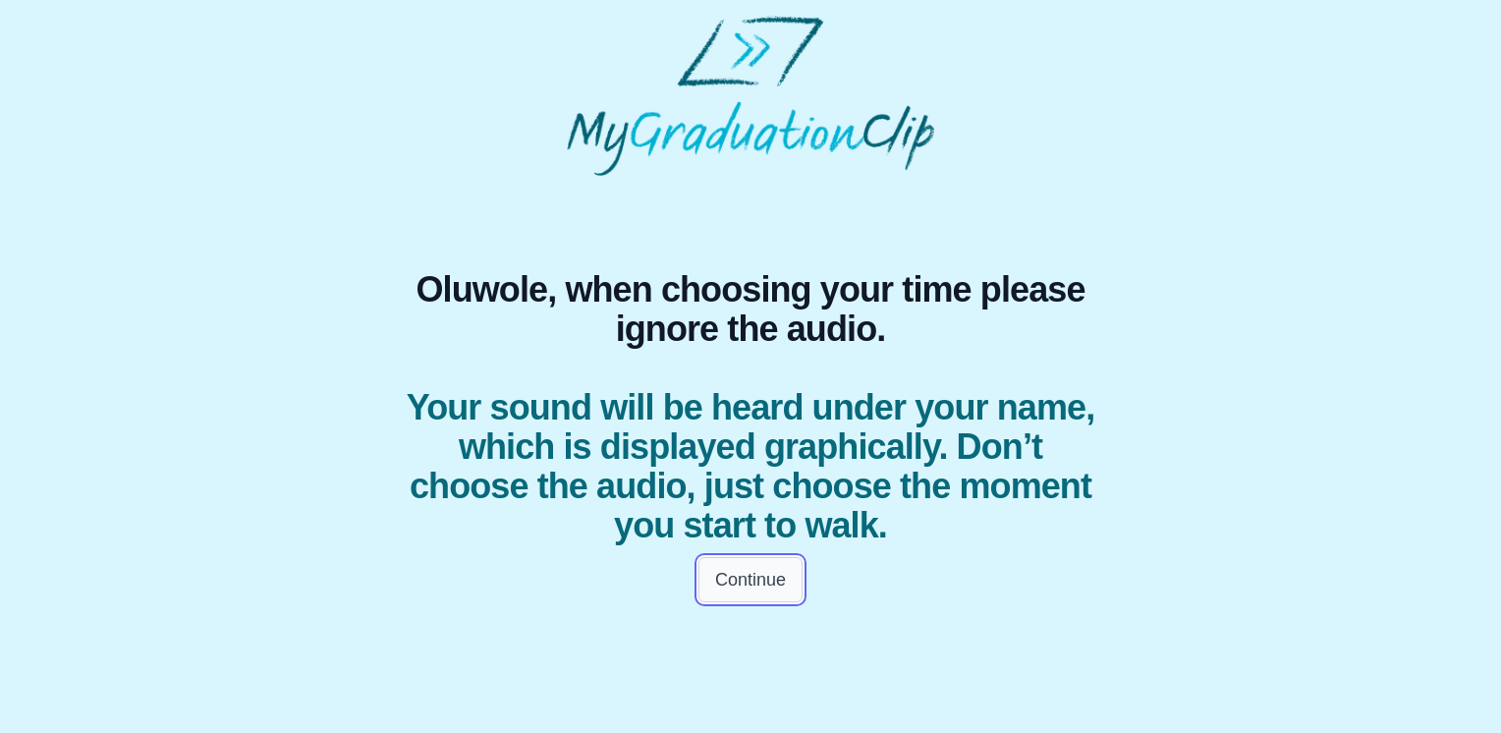
click at [743, 580] on button "Continue" at bounding box center [751, 579] width 104 height 45
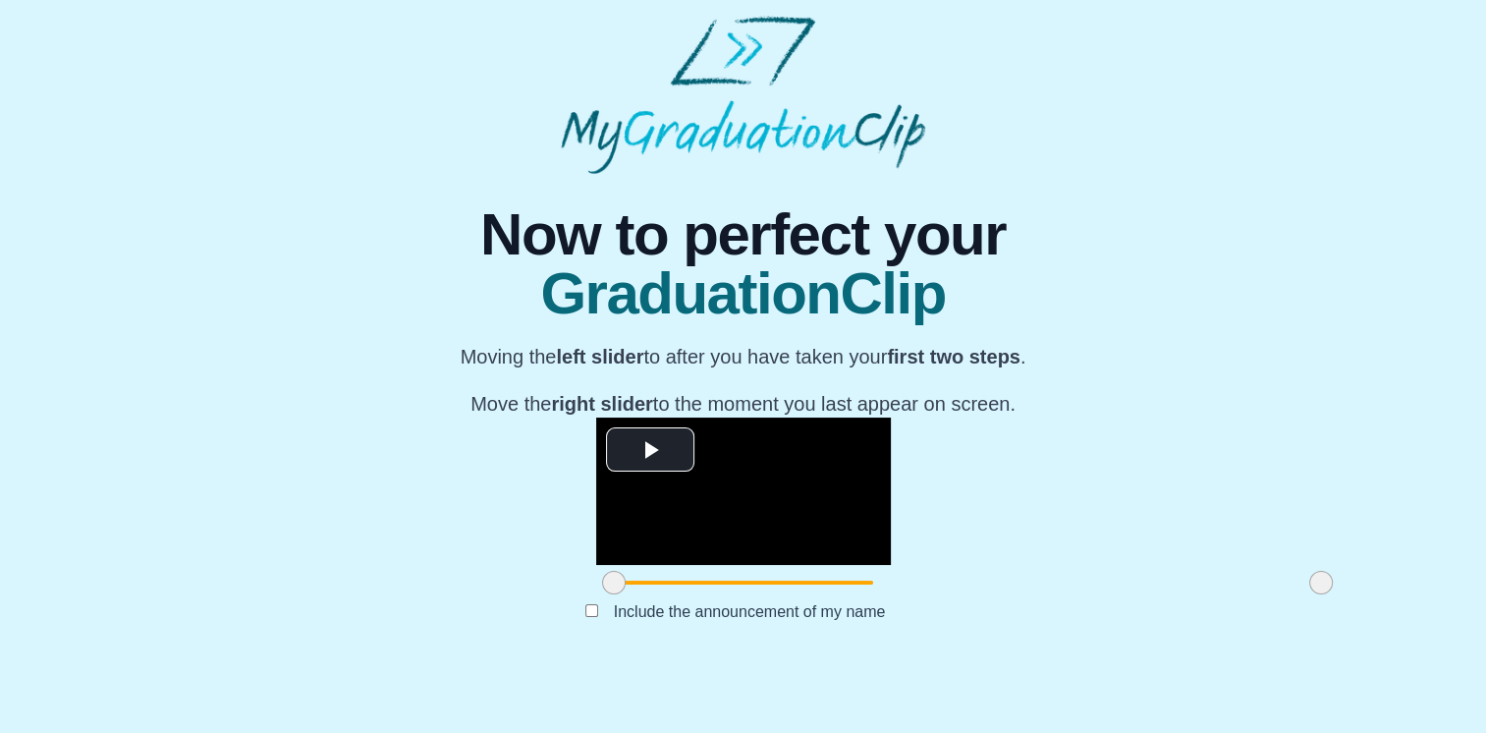
scroll to position [213, 0]
drag, startPoint x: 1099, startPoint y: 637, endPoint x: 1081, endPoint y: 639, distance: 18.8
click at [1291, 594] on span at bounding box center [1303, 583] width 24 height 24
drag, startPoint x: 1081, startPoint y: 639, endPoint x: 1064, endPoint y: 639, distance: 16.7
click at [1279, 594] on span at bounding box center [1291, 583] width 24 height 24
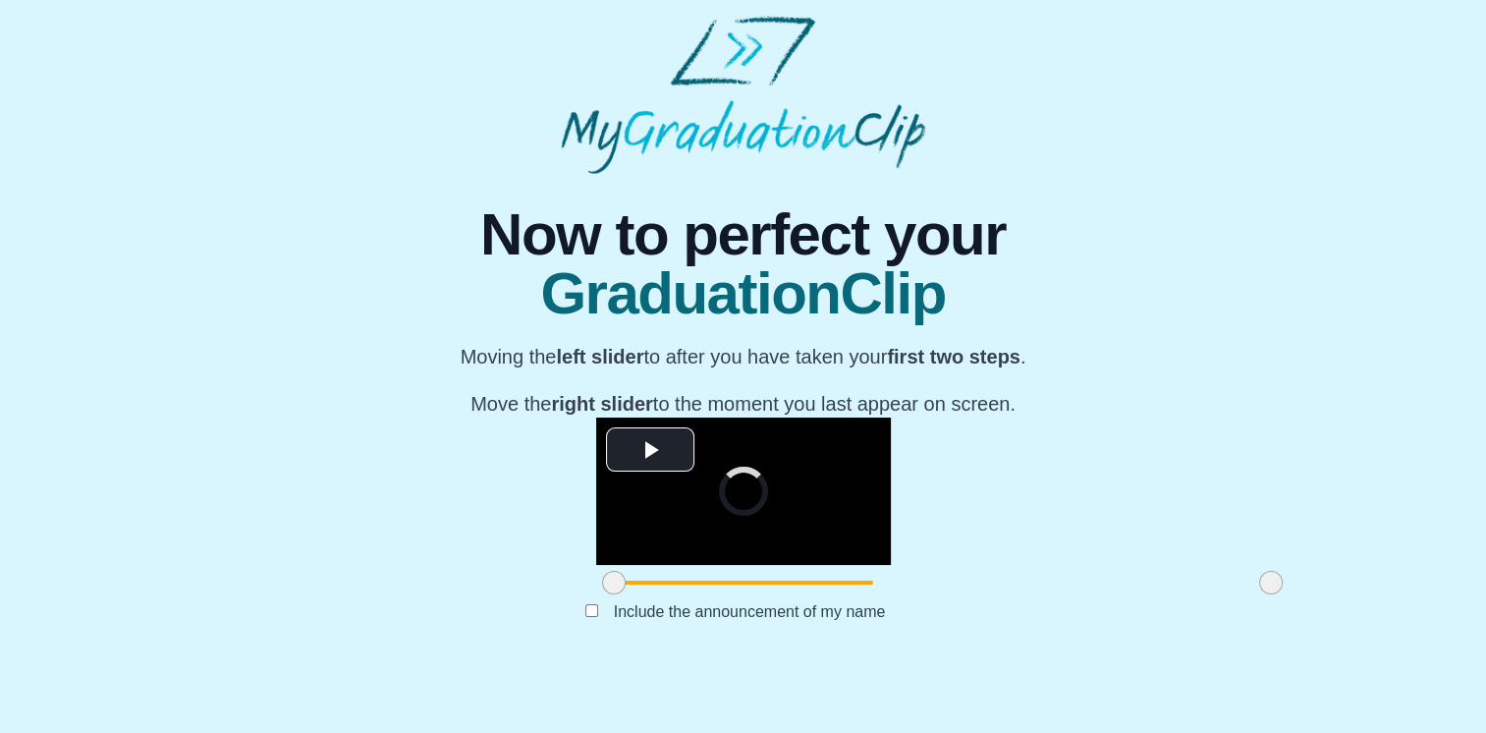
drag, startPoint x: 1064, startPoint y: 639, endPoint x: 1041, endPoint y: 639, distance: 22.6
click at [1259, 594] on span at bounding box center [1271, 583] width 24 height 24
drag, startPoint x: 1041, startPoint y: 639, endPoint x: 1011, endPoint y: 646, distance: 31.5
click at [1228, 594] on span at bounding box center [1240, 583] width 24 height 24
drag, startPoint x: 1011, startPoint y: 646, endPoint x: 976, endPoint y: 647, distance: 35.4
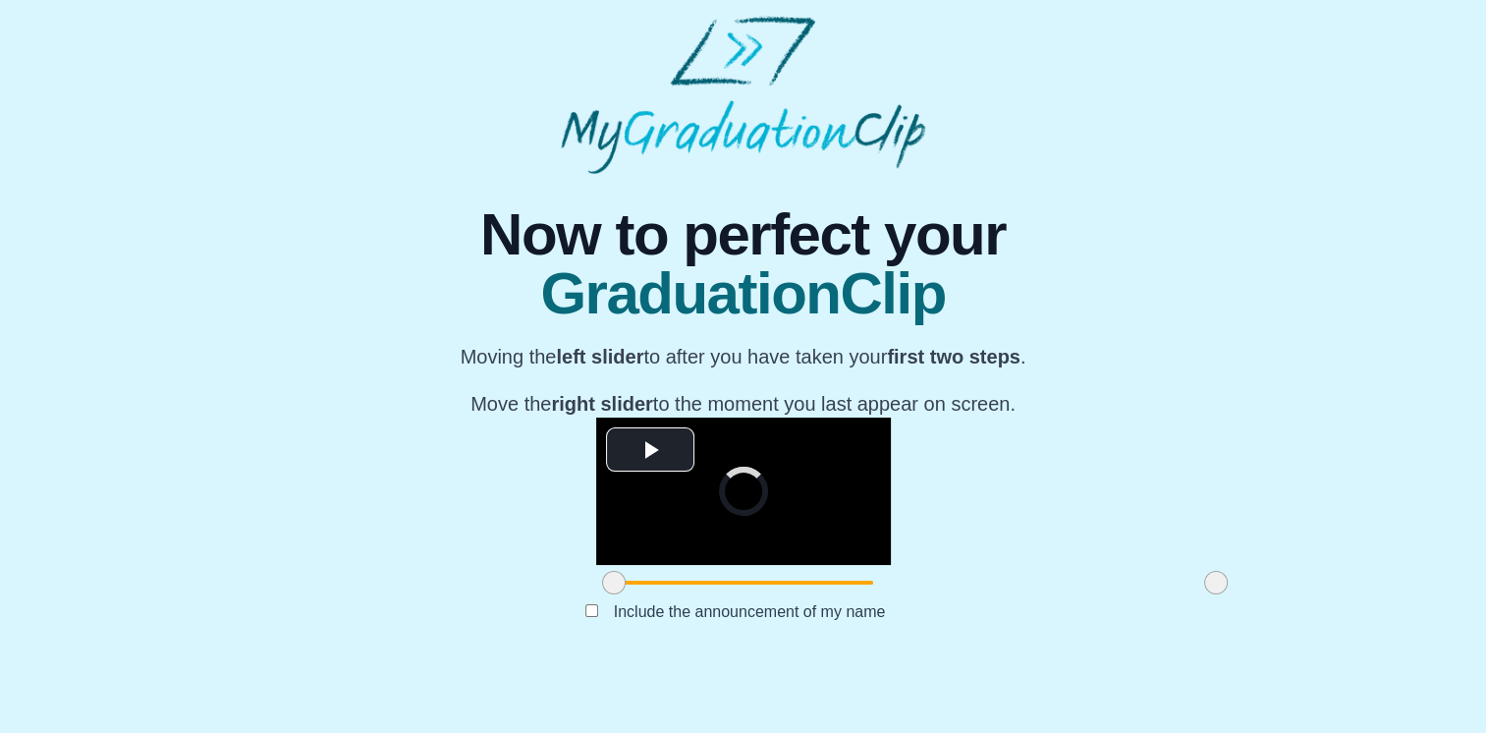
click at [1204, 594] on span at bounding box center [1216, 583] width 24 height 24
drag, startPoint x: 976, startPoint y: 647, endPoint x: 919, endPoint y: 651, distance: 57.1
click at [1124, 600] on div at bounding box center [1141, 582] width 35 height 35
drag, startPoint x: 912, startPoint y: 643, endPoint x: 858, endPoint y: 643, distance: 54.0
click at [1082, 594] on span at bounding box center [1094, 583] width 24 height 24
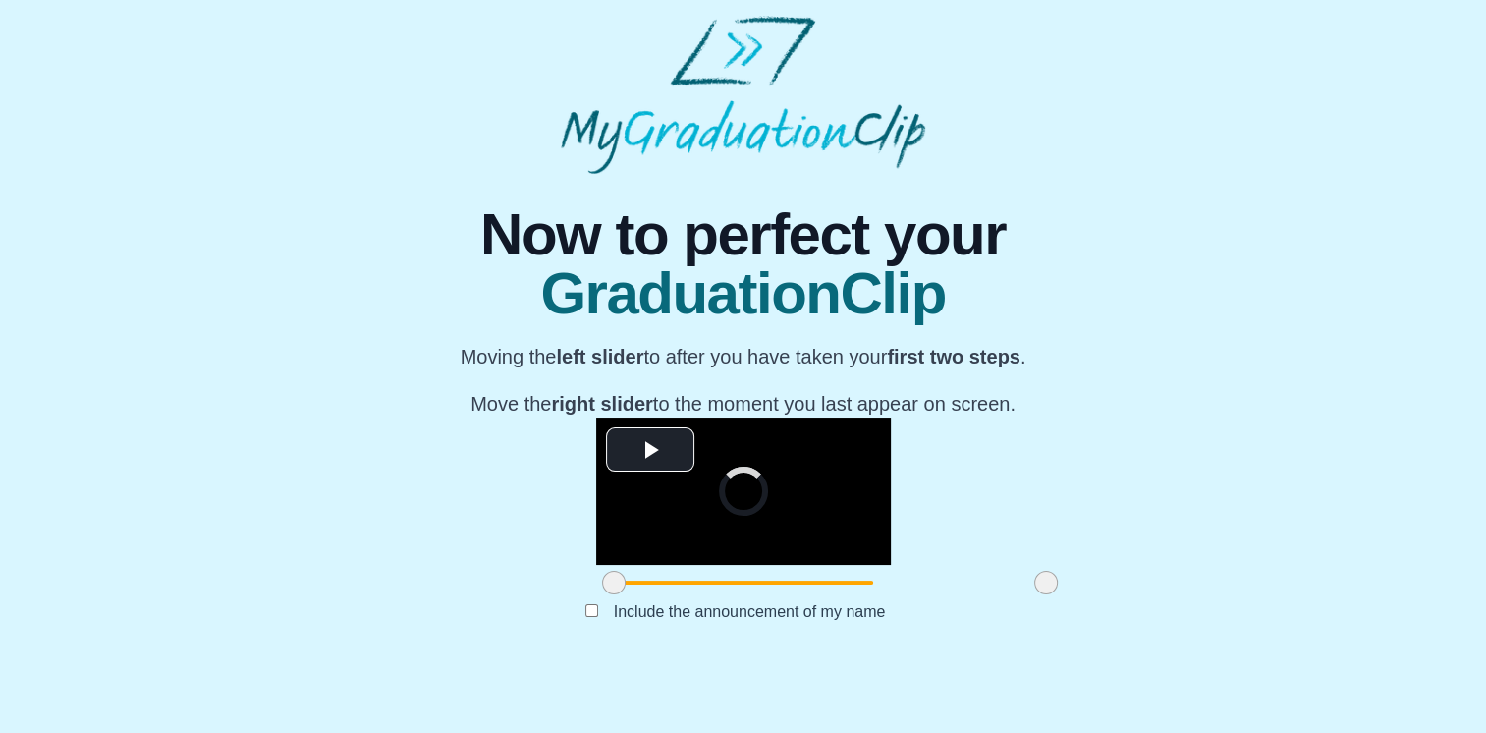
drag, startPoint x: 858, startPoint y: 643, endPoint x: 817, endPoint y: 642, distance: 40.3
click at [1034, 594] on span at bounding box center [1046, 583] width 24 height 24
drag, startPoint x: 817, startPoint y: 642, endPoint x: 1110, endPoint y: 633, distance: 292.9
click at [1304, 600] on div at bounding box center [1321, 582] width 35 height 35
click at [650, 450] on span "Video Player" at bounding box center [650, 450] width 0 height 0
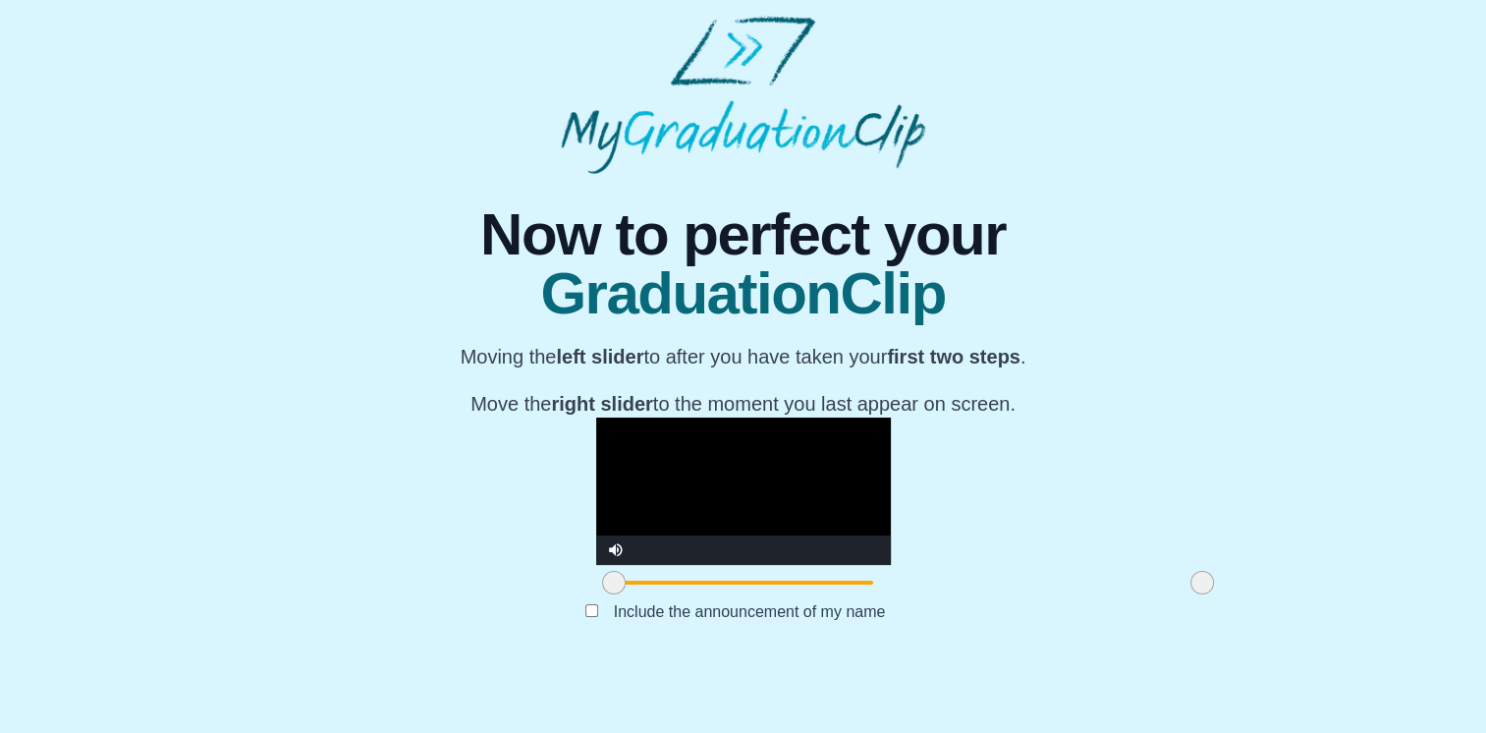
drag, startPoint x: 1098, startPoint y: 642, endPoint x: 978, endPoint y: 639, distance: 119.9
click at [1191, 594] on span at bounding box center [1203, 583] width 24 height 24
drag, startPoint x: 974, startPoint y: 639, endPoint x: 738, endPoint y: 636, distance: 235.8
click at [991, 594] on span at bounding box center [1003, 583] width 24 height 24
drag, startPoint x: 738, startPoint y: 636, endPoint x: 775, endPoint y: 642, distance: 37.8
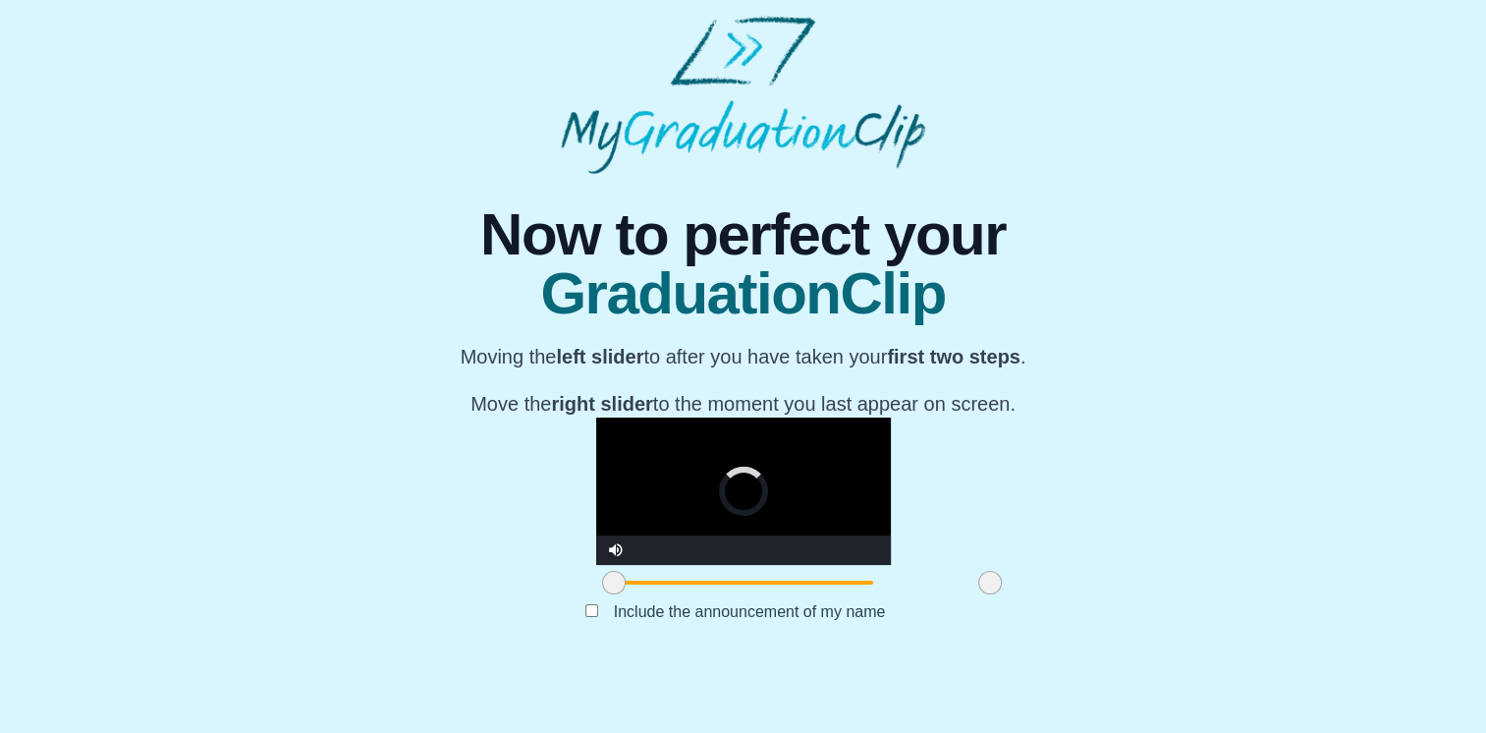
click at [978, 594] on span at bounding box center [990, 583] width 24 height 24
drag, startPoint x: 775, startPoint y: 642, endPoint x: 833, endPoint y: 642, distance: 58.0
click at [993, 594] on span at bounding box center [1005, 583] width 24 height 24
drag, startPoint x: 833, startPoint y: 642, endPoint x: 873, endPoint y: 642, distance: 40.3
click at [1089, 594] on span at bounding box center [1101, 583] width 24 height 24
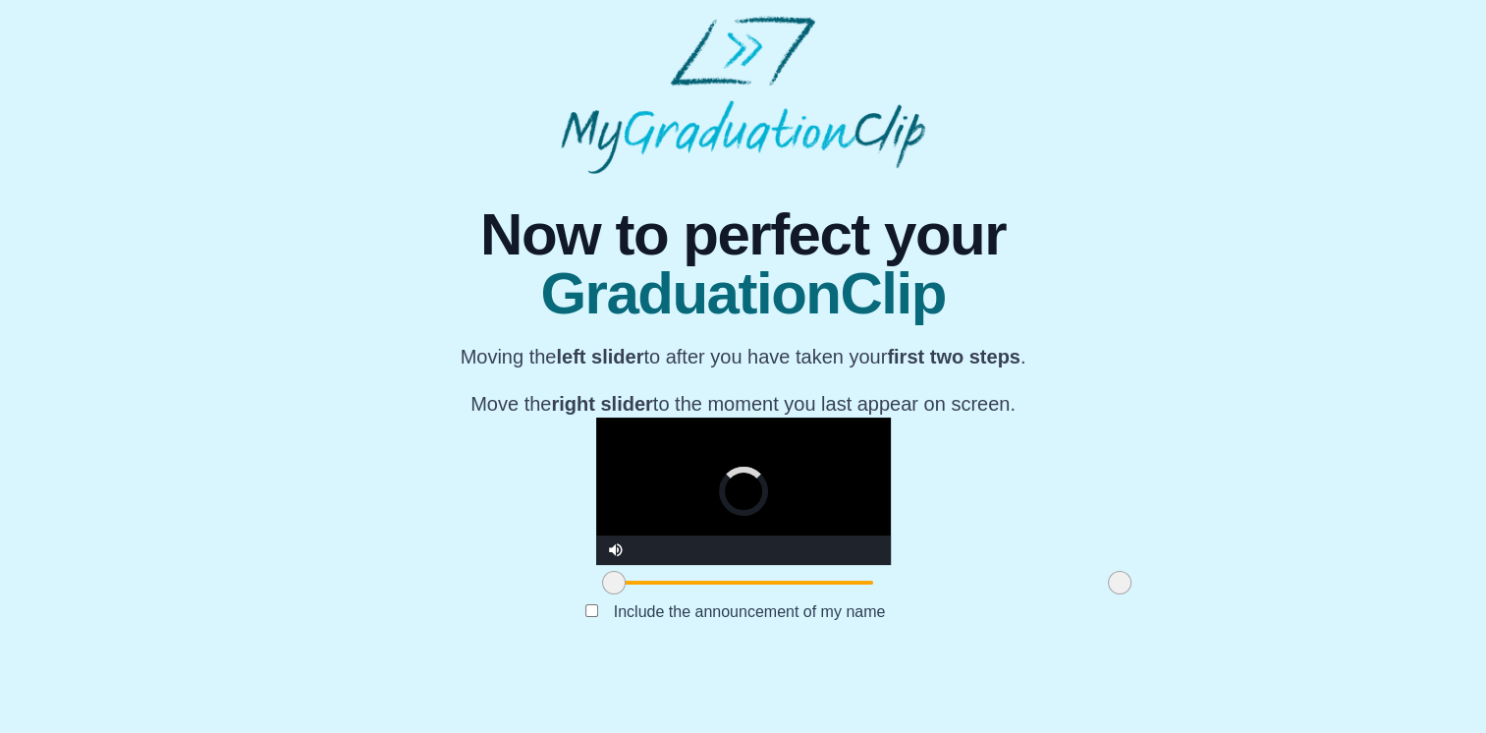
drag, startPoint x: 873, startPoint y: 642, endPoint x: 916, endPoint y: 636, distance: 42.7
click at [1108, 594] on span at bounding box center [1120, 583] width 24 height 24
drag, startPoint x: 916, startPoint y: 636, endPoint x: 998, endPoint y: 630, distance: 82.7
click at [1137, 594] on span at bounding box center [1149, 583] width 24 height 24
drag, startPoint x: 1002, startPoint y: 641, endPoint x: 1120, endPoint y: 636, distance: 118.0
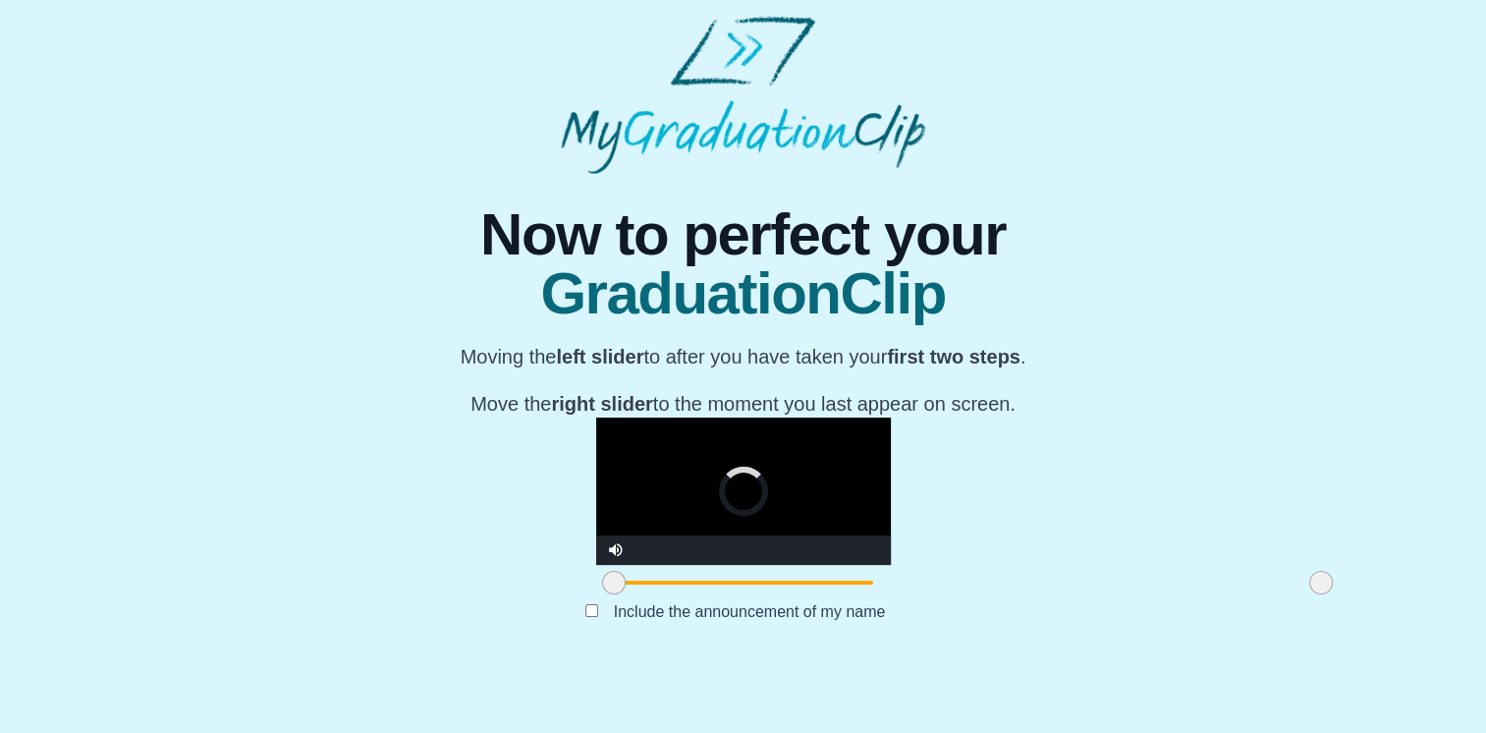
click at [1120, 636] on div "**********" at bounding box center [743, 417] width 1455 height 487
drag, startPoint x: 387, startPoint y: 635, endPoint x: 411, endPoint y: 635, distance: 23.6
click at [617, 594] on span at bounding box center [629, 583] width 24 height 24
drag, startPoint x: 411, startPoint y: 635, endPoint x: 444, endPoint y: 638, distance: 33.5
click at [648, 594] on span at bounding box center [660, 583] width 24 height 24
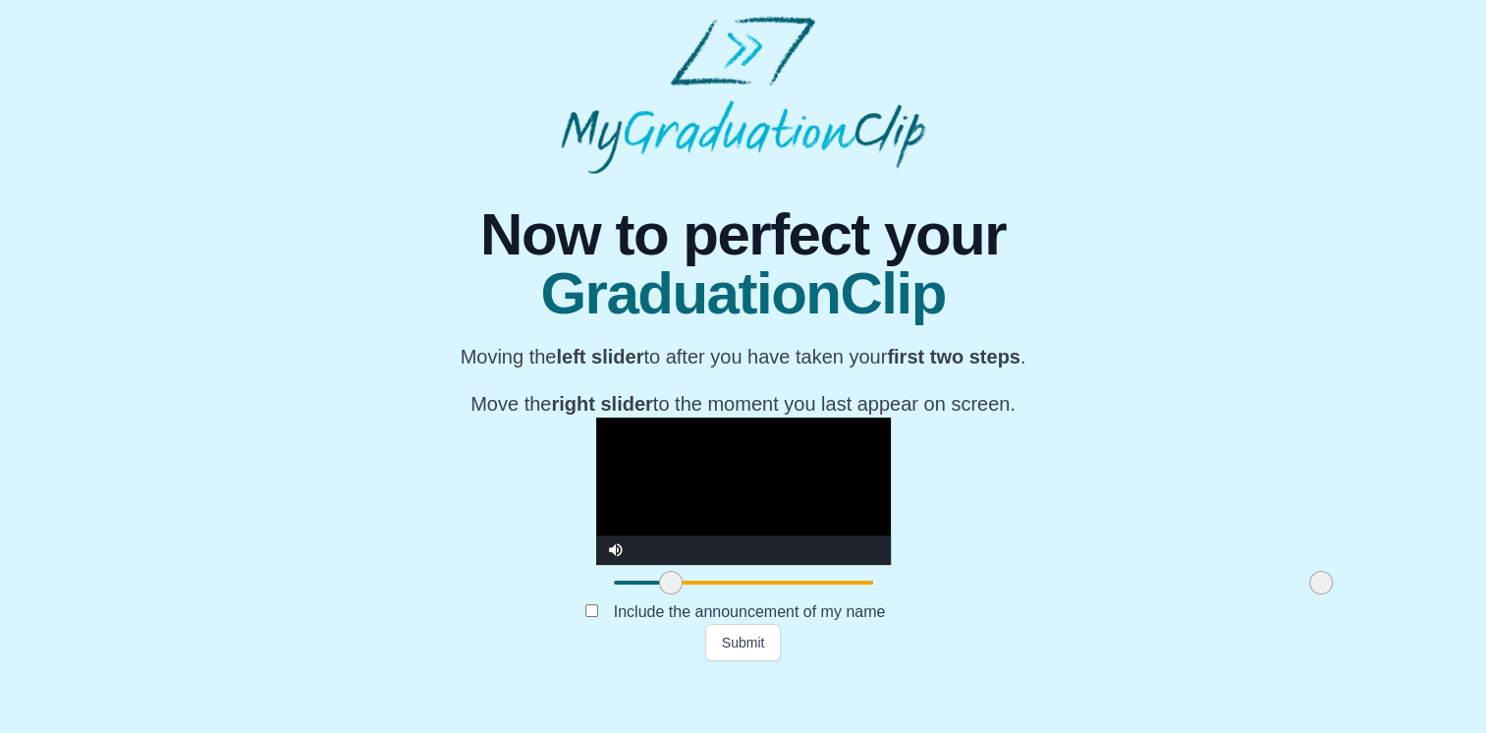
drag, startPoint x: 444, startPoint y: 638, endPoint x: 487, endPoint y: 633, distance: 43.5
click at [659, 594] on span at bounding box center [671, 583] width 24 height 24
drag, startPoint x: 487, startPoint y: 633, endPoint x: 548, endPoint y: 635, distance: 60.9
click at [761, 594] on span at bounding box center [773, 583] width 24 height 24
drag, startPoint x: 548, startPoint y: 635, endPoint x: 601, endPoint y: 635, distance: 53.1
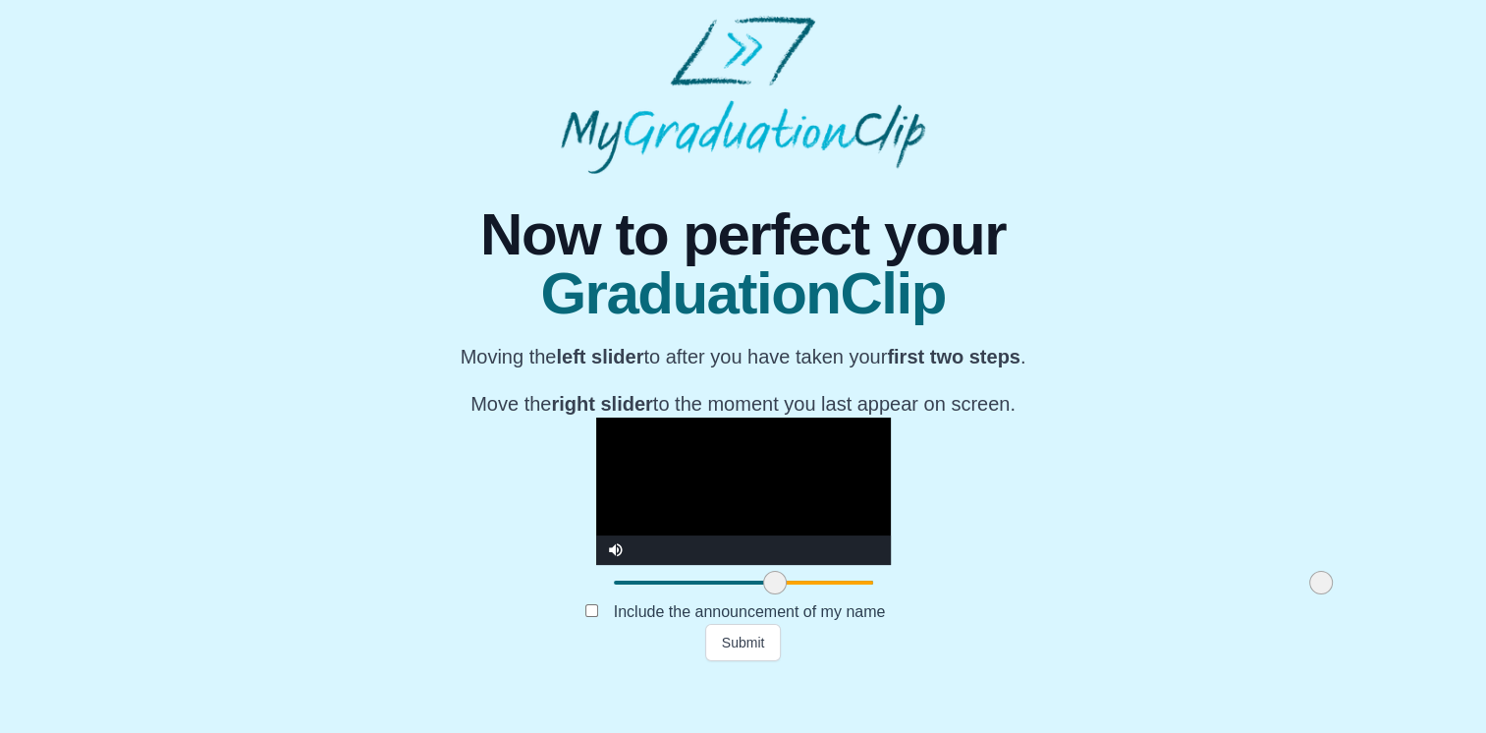
click at [763, 594] on span at bounding box center [775, 583] width 24 height 24
drag, startPoint x: 601, startPoint y: 635, endPoint x: 638, endPoint y: 633, distance: 36.4
click at [816, 594] on span at bounding box center [828, 583] width 24 height 24
drag, startPoint x: 638, startPoint y: 633, endPoint x: 684, endPoint y: 627, distance: 46.5
click at [847, 600] on div at bounding box center [864, 582] width 35 height 35
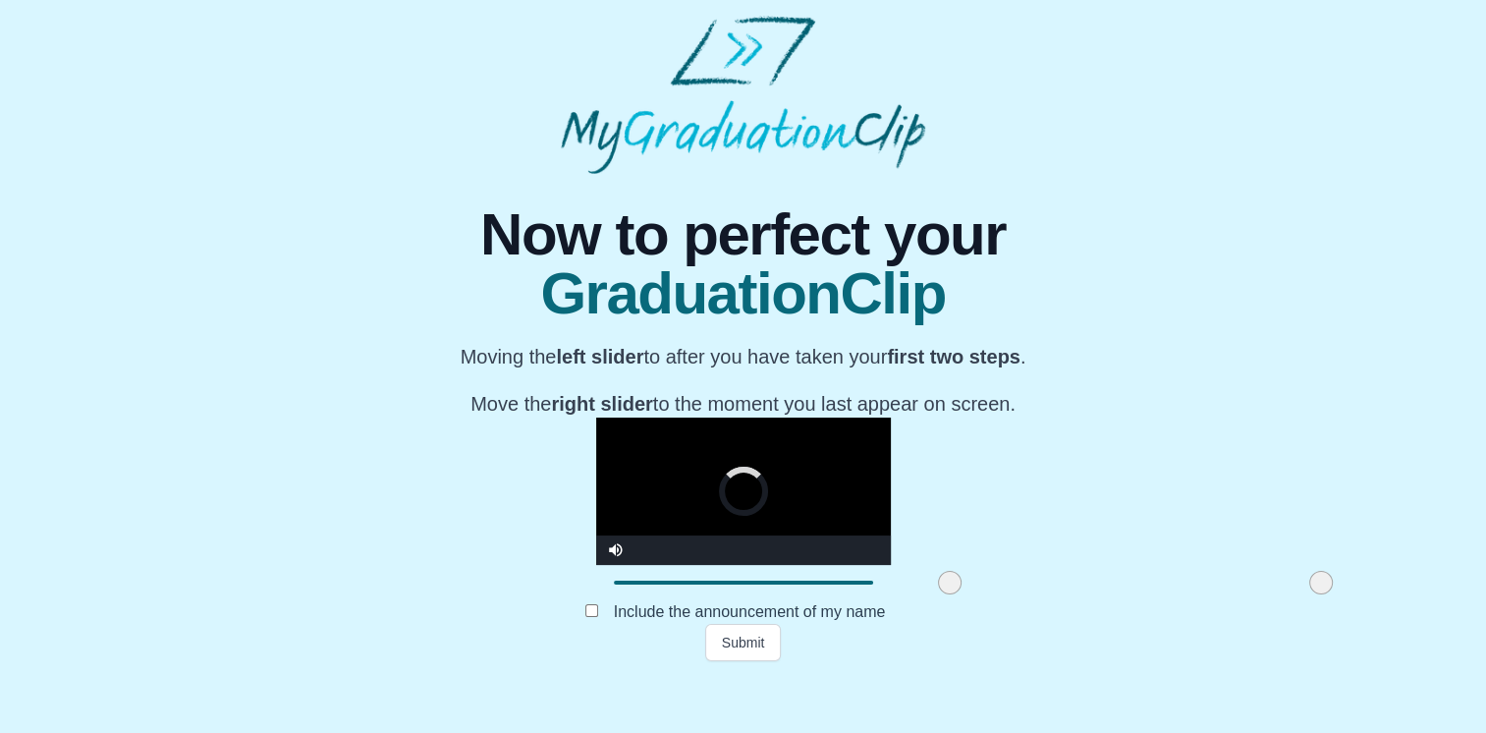
drag, startPoint x: 689, startPoint y: 643, endPoint x: 762, endPoint y: 643, distance: 73.7
click at [938, 594] on span at bounding box center [950, 583] width 24 height 24
drag, startPoint x: 762, startPoint y: 643, endPoint x: 804, endPoint y: 641, distance: 41.4
click at [1011, 594] on span at bounding box center [1023, 583] width 24 height 24
drag, startPoint x: 804, startPoint y: 641, endPoint x: 819, endPoint y: 639, distance: 15.8
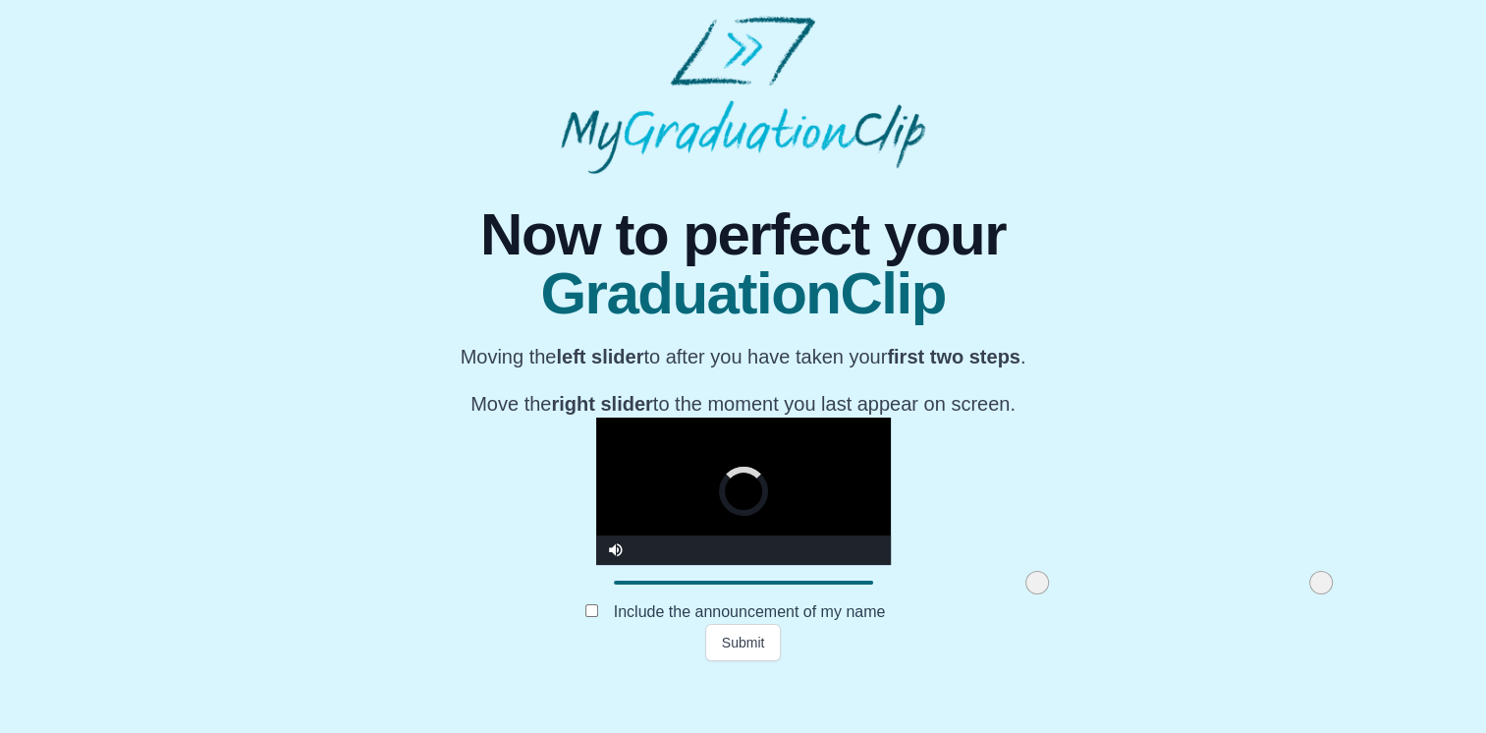
click at [1026, 594] on span at bounding box center [1038, 583] width 24 height 24
drag, startPoint x: 819, startPoint y: 639, endPoint x: 840, endPoint y: 640, distance: 20.7
click at [1040, 594] on span at bounding box center [1052, 583] width 24 height 24
drag, startPoint x: 840, startPoint y: 640, endPoint x: 883, endPoint y: 635, distance: 43.5
click at [1072, 594] on span at bounding box center [1084, 583] width 24 height 24
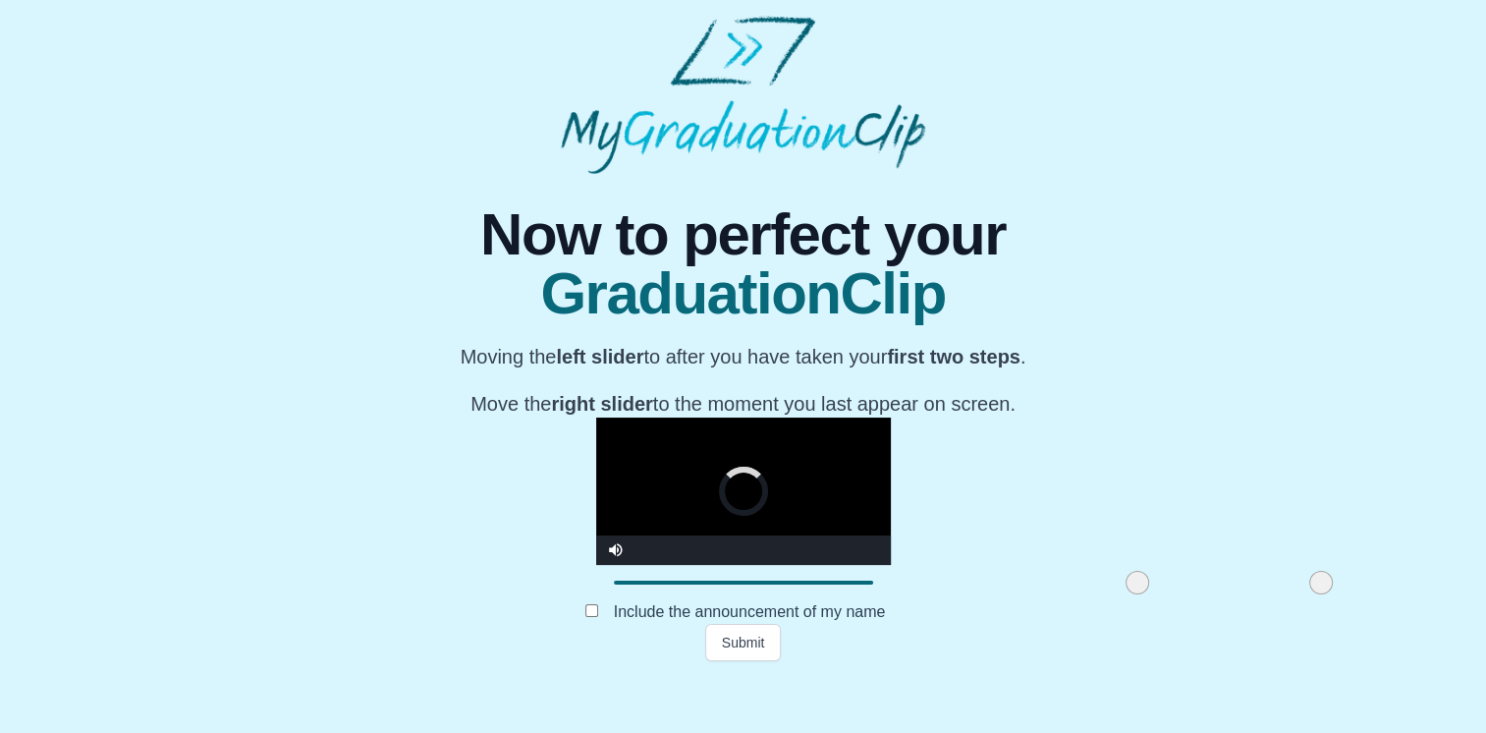
drag, startPoint x: 883, startPoint y: 635, endPoint x: 935, endPoint y: 631, distance: 52.2
click at [1126, 594] on span at bounding box center [1138, 583] width 24 height 24
drag, startPoint x: 935, startPoint y: 631, endPoint x: 979, endPoint y: 625, distance: 44.6
click at [1163, 600] on div at bounding box center [1180, 582] width 35 height 35
drag, startPoint x: 973, startPoint y: 635, endPoint x: 339, endPoint y: 714, distance: 638.6
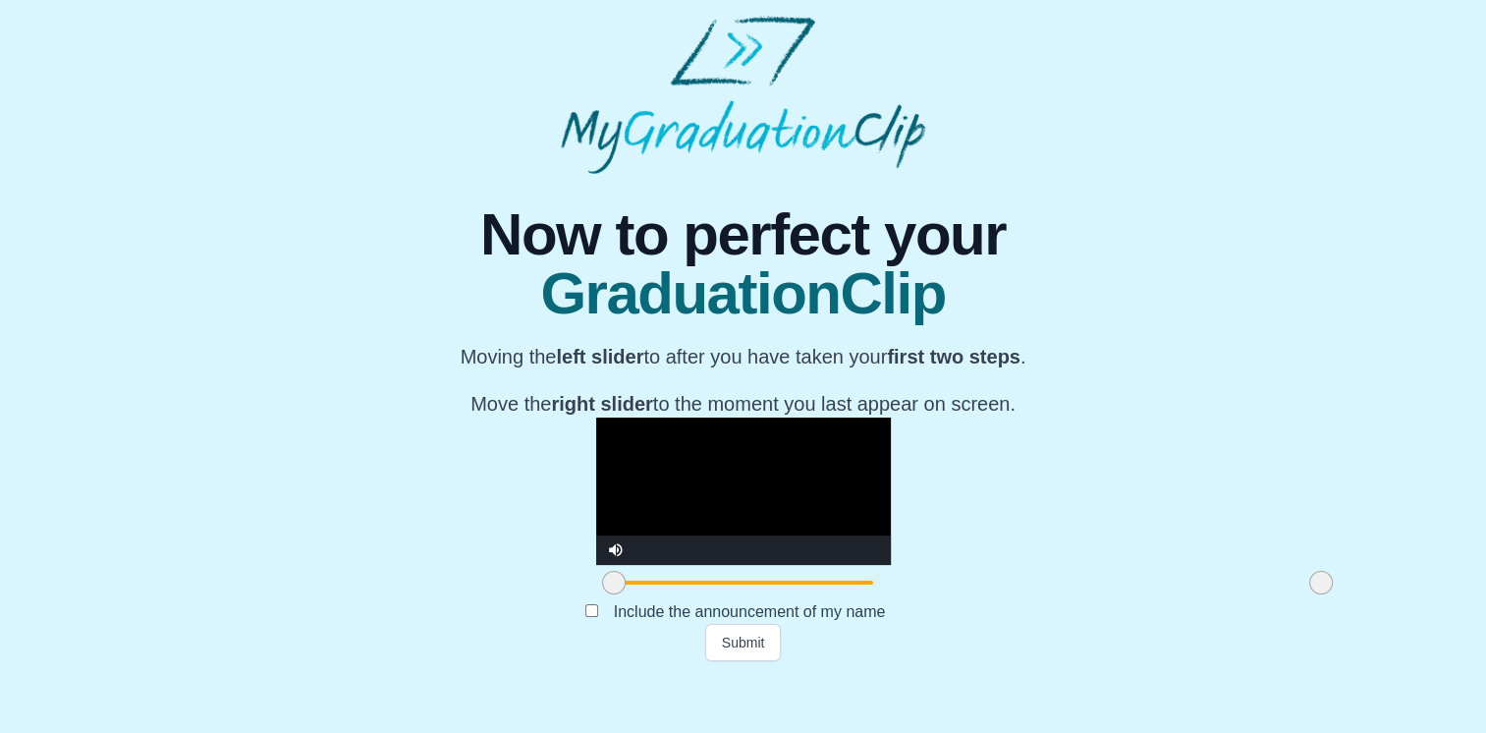
click at [339, 661] on div "**********" at bounding box center [743, 417] width 1455 height 487
click at [596, 418] on video "Video Player" at bounding box center [743, 491] width 295 height 147
drag, startPoint x: 384, startPoint y: 646, endPoint x: 409, endPoint y: 643, distance: 24.9
click at [625, 594] on span at bounding box center [637, 583] width 24 height 24
drag, startPoint x: 409, startPoint y: 643, endPoint x: 349, endPoint y: 650, distance: 60.4
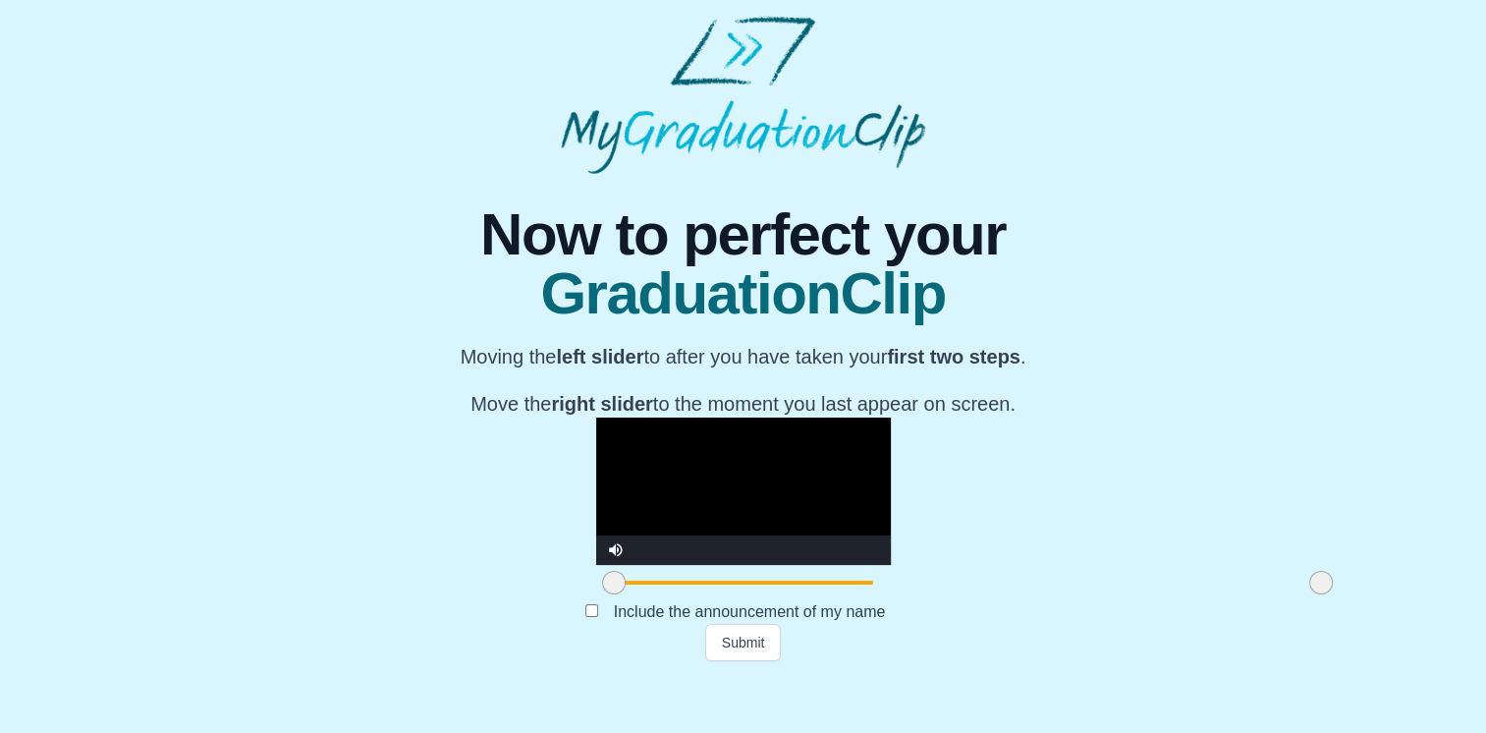
click at [349, 650] on div "**********" at bounding box center [743, 417] width 1455 height 487
click at [596, 451] on video "Video Player" at bounding box center [743, 491] width 295 height 147
drag, startPoint x: 1096, startPoint y: 634, endPoint x: 1015, endPoint y: 643, distance: 82.1
click at [1270, 594] on span at bounding box center [1282, 583] width 24 height 24
drag, startPoint x: 1015, startPoint y: 643, endPoint x: 1146, endPoint y: 638, distance: 131.8
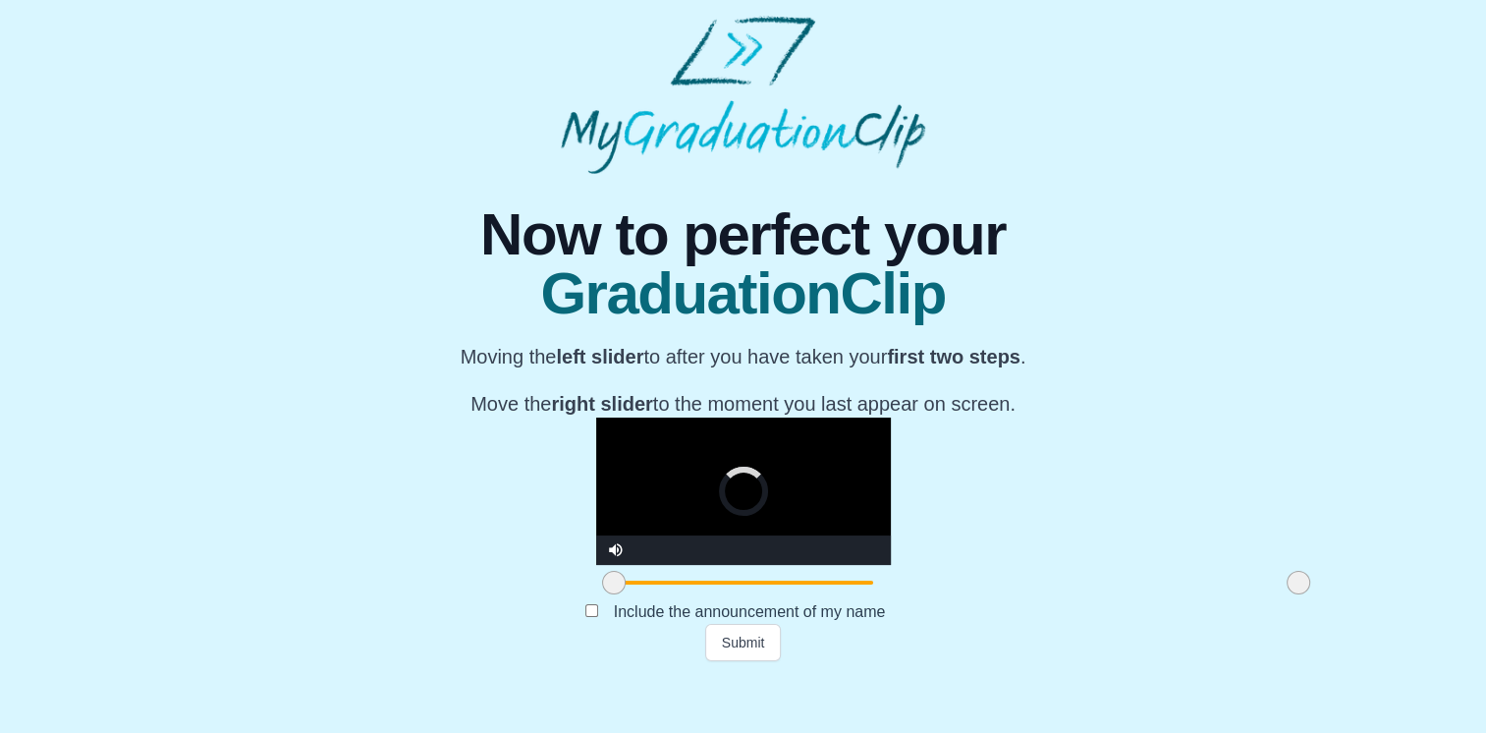
click at [1146, 638] on div "**********" at bounding box center [743, 417] width 1455 height 487
drag, startPoint x: 385, startPoint y: 641, endPoint x: 483, endPoint y: 646, distance: 98.4
click at [652, 594] on span at bounding box center [664, 583] width 24 height 24
drag, startPoint x: 483, startPoint y: 646, endPoint x: 622, endPoint y: 646, distance: 138.5
click at [763, 594] on span at bounding box center [775, 583] width 24 height 24
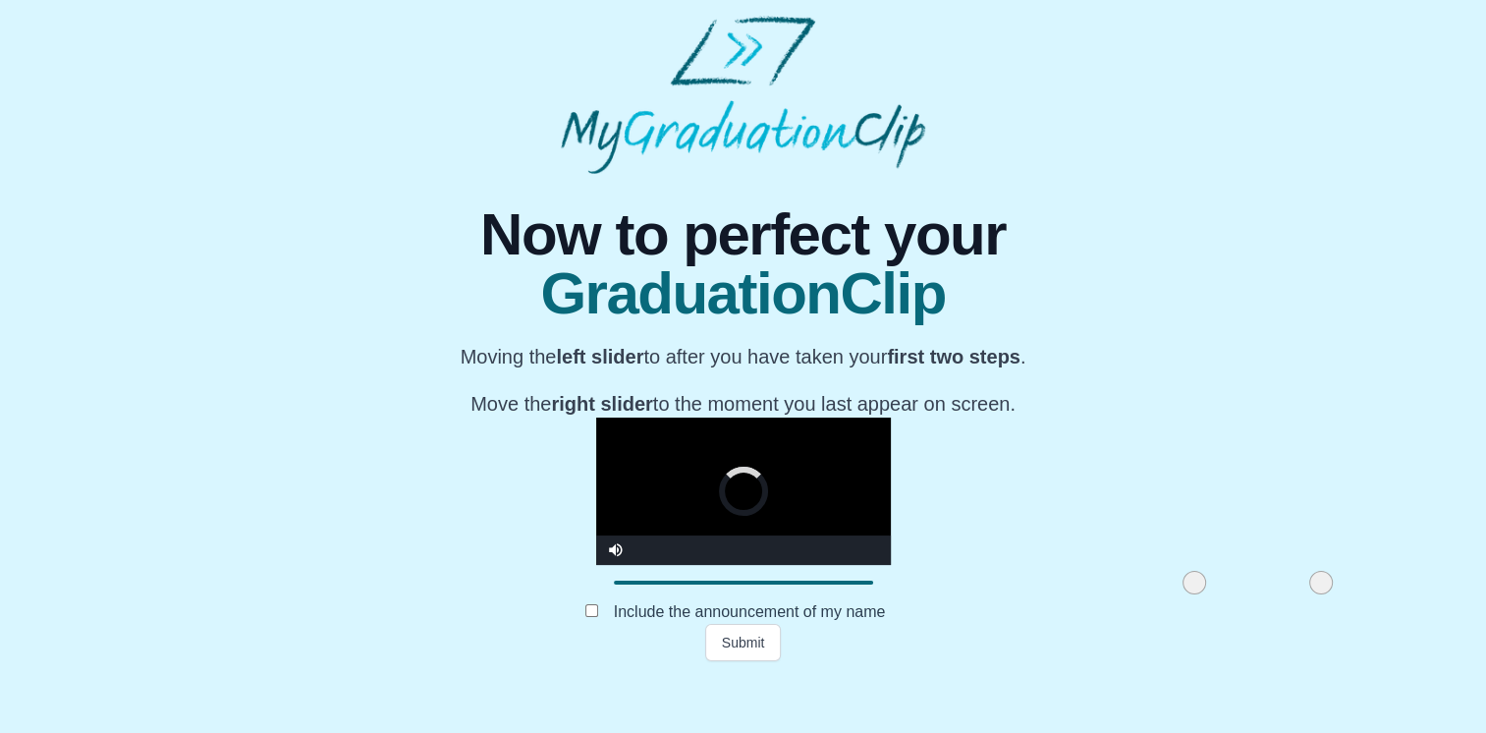
drag, startPoint x: 622, startPoint y: 646, endPoint x: 978, endPoint y: 651, distance: 356.7
click at [1177, 600] on div at bounding box center [1194, 582] width 35 height 35
drag, startPoint x: 984, startPoint y: 644, endPoint x: 773, endPoint y: 624, distance: 212.2
click at [992, 600] on div at bounding box center [1009, 582] width 35 height 35
drag, startPoint x: 1093, startPoint y: 641, endPoint x: 998, endPoint y: 629, distance: 96.0
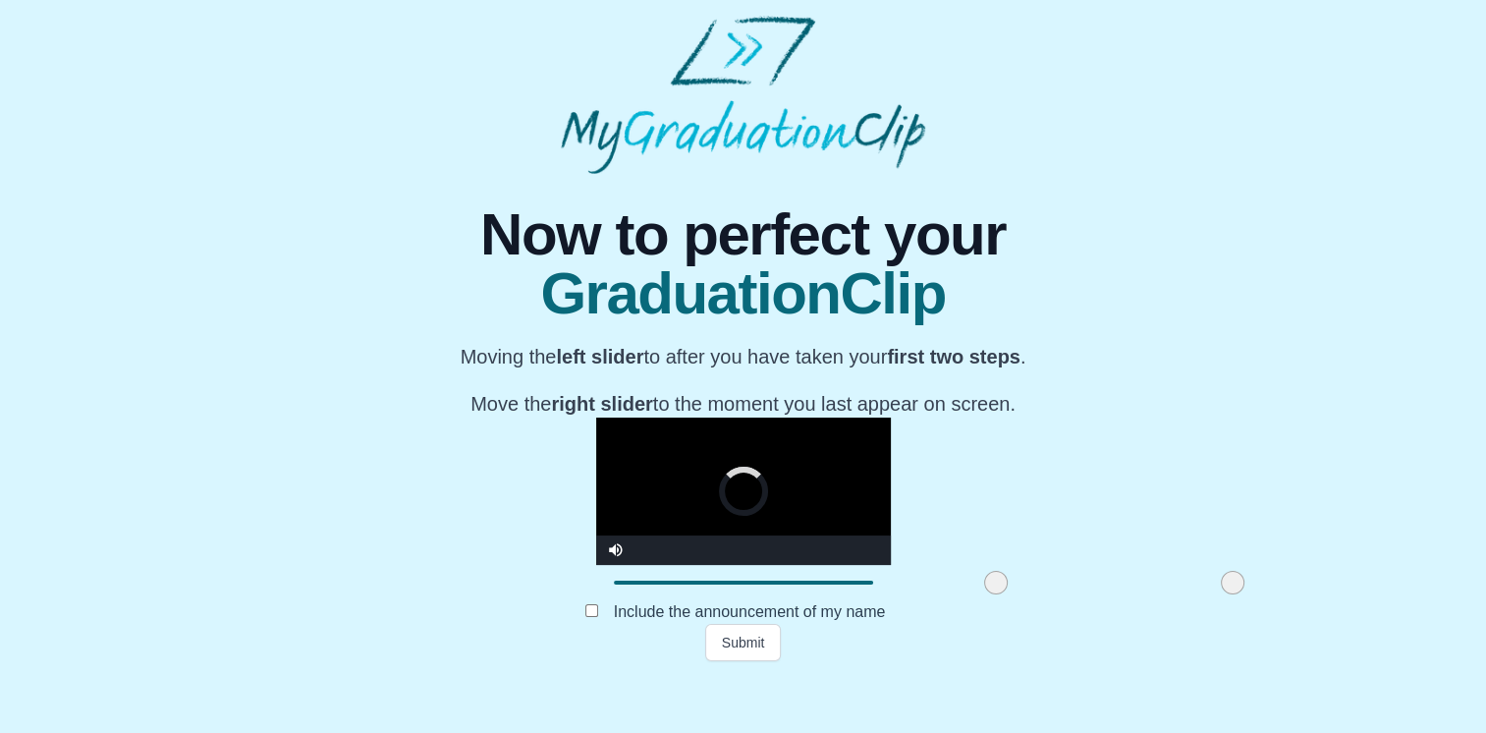
click at [1221, 594] on span at bounding box center [1233, 583] width 24 height 24
drag, startPoint x: 1007, startPoint y: 637, endPoint x: 915, endPoint y: 633, distance: 92.4
click at [1139, 594] on span at bounding box center [1151, 583] width 24 height 24
drag, startPoint x: 770, startPoint y: 636, endPoint x: 323, endPoint y: 635, distance: 447.0
click at [323, 635] on div "**********" at bounding box center [743, 417] width 1455 height 487
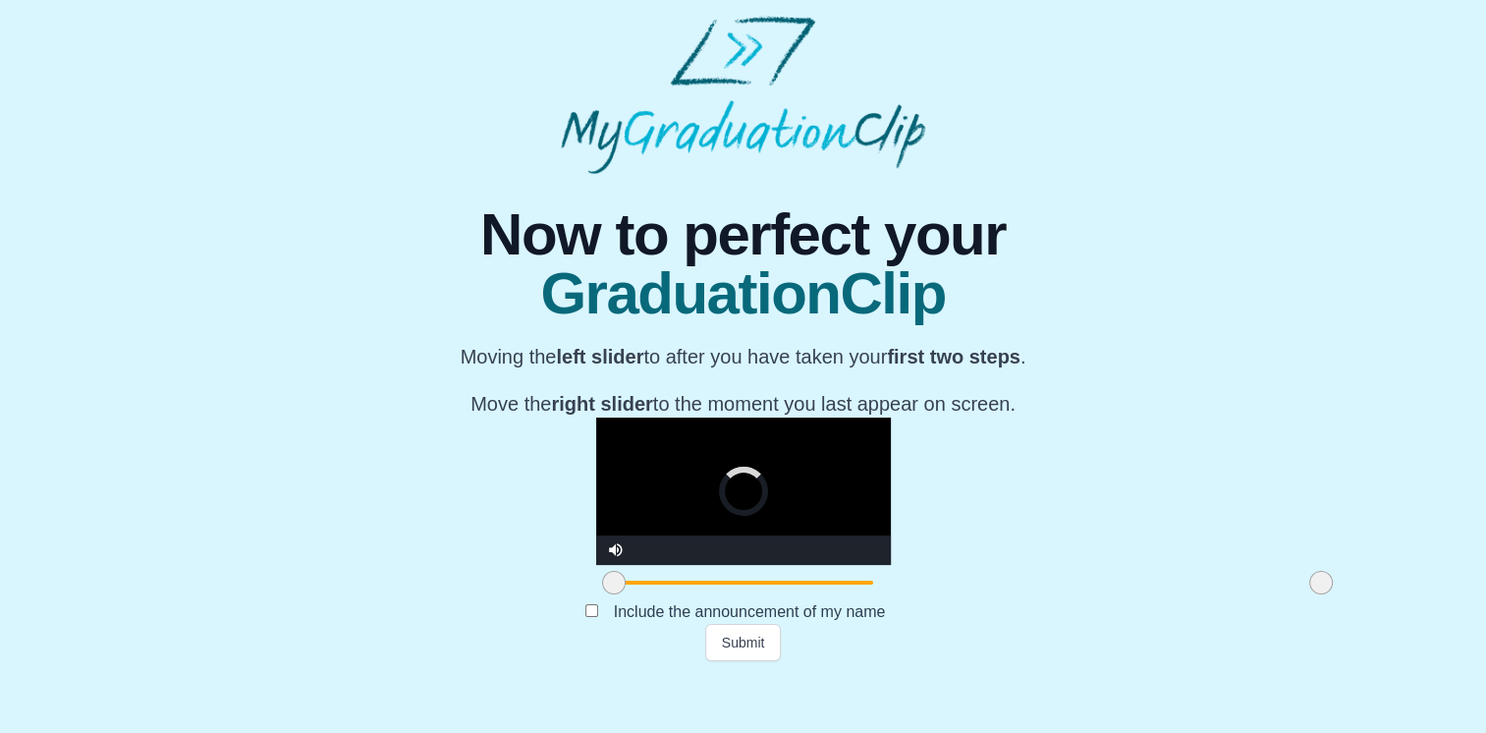
drag, startPoint x: 913, startPoint y: 635, endPoint x: 1234, endPoint y: 632, distance: 321.3
click at [1234, 632] on div "**********" at bounding box center [743, 417] width 1455 height 487
